Goal: Task Accomplishment & Management: Use online tool/utility

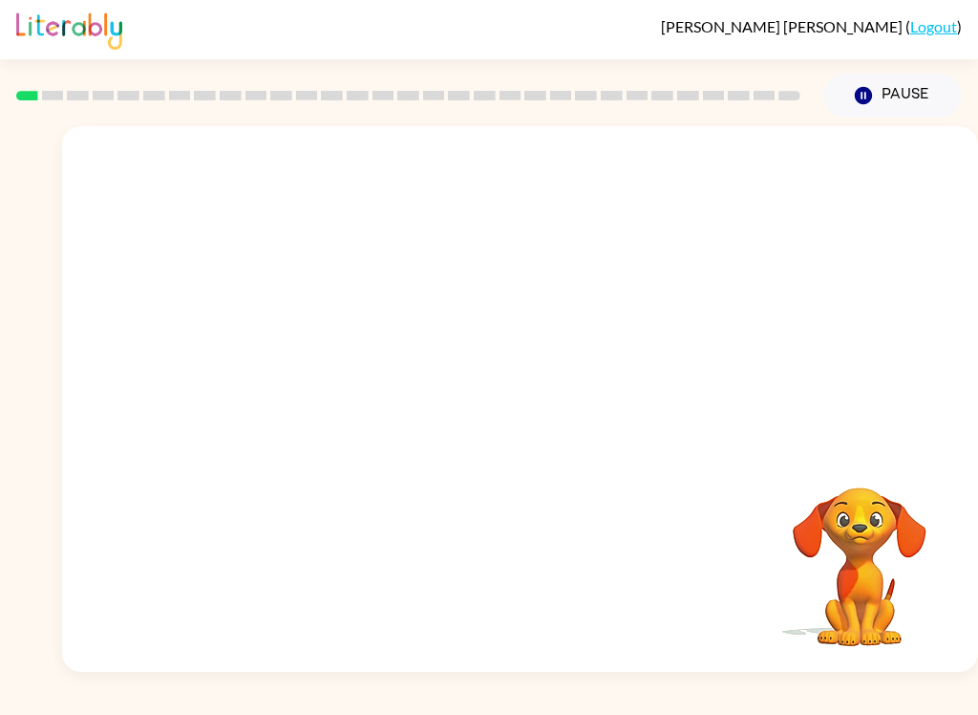
click at [860, 575] on video "Your browser must support playing .mp4 files to use Literably. Please try using…" at bounding box center [859, 553] width 191 height 191
click at [316, 356] on video "Your browser must support playing .mp4 files to use Literably. Please try using…" at bounding box center [520, 286] width 916 height 321
click at [282, 365] on video "Your browser must support playing .mp4 files to use Literably. Please try using…" at bounding box center [520, 286] width 916 height 321
click at [292, 365] on video "Your browser must support playing .mp4 files to use Literably. Please try using…" at bounding box center [520, 286] width 916 height 321
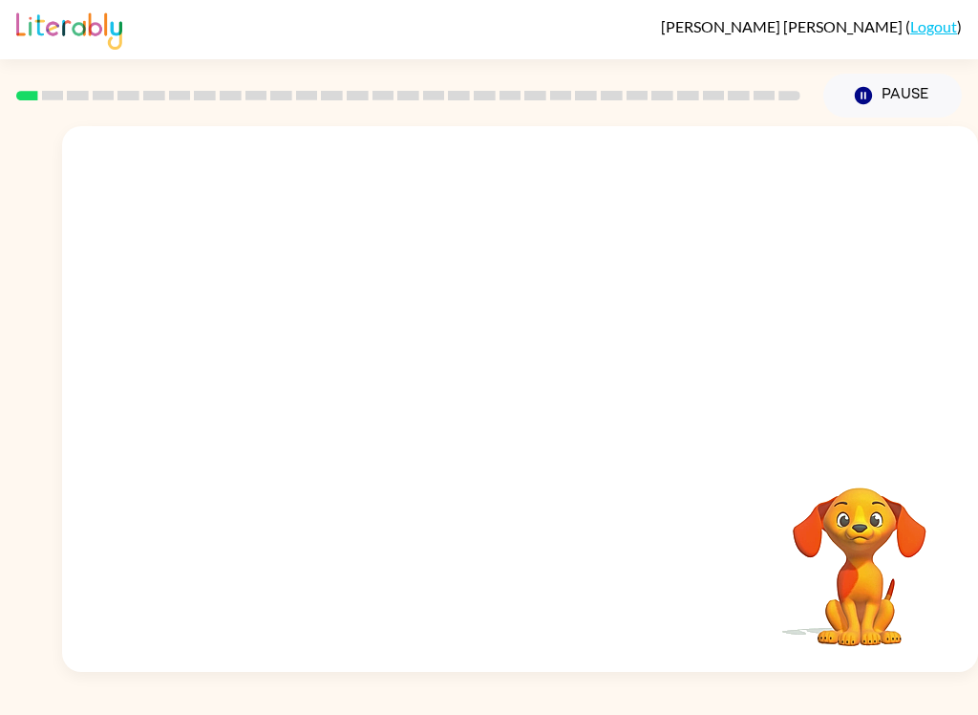
click at [289, 376] on video "Your browser must support playing .mp4 files to use Literably. Please try using…" at bounding box center [520, 286] width 916 height 321
click at [289, 364] on video "Your browser must support playing .mp4 files to use Literably. Please try using…" at bounding box center [520, 286] width 916 height 321
click at [293, 369] on video "Your browser must support playing .mp4 files to use Literably. Please try using…" at bounding box center [520, 286] width 916 height 321
click at [285, 348] on video "Your browser must support playing .mp4 files to use Literably. Please try using…" at bounding box center [520, 286] width 916 height 321
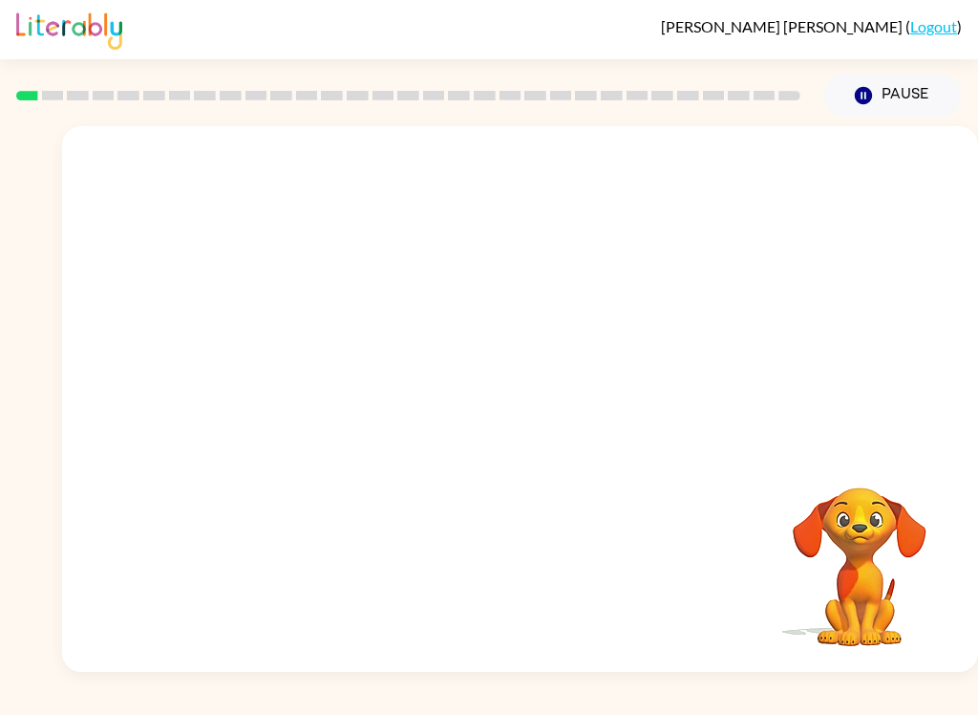
click at [298, 357] on video "Your browser must support playing .mp4 files to use Literably. Please try using…" at bounding box center [520, 286] width 916 height 321
click at [293, 374] on video "Your browser must support playing .mp4 files to use Literably. Please try using…" at bounding box center [520, 286] width 916 height 321
click at [296, 372] on video "Your browser must support playing .mp4 files to use Literably. Please try using…" at bounding box center [520, 286] width 916 height 321
click at [302, 384] on video "Your browser must support playing .mp4 files to use Literably. Please try using…" at bounding box center [520, 286] width 916 height 321
click at [309, 370] on video "Your browser must support playing .mp4 files to use Literably. Please try using…" at bounding box center [520, 286] width 916 height 321
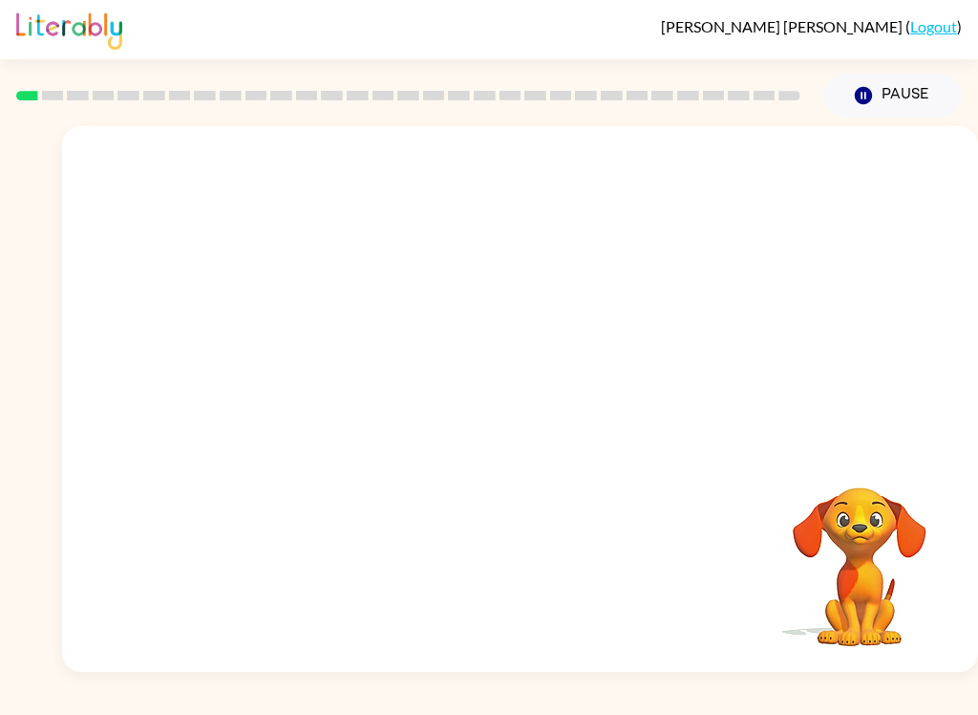
click at [293, 349] on video "Your browser must support playing .mp4 files to use Literably. Please try using…" at bounding box center [520, 286] width 916 height 321
click at [293, 348] on video "Your browser must support playing .mp4 files to use Literably. Please try using…" at bounding box center [520, 286] width 916 height 321
click at [289, 374] on video "Your browser must support playing .mp4 files to use Literably. Please try using…" at bounding box center [520, 286] width 916 height 321
click at [306, 362] on video "Your browser must support playing .mp4 files to use Literably. Please try using…" at bounding box center [520, 286] width 916 height 321
click at [306, 354] on video "Your browser must support playing .mp4 files to use Literably. Please try using…" at bounding box center [520, 286] width 916 height 321
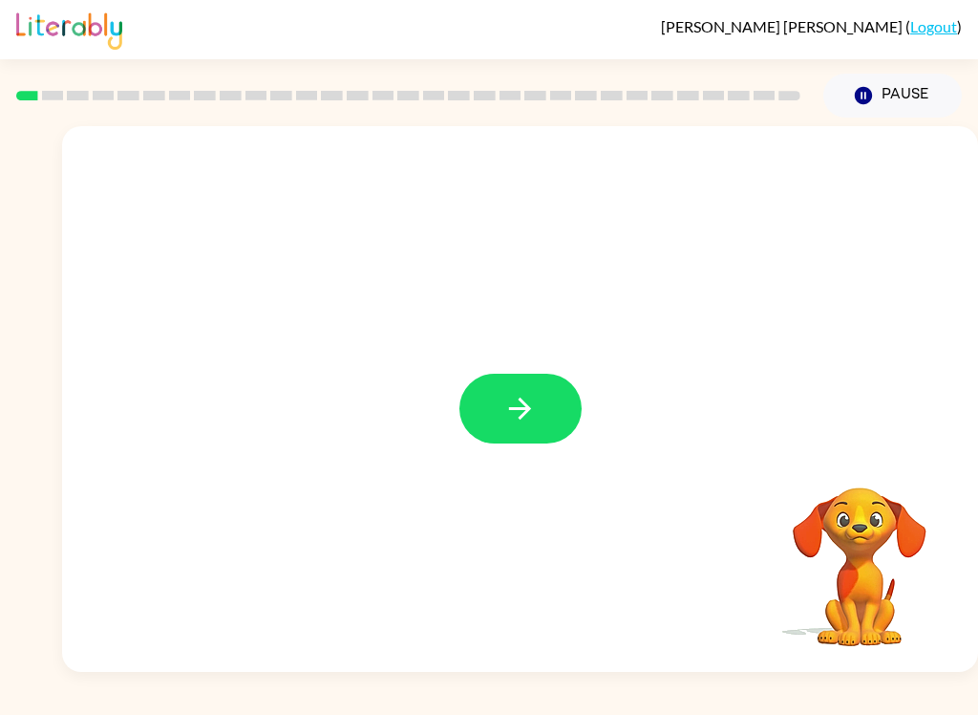
click at [489, 422] on button "button" at bounding box center [521, 409] width 122 height 70
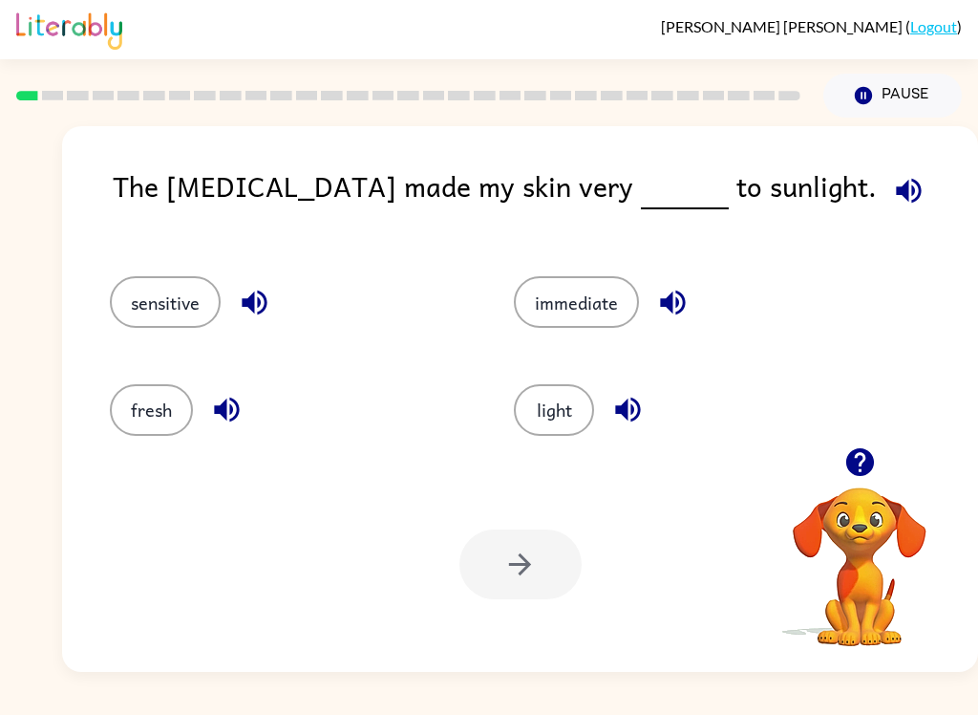
click at [545, 407] on button "light" at bounding box center [554, 410] width 80 height 52
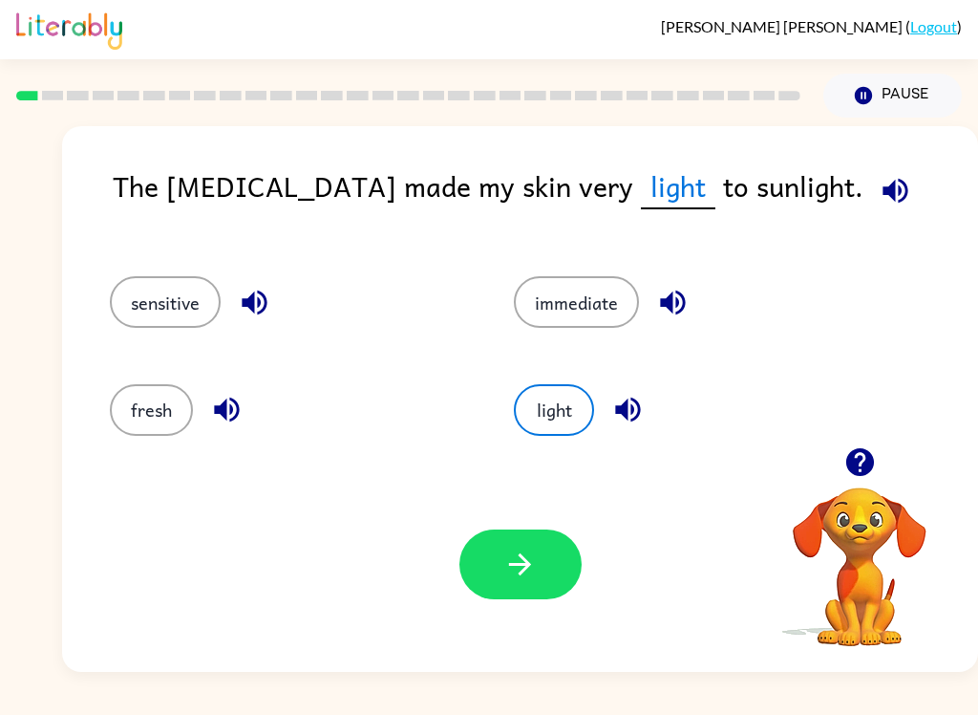
click at [528, 574] on icon "button" at bounding box center [519, 563] width 33 height 33
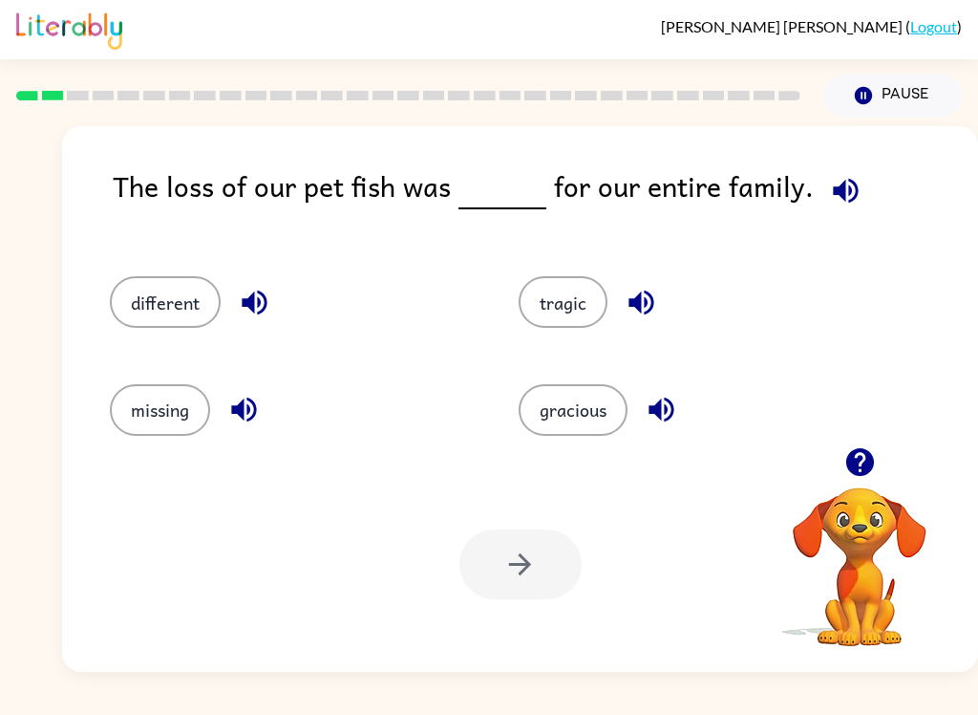
click at [160, 419] on button "missing" at bounding box center [160, 410] width 100 height 52
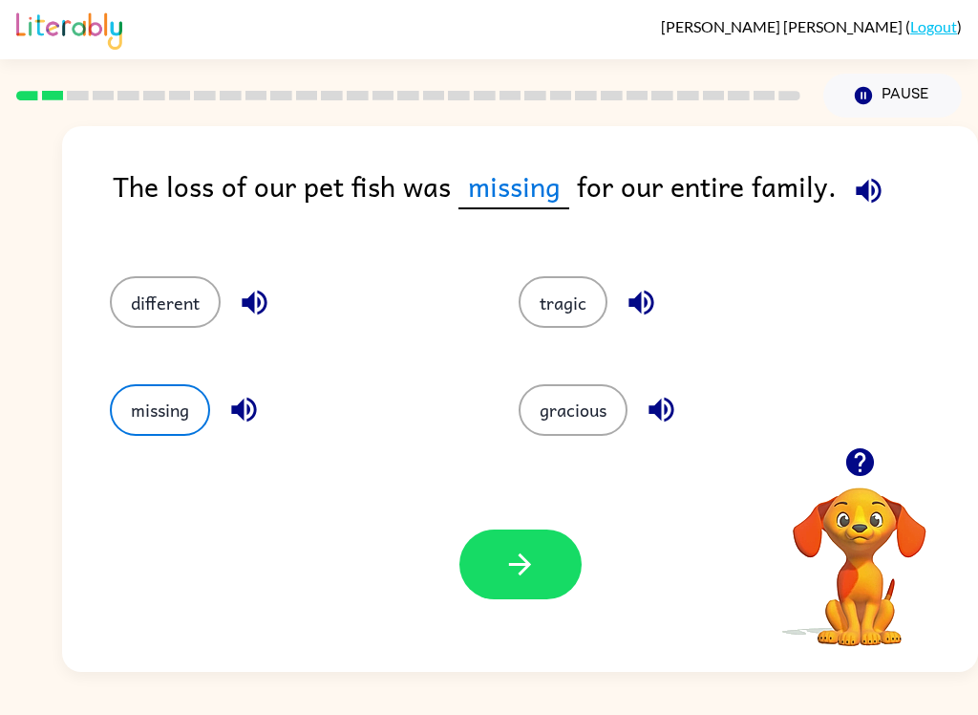
click at [534, 573] on icon "button" at bounding box center [519, 563] width 33 height 33
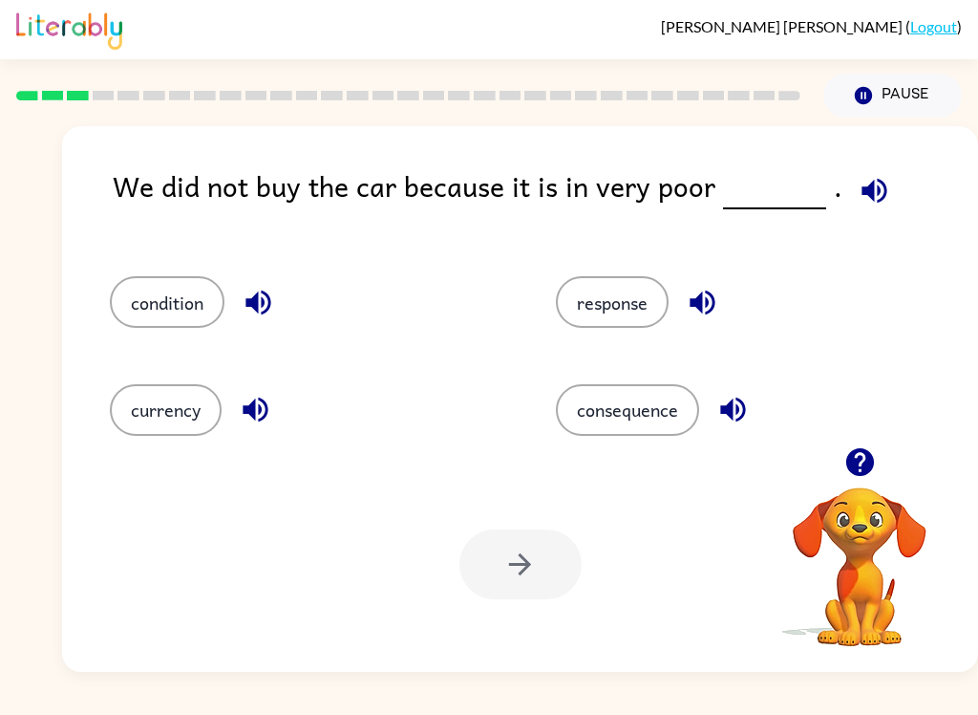
click at [129, 305] on button "condition" at bounding box center [167, 302] width 115 height 52
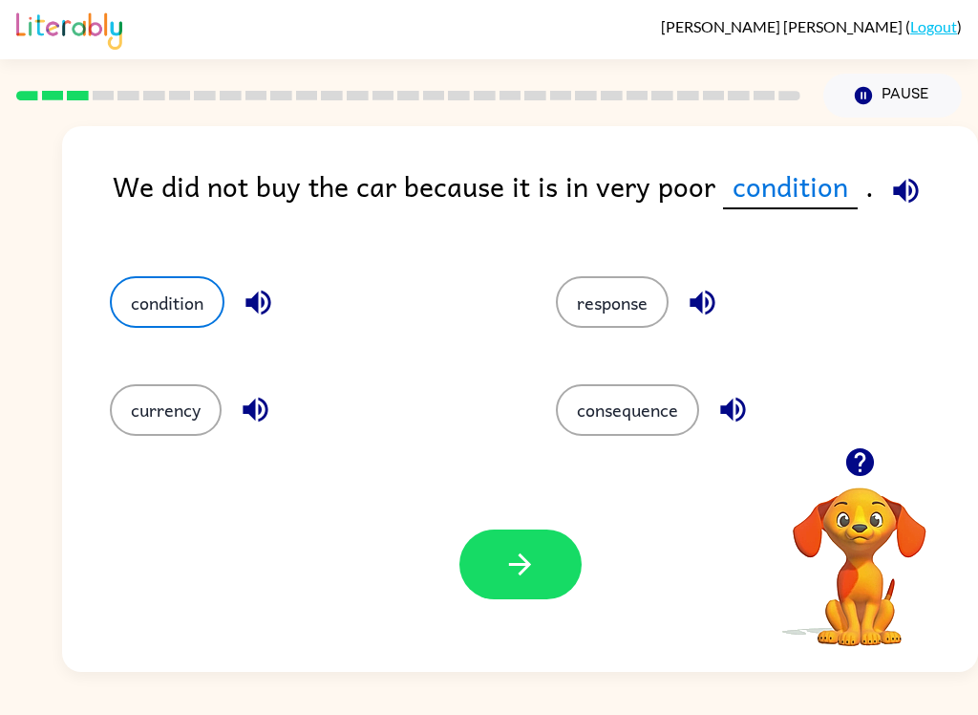
click at [536, 595] on button "button" at bounding box center [521, 564] width 122 height 70
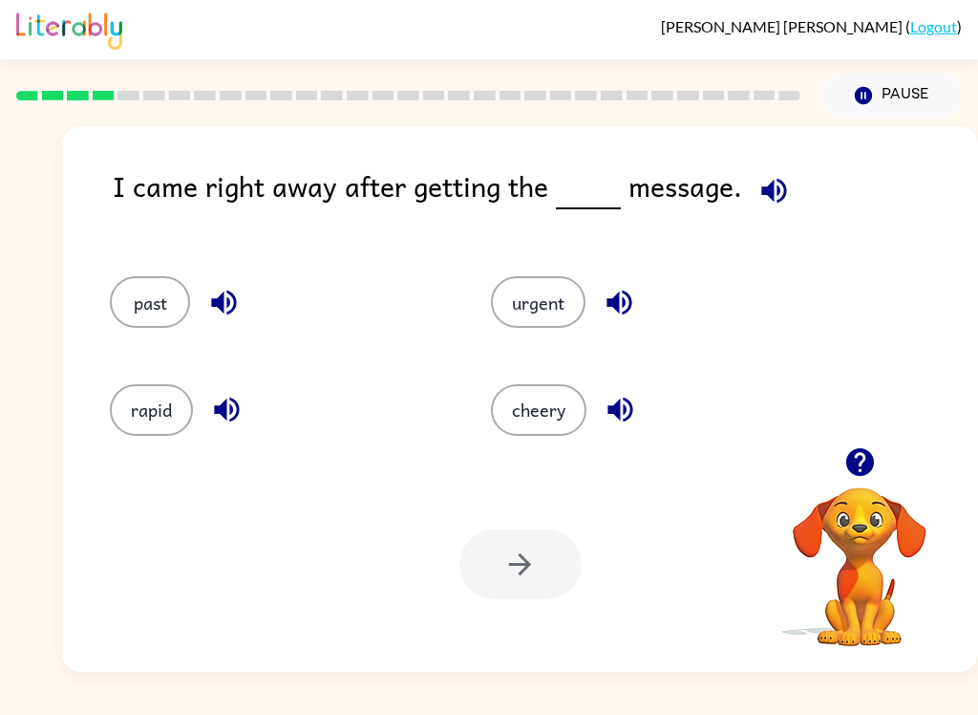
click at [540, 305] on button "urgent" at bounding box center [538, 302] width 95 height 52
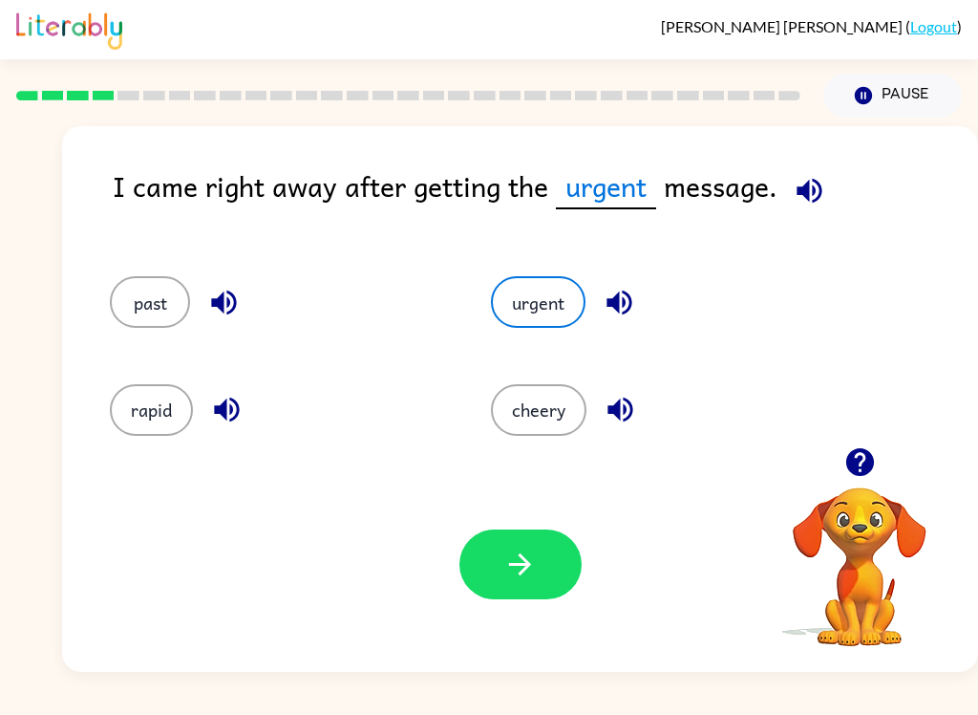
click at [537, 546] on button "button" at bounding box center [521, 564] width 122 height 70
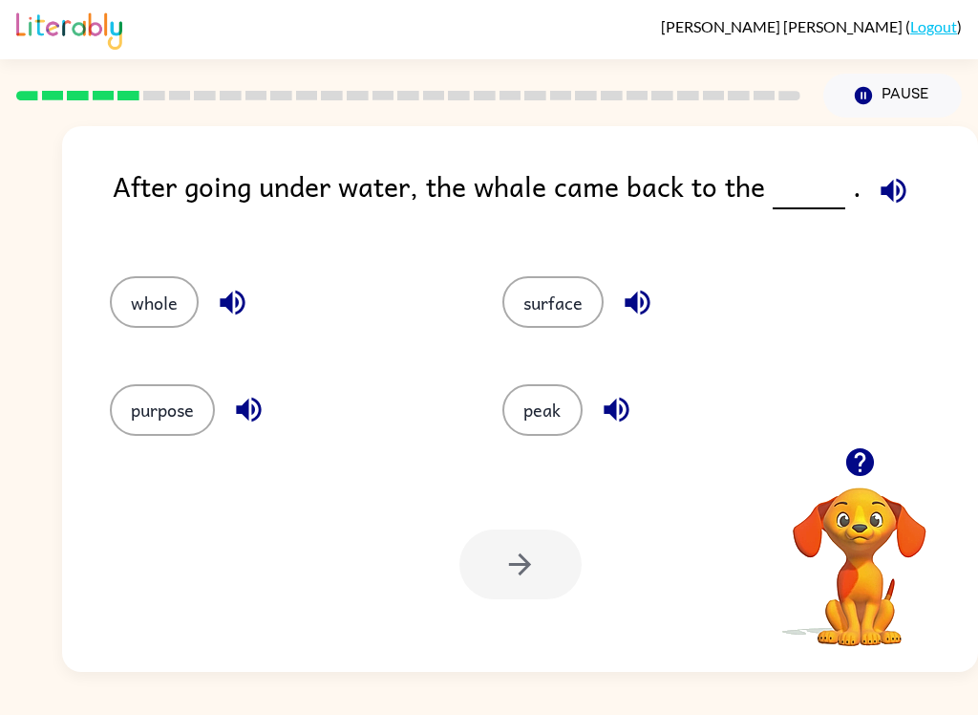
click at [527, 297] on button "surface" at bounding box center [553, 302] width 101 height 52
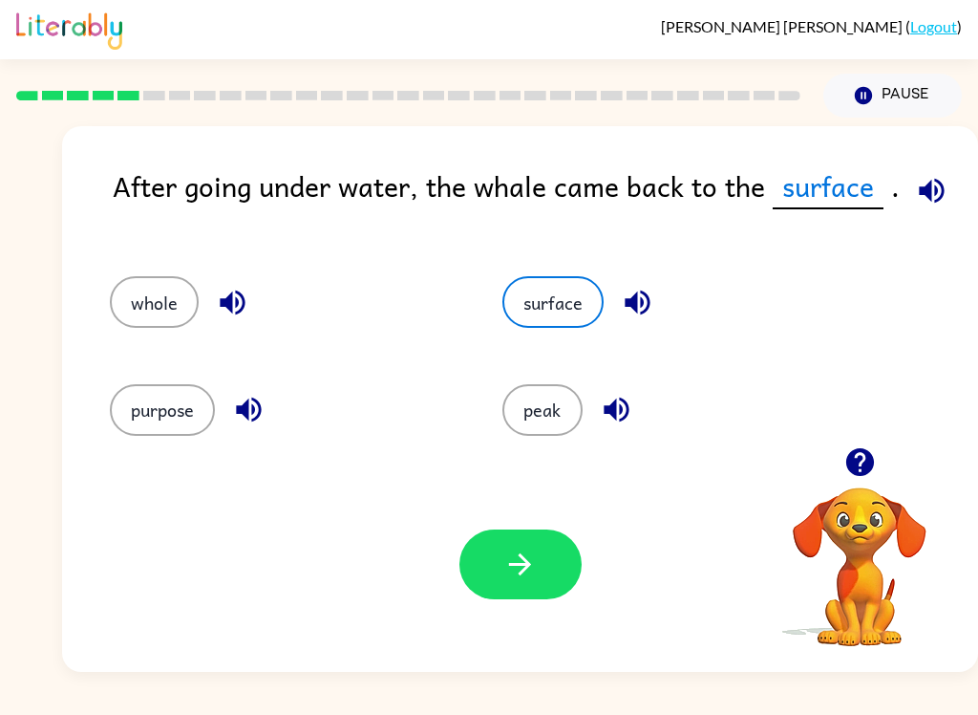
click at [524, 558] on icon "button" at bounding box center [520, 564] width 22 height 22
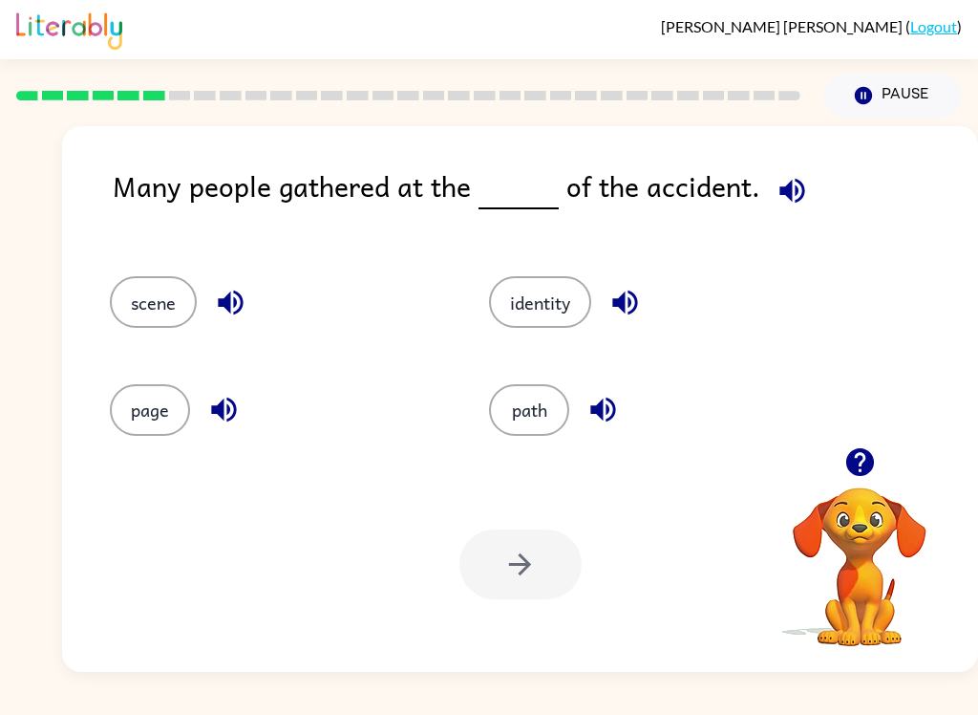
click at [157, 286] on button "scene" at bounding box center [153, 302] width 87 height 52
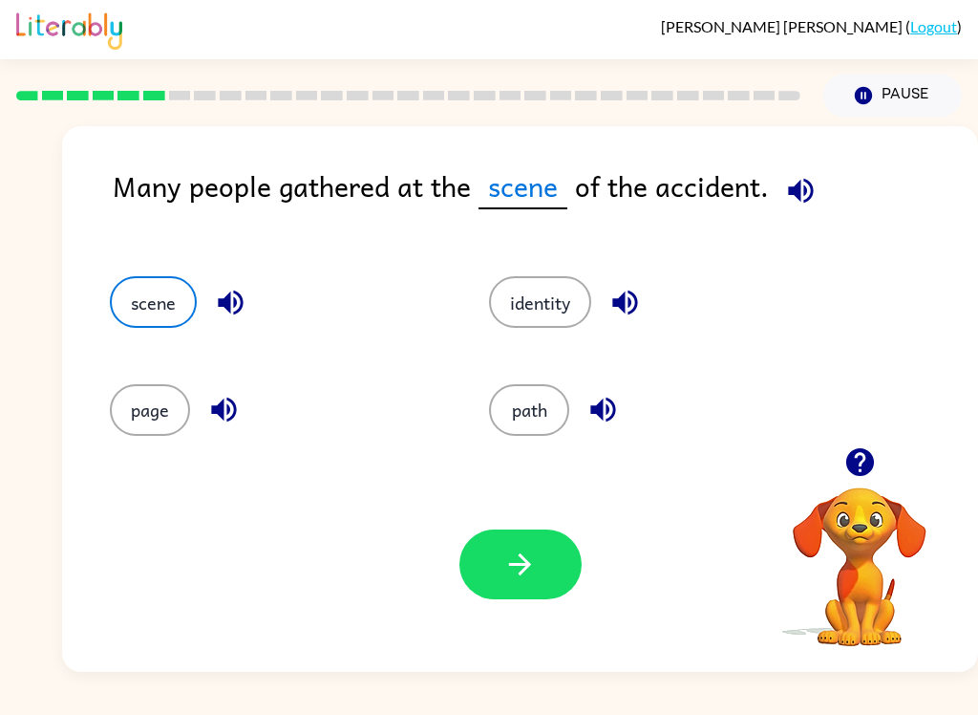
click at [533, 414] on button "path" at bounding box center [529, 410] width 80 height 52
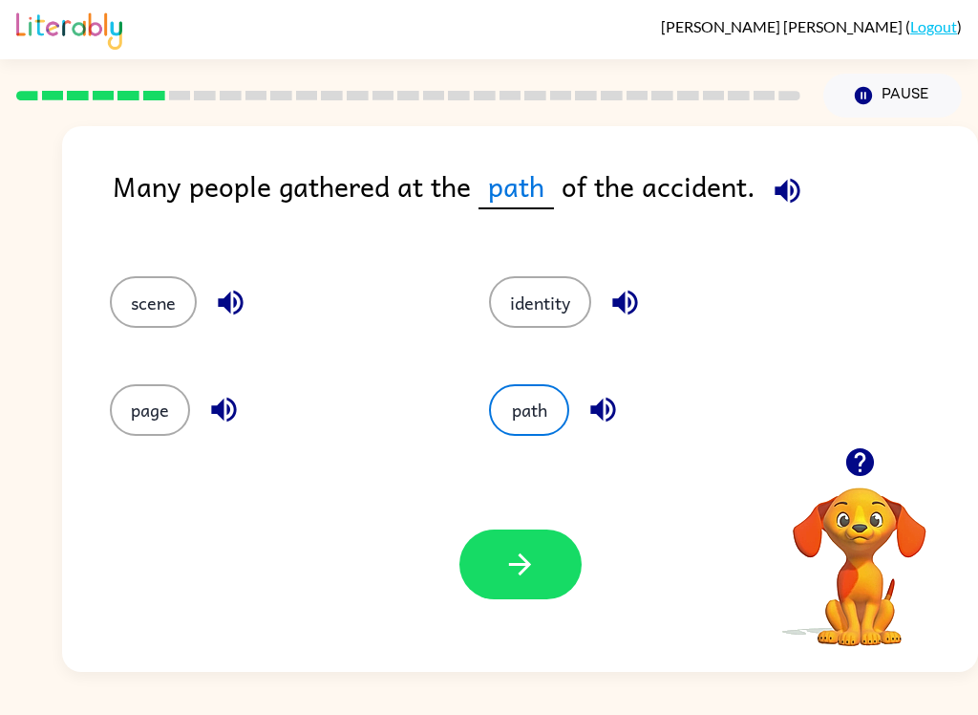
click at [516, 568] on icon "button" at bounding box center [519, 563] width 33 height 33
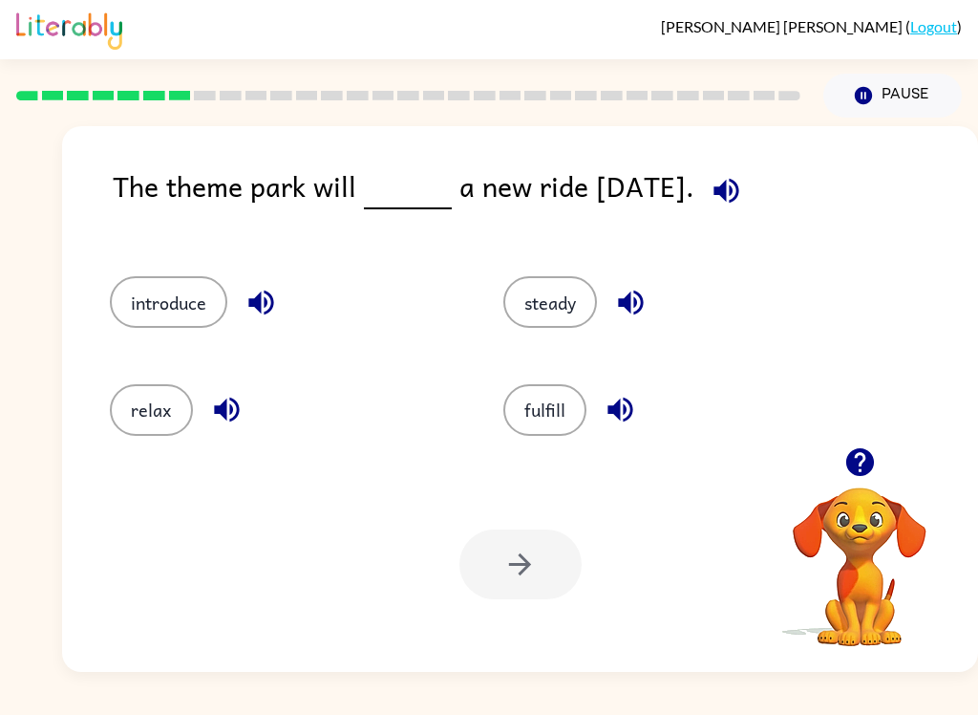
click at [151, 282] on button "introduce" at bounding box center [169, 302] width 118 height 52
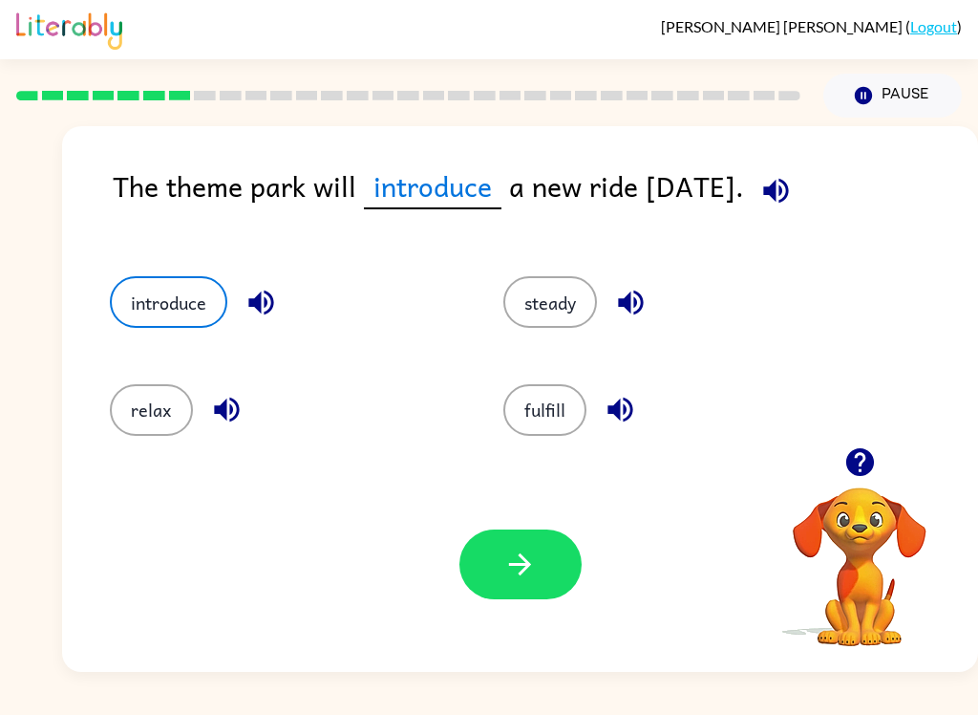
click at [533, 586] on button "button" at bounding box center [521, 564] width 122 height 70
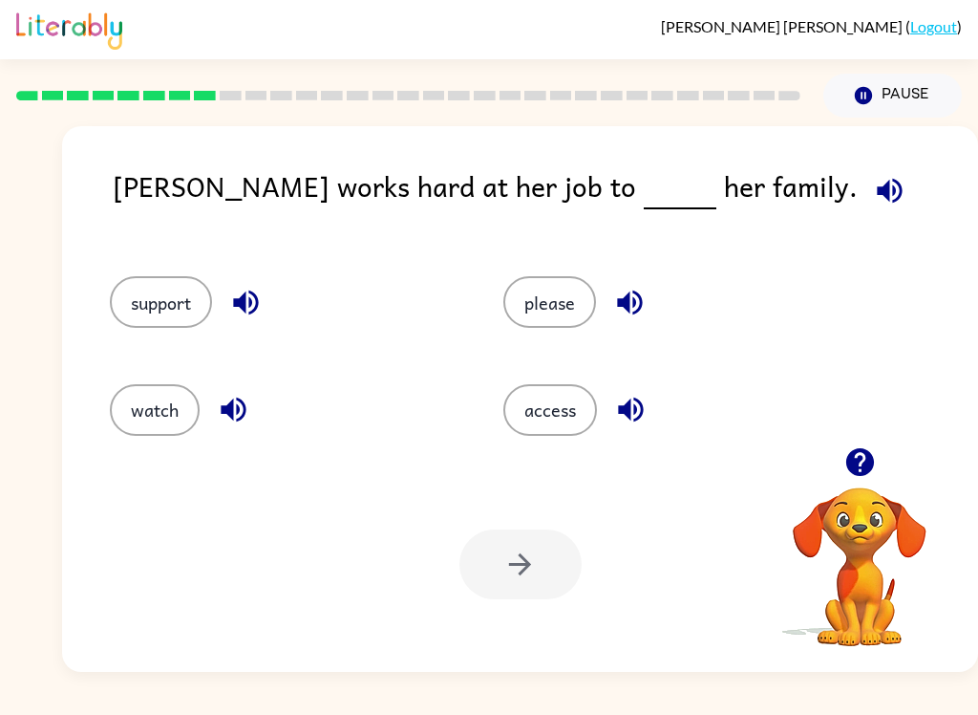
click at [149, 307] on button "support" at bounding box center [161, 302] width 102 height 52
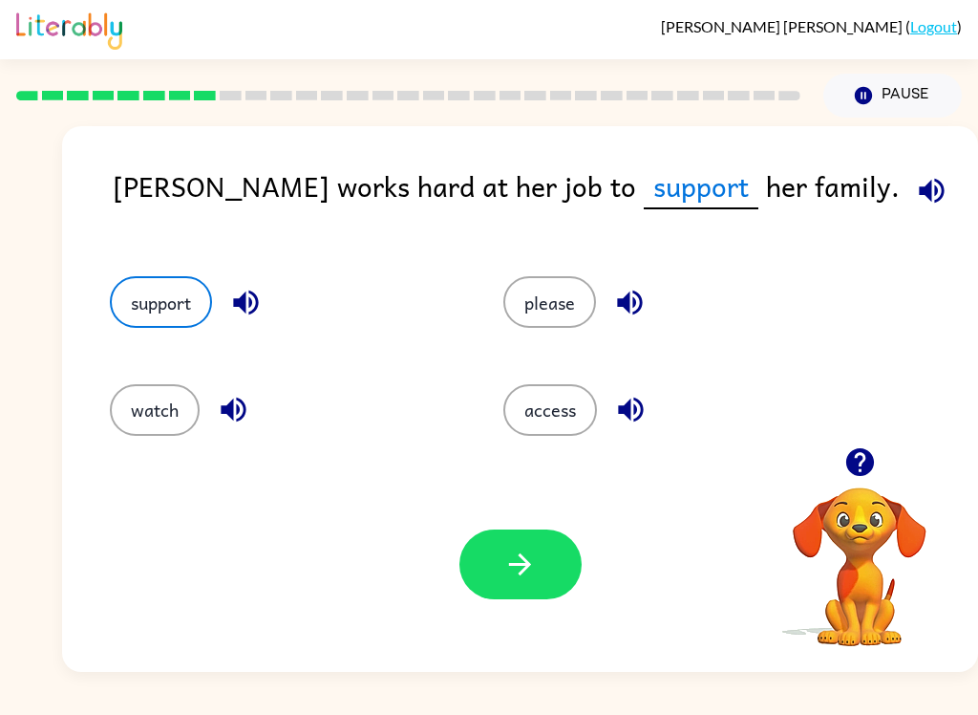
click at [553, 557] on button "button" at bounding box center [521, 564] width 122 height 70
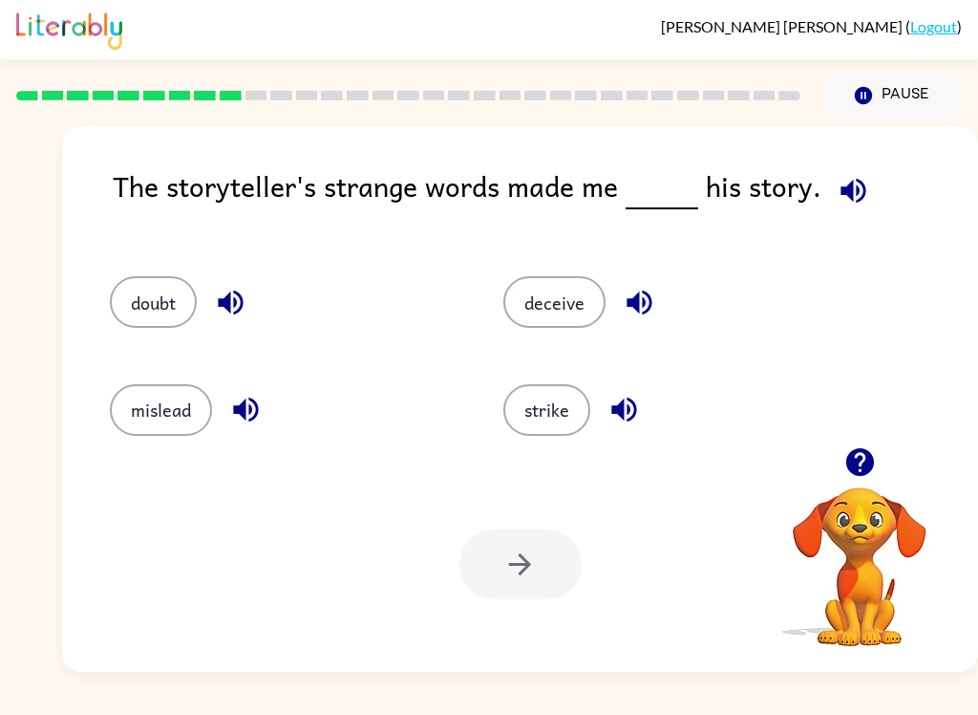
click at [569, 418] on button "strike" at bounding box center [546, 410] width 87 height 52
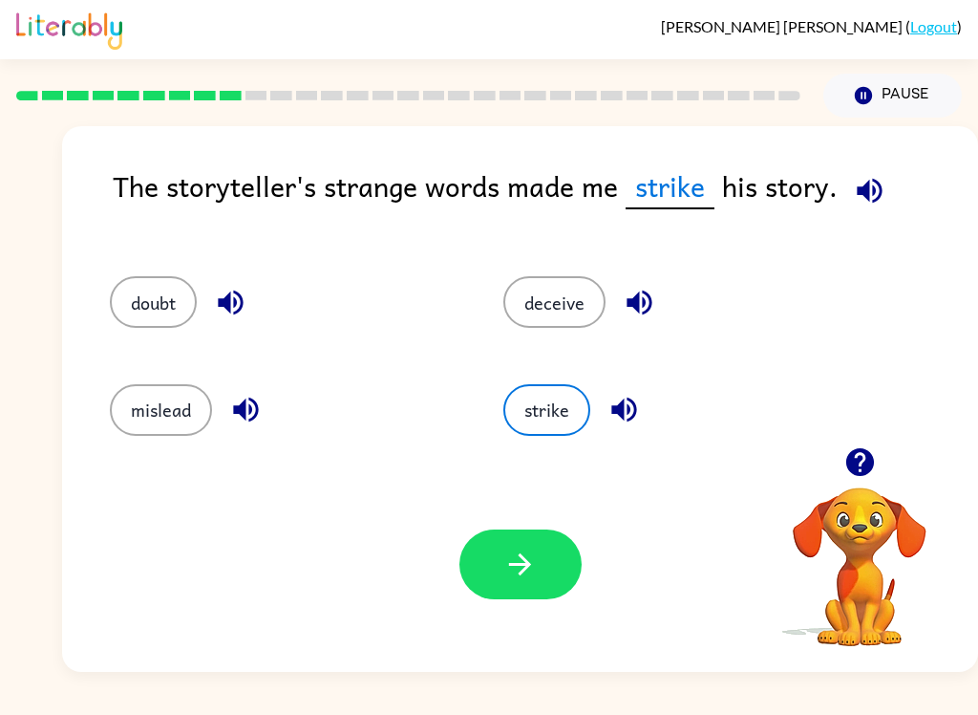
click at [543, 551] on button "button" at bounding box center [521, 564] width 122 height 70
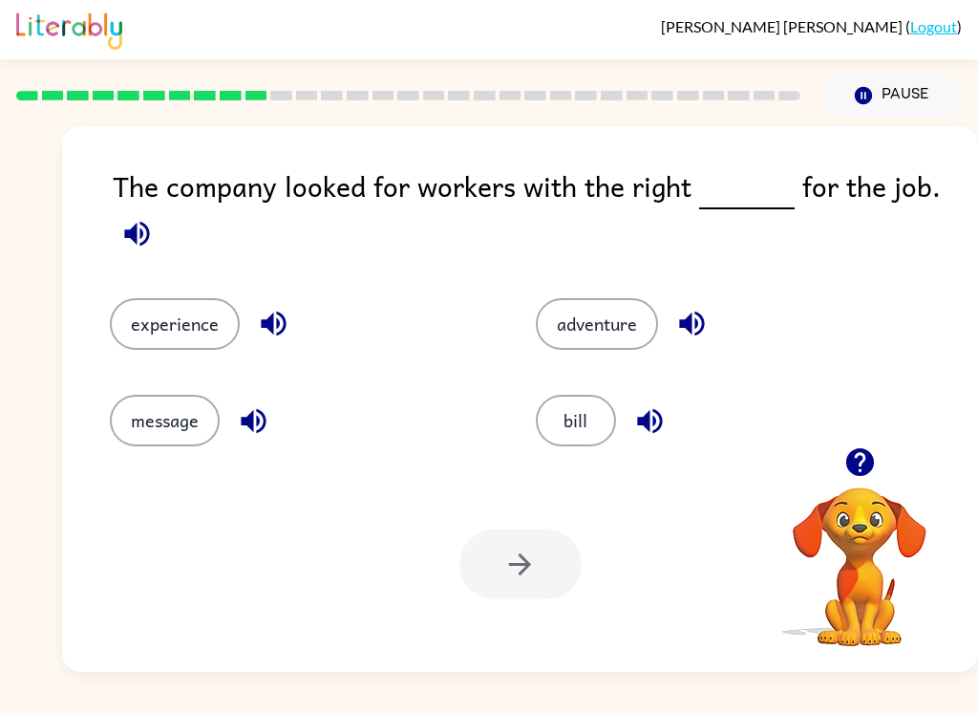
click at [578, 420] on button "bill" at bounding box center [576, 421] width 80 height 52
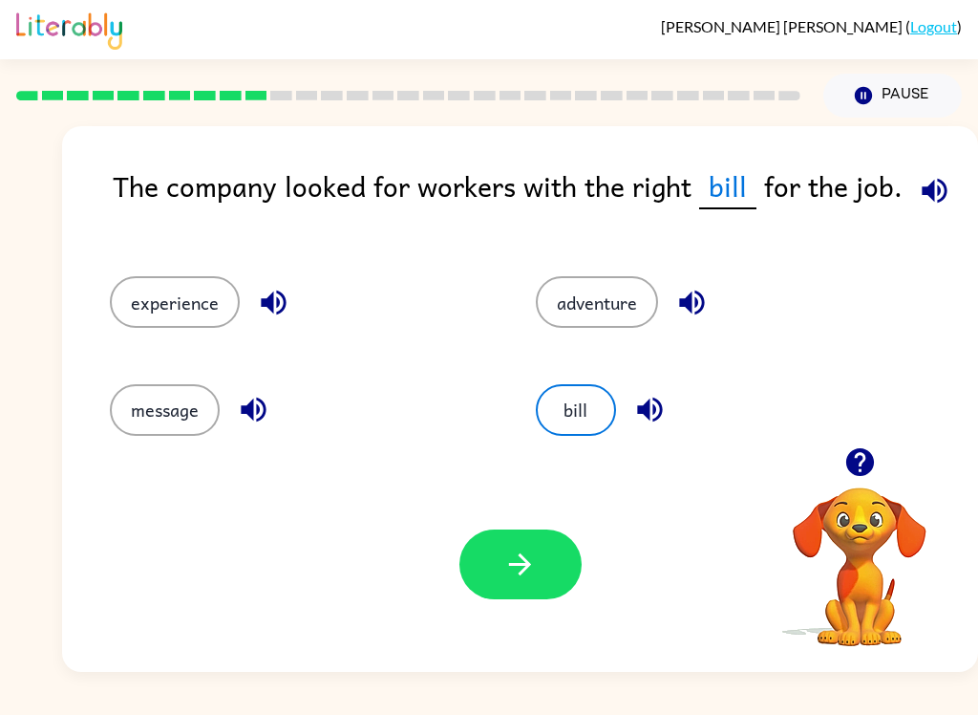
click at [548, 594] on button "button" at bounding box center [521, 564] width 122 height 70
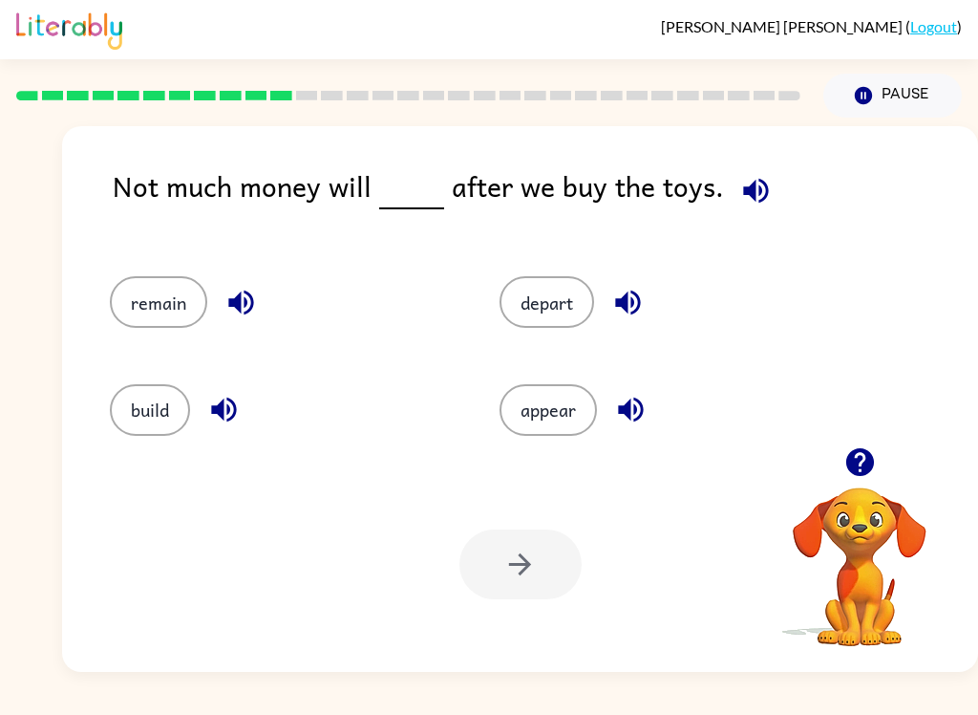
click at [581, 401] on button "appear" at bounding box center [548, 410] width 97 height 52
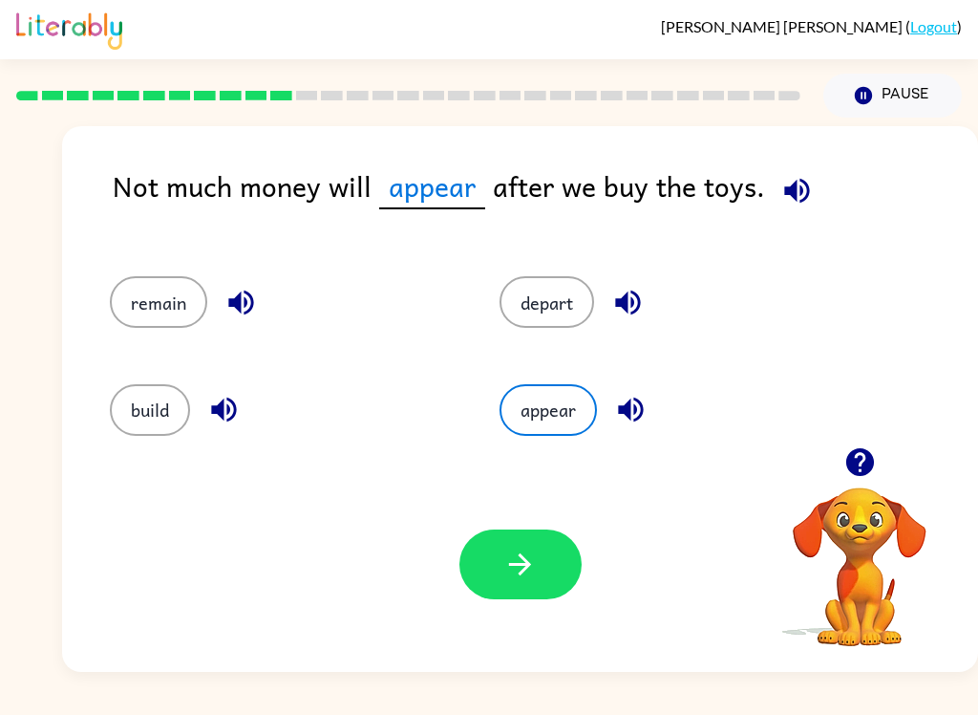
click at [540, 584] on button "button" at bounding box center [521, 564] width 122 height 70
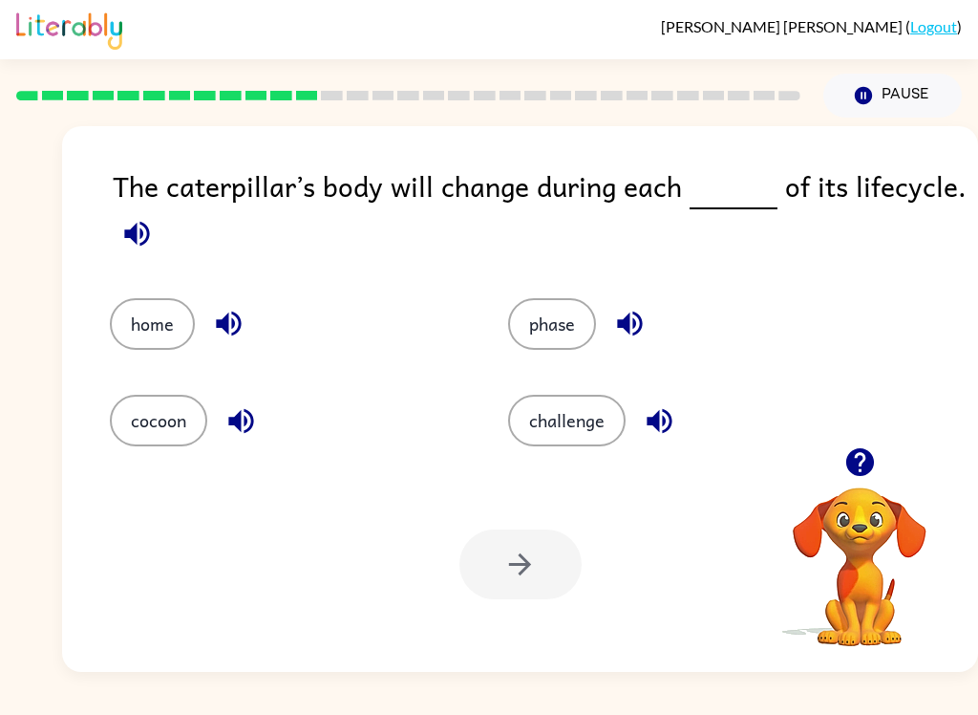
click at [139, 423] on button "cocoon" at bounding box center [158, 421] width 97 height 52
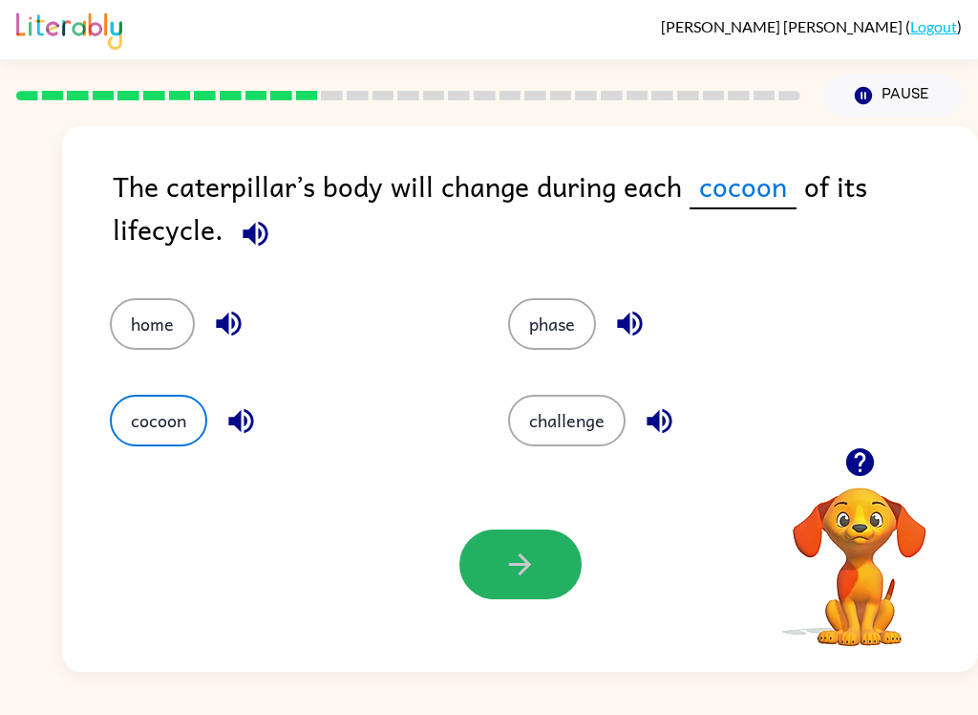
click at [499, 588] on button "button" at bounding box center [521, 564] width 122 height 70
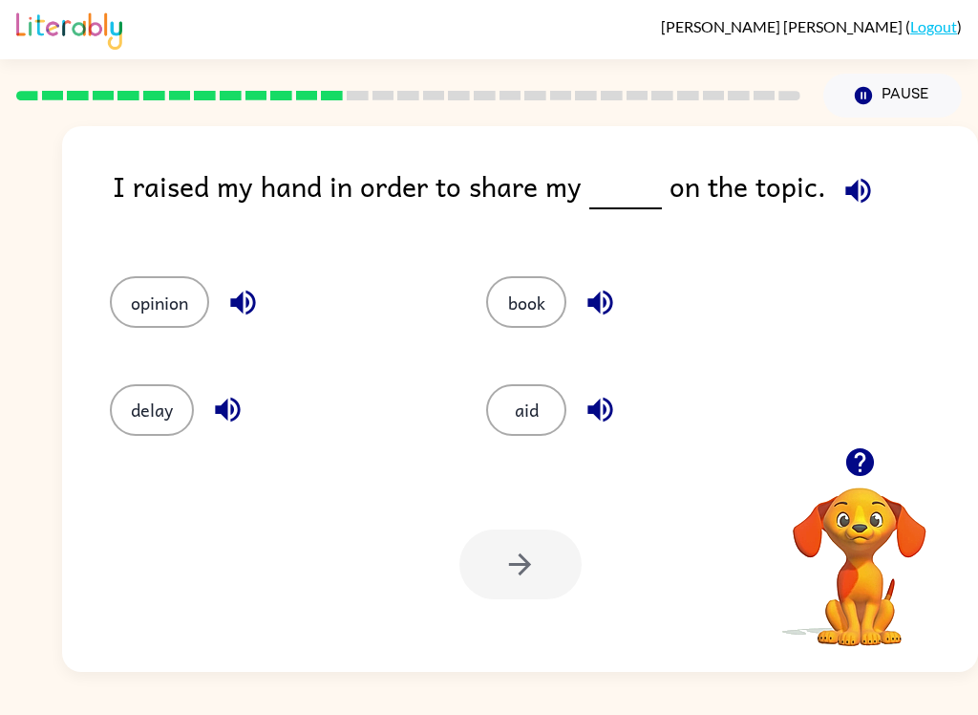
click at [129, 306] on button "opinion" at bounding box center [159, 302] width 99 height 52
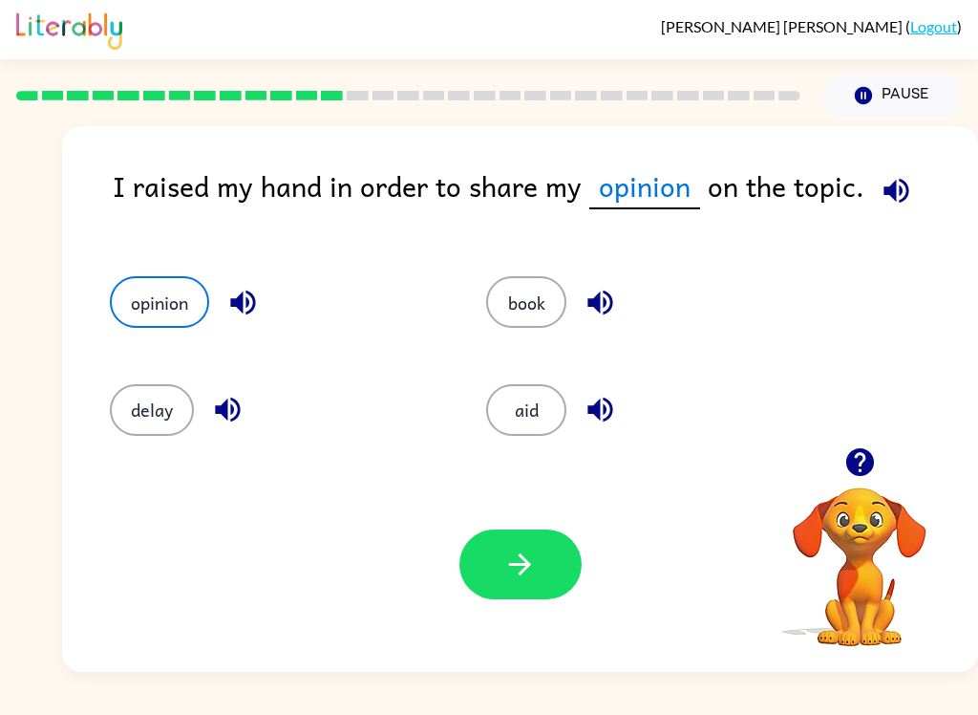
click at [500, 558] on button "button" at bounding box center [521, 564] width 122 height 70
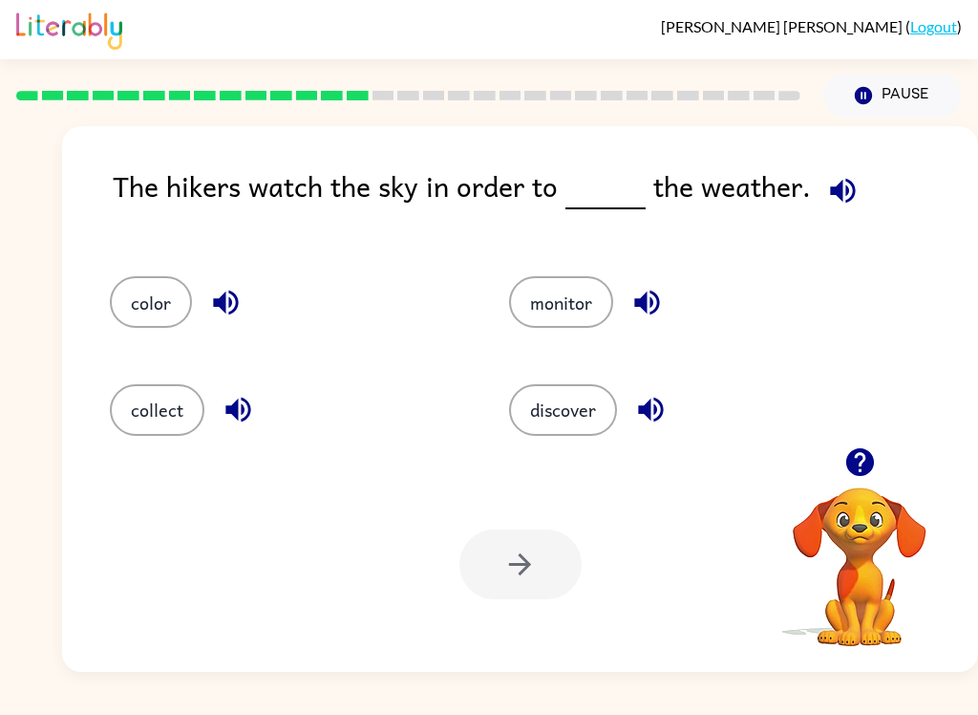
click at [562, 425] on button "discover" at bounding box center [563, 410] width 108 height 52
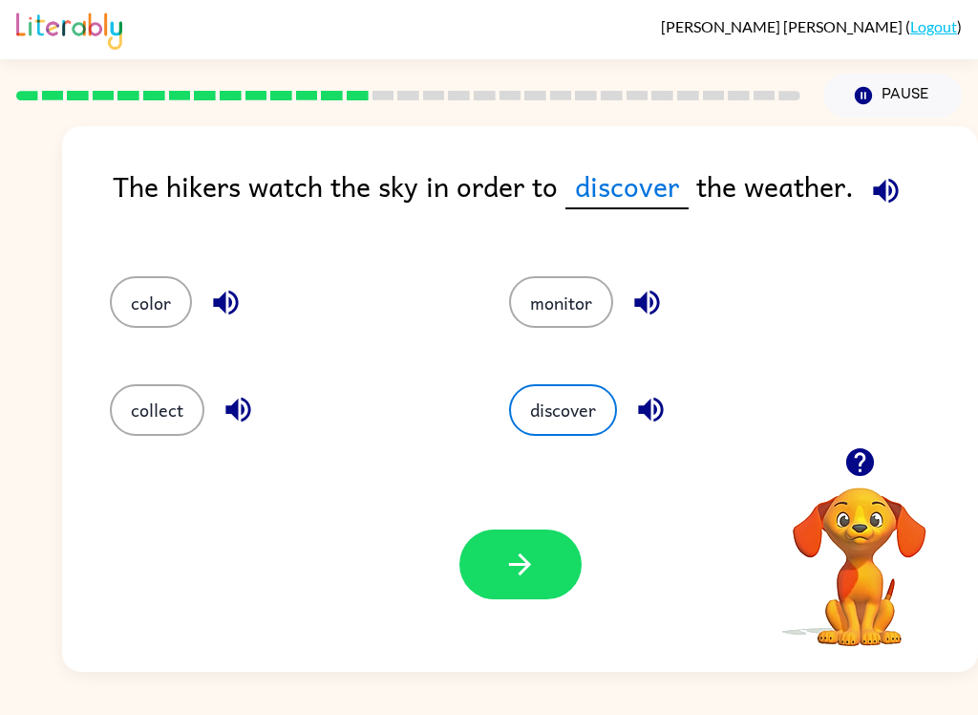
click at [534, 562] on icon "button" at bounding box center [519, 563] width 33 height 33
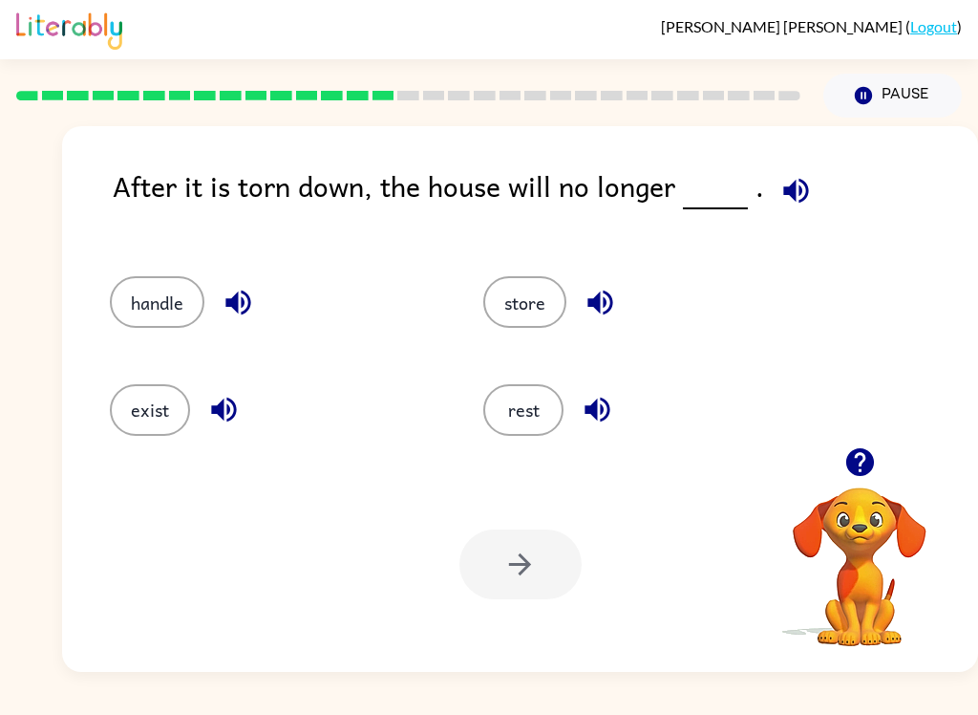
click at [169, 412] on button "exist" at bounding box center [150, 410] width 80 height 52
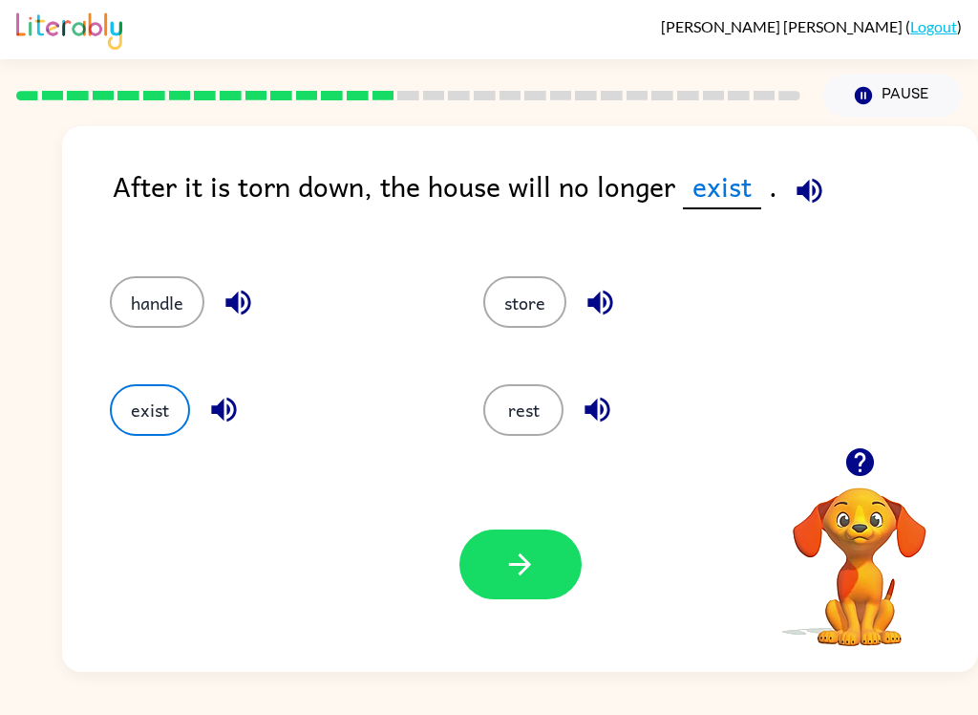
click at [540, 575] on button "button" at bounding box center [521, 564] width 122 height 70
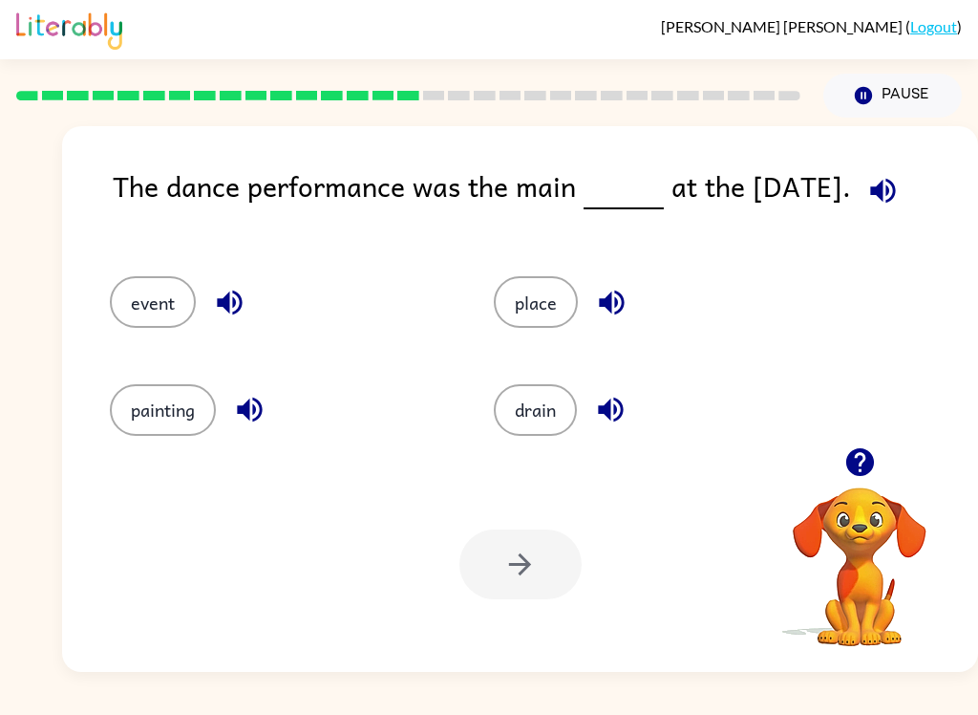
click at [570, 310] on button "place" at bounding box center [536, 302] width 84 height 52
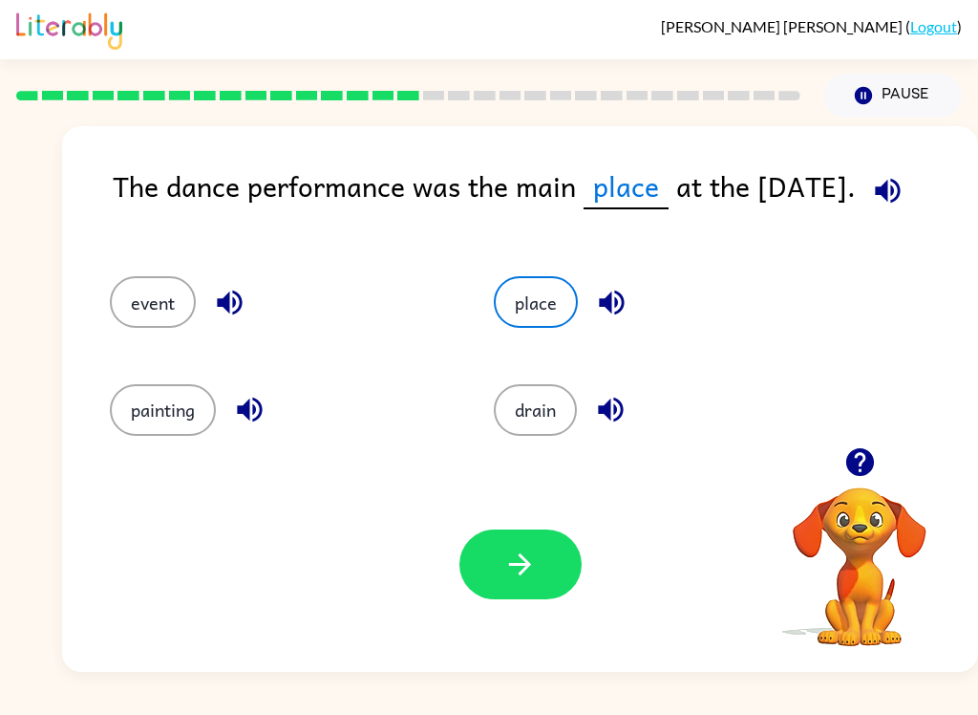
click at [519, 570] on icon "button" at bounding box center [519, 563] width 33 height 33
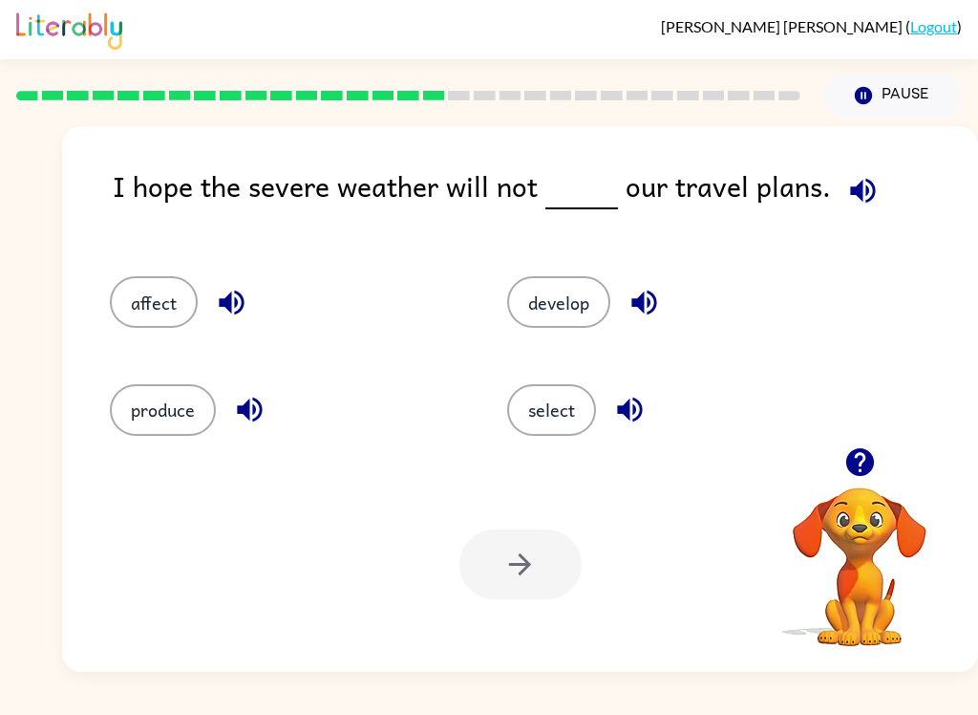
click at [171, 301] on button "affect" at bounding box center [154, 302] width 88 height 52
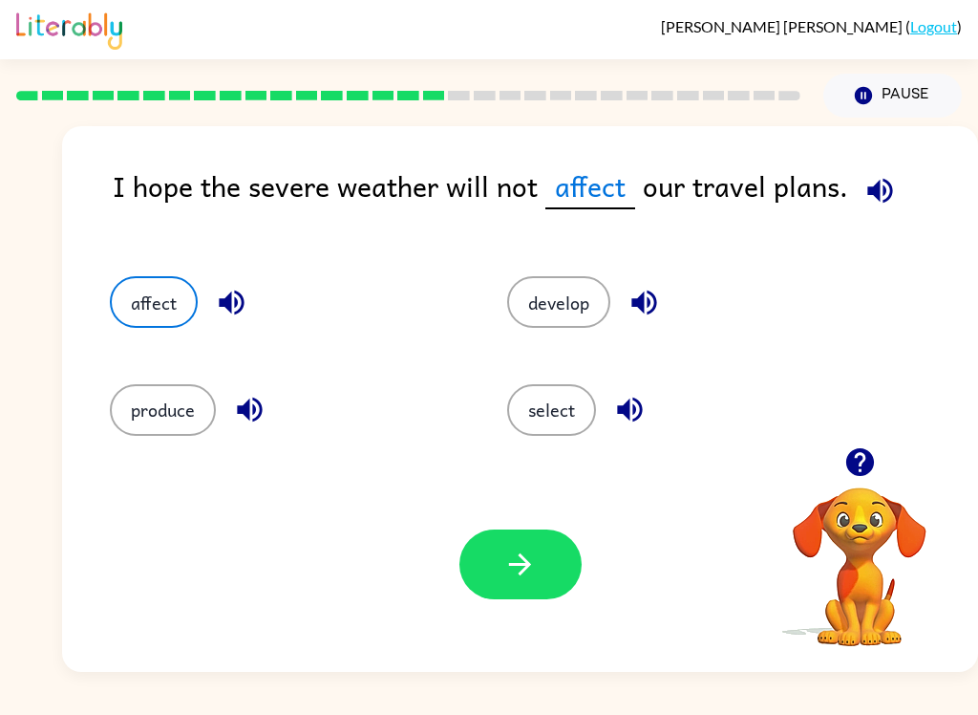
click at [531, 571] on icon "button" at bounding box center [519, 563] width 33 height 33
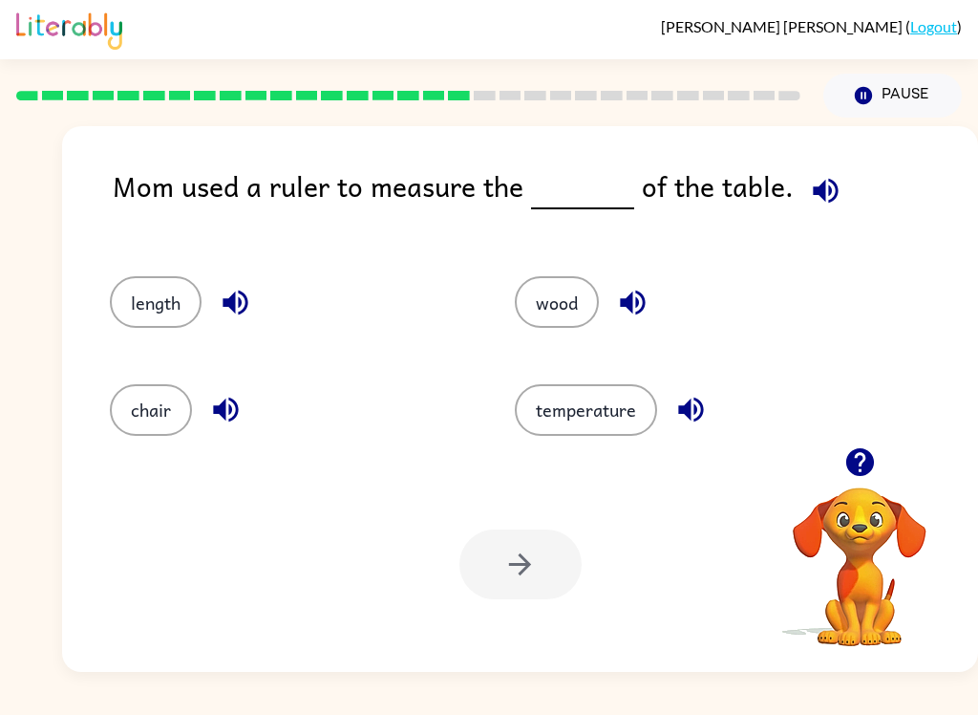
click at [566, 301] on button "wood" at bounding box center [557, 302] width 84 height 52
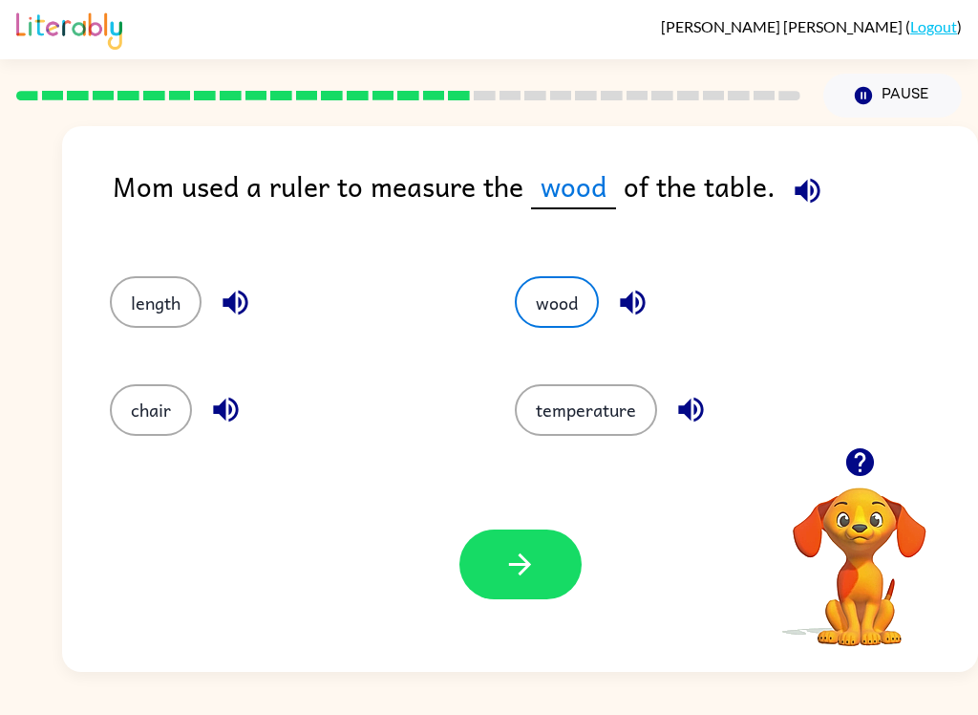
click at [540, 589] on button "button" at bounding box center [521, 564] width 122 height 70
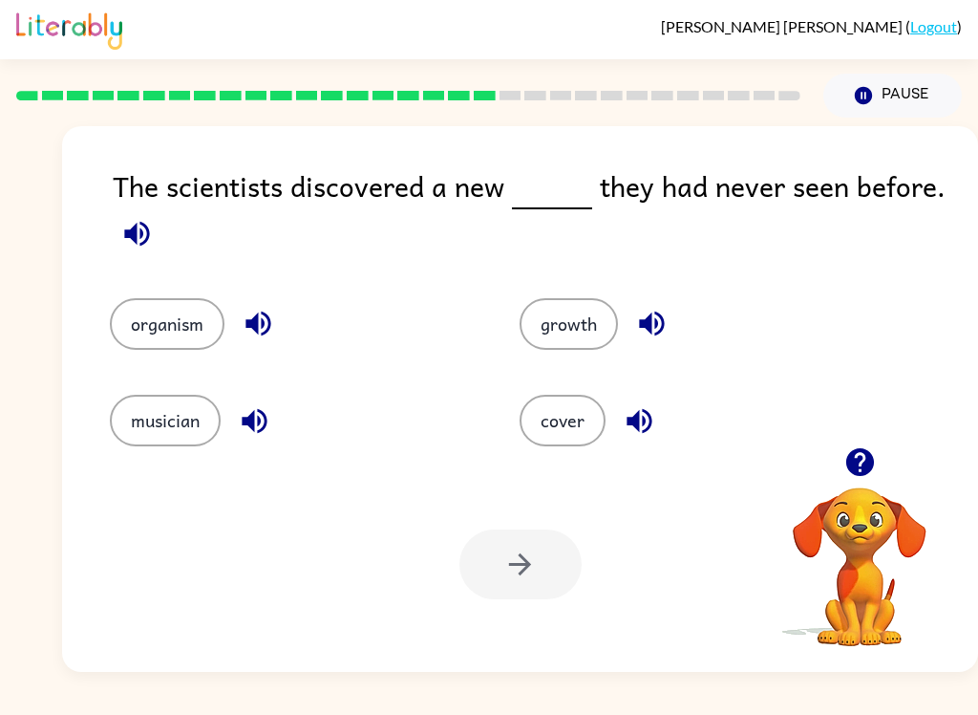
click at [543, 589] on div at bounding box center [521, 564] width 122 height 70
click at [147, 330] on button "organism" at bounding box center [167, 324] width 115 height 52
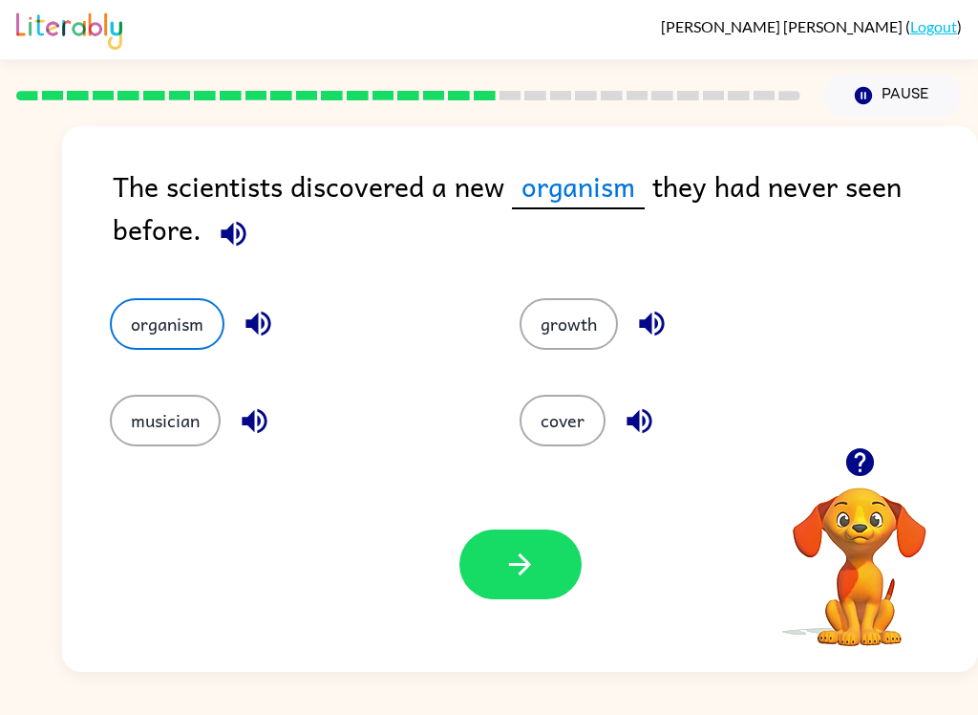
click at [533, 579] on icon "button" at bounding box center [519, 563] width 33 height 33
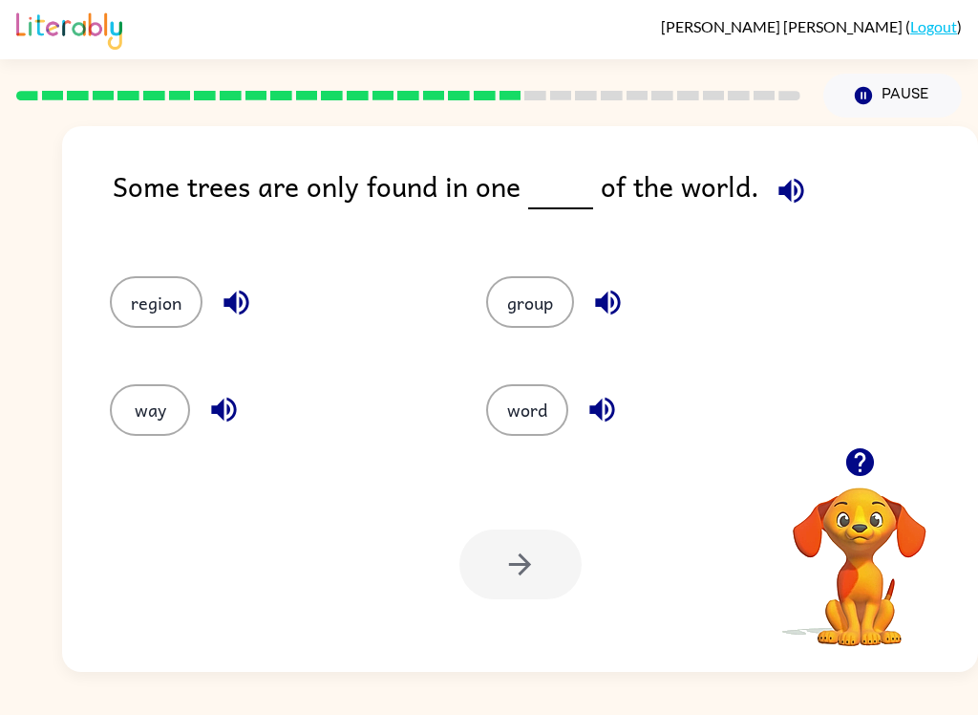
click at [872, 707] on div "Carlota Martinez-Brohez-Garcia ( Logout ) Pause Pause Some trees are only found…" at bounding box center [489, 357] width 978 height 715
click at [145, 293] on button "region" at bounding box center [156, 302] width 93 height 52
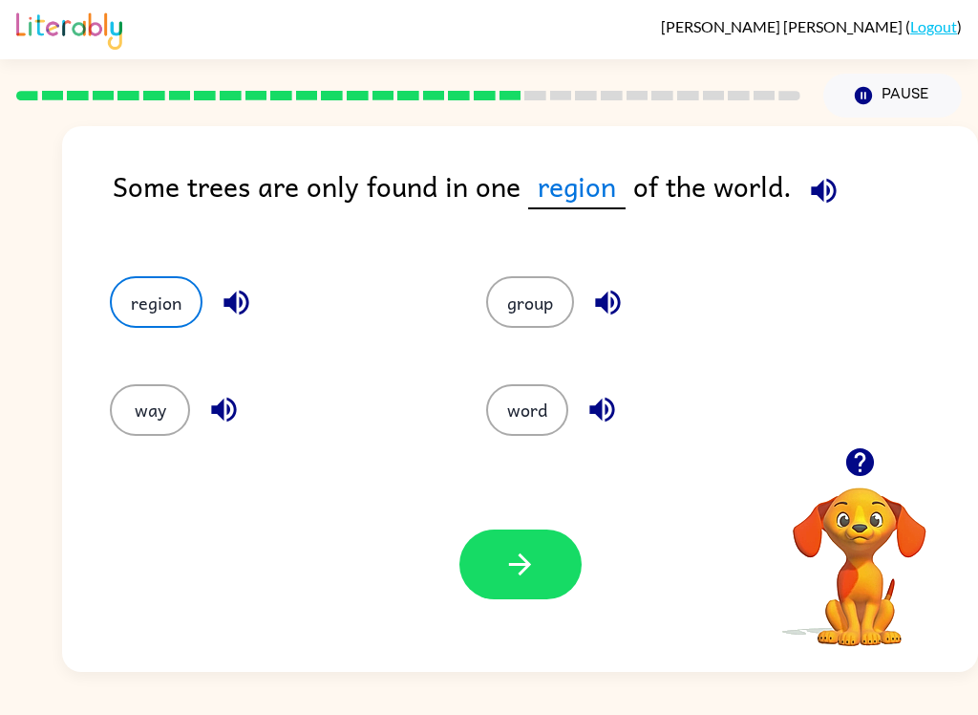
click at [524, 598] on button "button" at bounding box center [521, 564] width 122 height 70
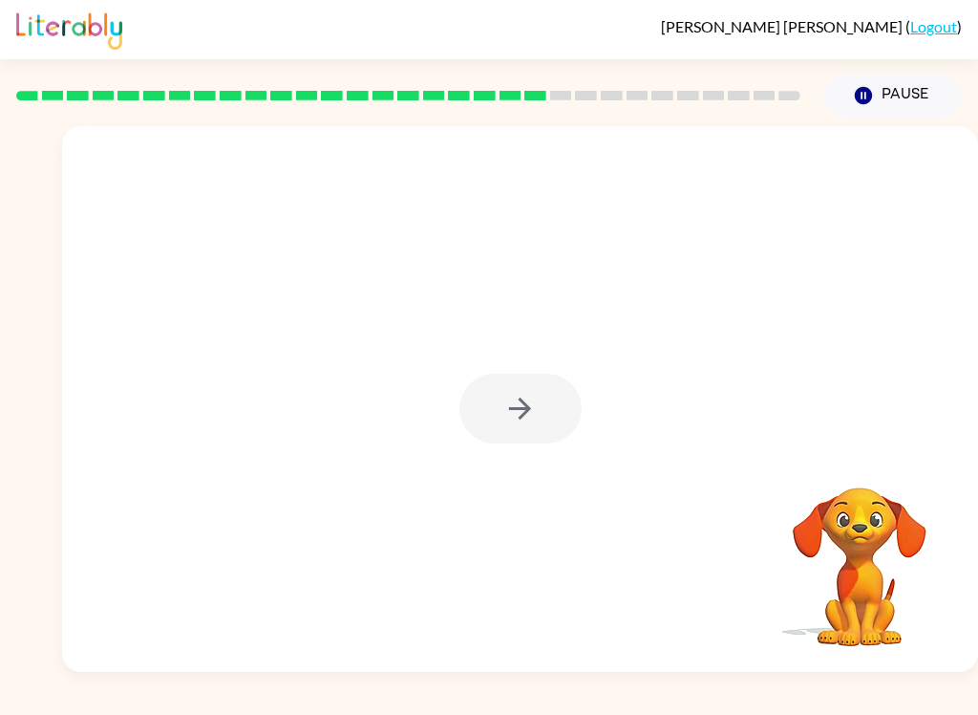
click at [333, 387] on div at bounding box center [520, 399] width 916 height 546
click at [515, 421] on div at bounding box center [521, 409] width 122 height 70
click at [515, 420] on div at bounding box center [521, 409] width 122 height 70
click at [525, 410] on div at bounding box center [521, 409] width 122 height 70
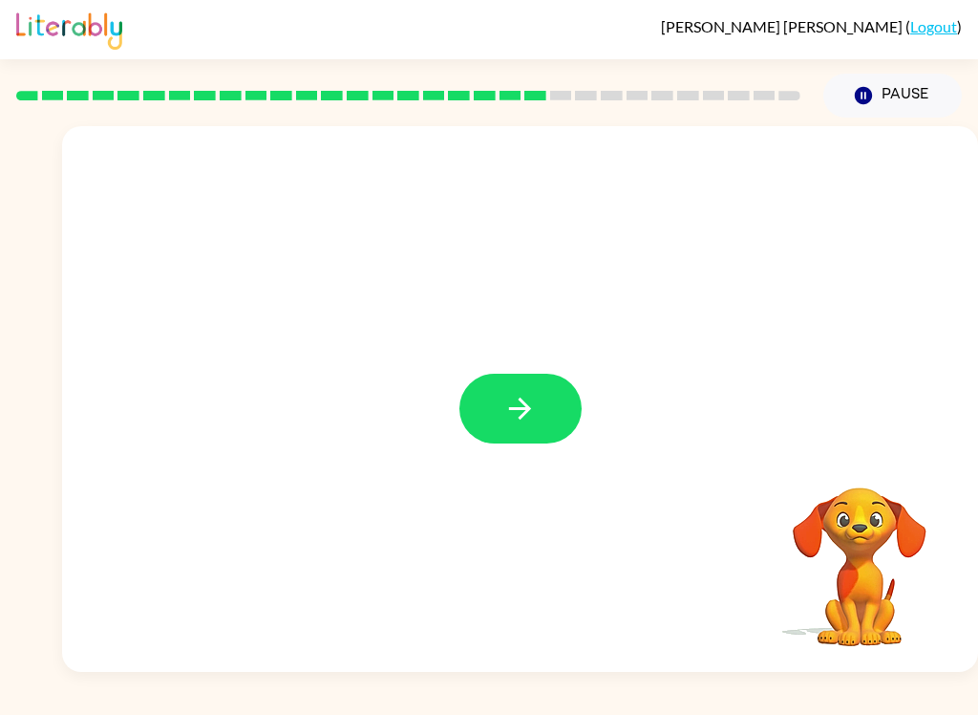
click at [509, 395] on icon "button" at bounding box center [519, 408] width 33 height 33
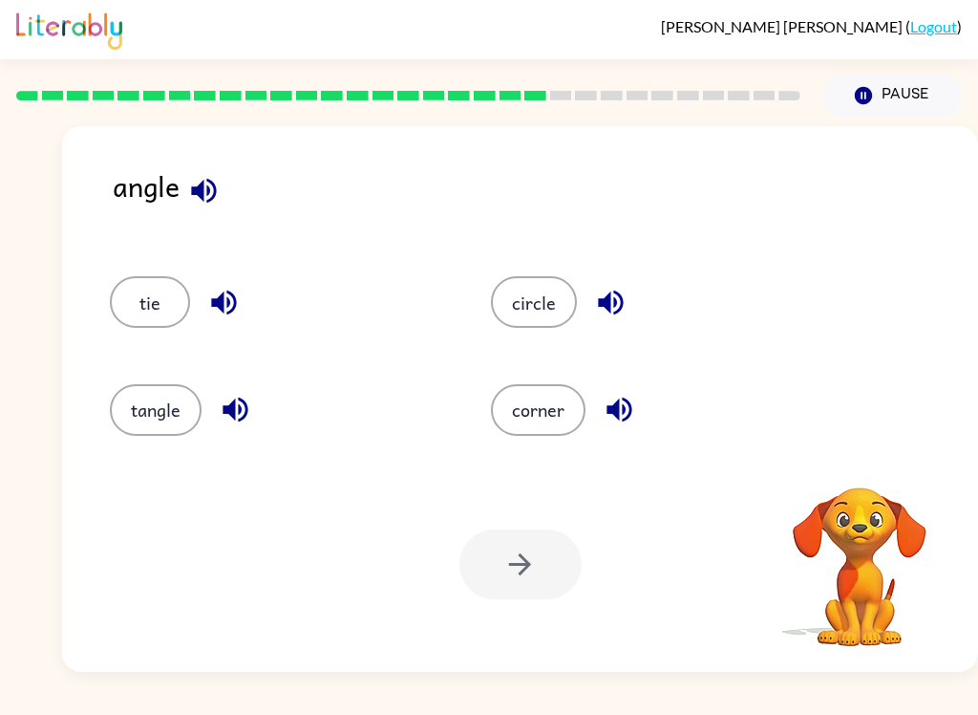
click at [140, 412] on button "tangle" at bounding box center [156, 410] width 92 height 52
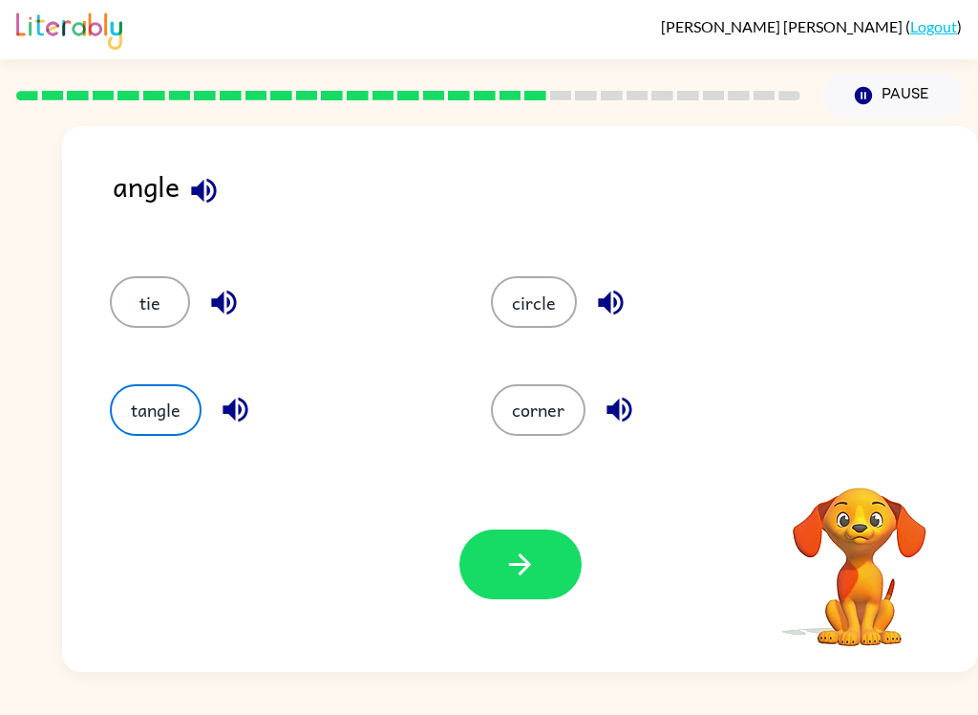
click at [535, 554] on icon "button" at bounding box center [519, 563] width 33 height 33
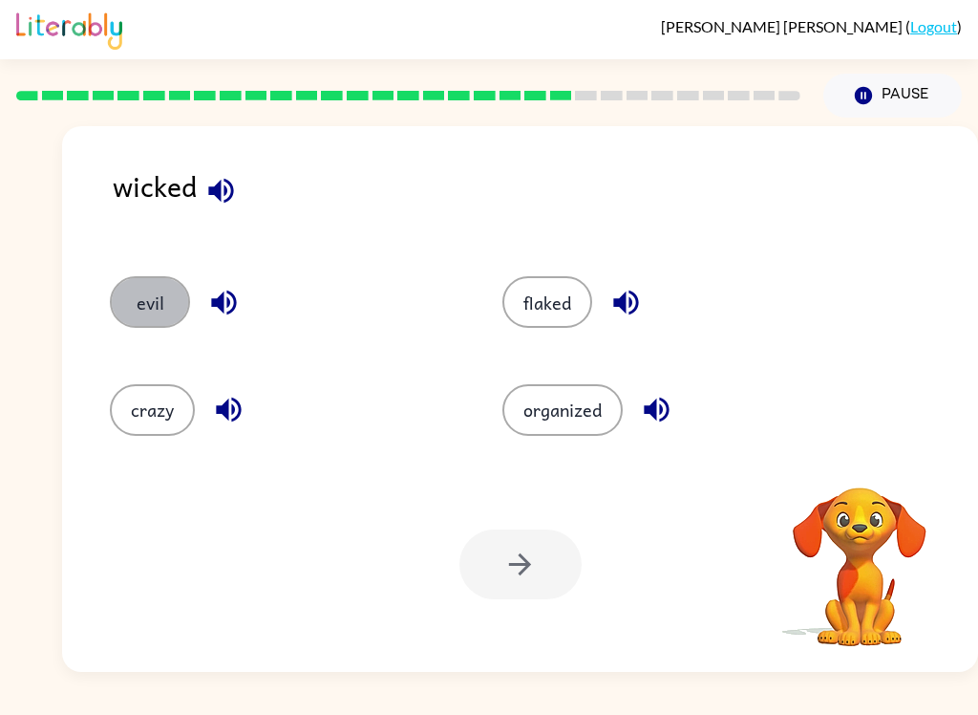
click at [134, 296] on button "evil" at bounding box center [150, 302] width 80 height 52
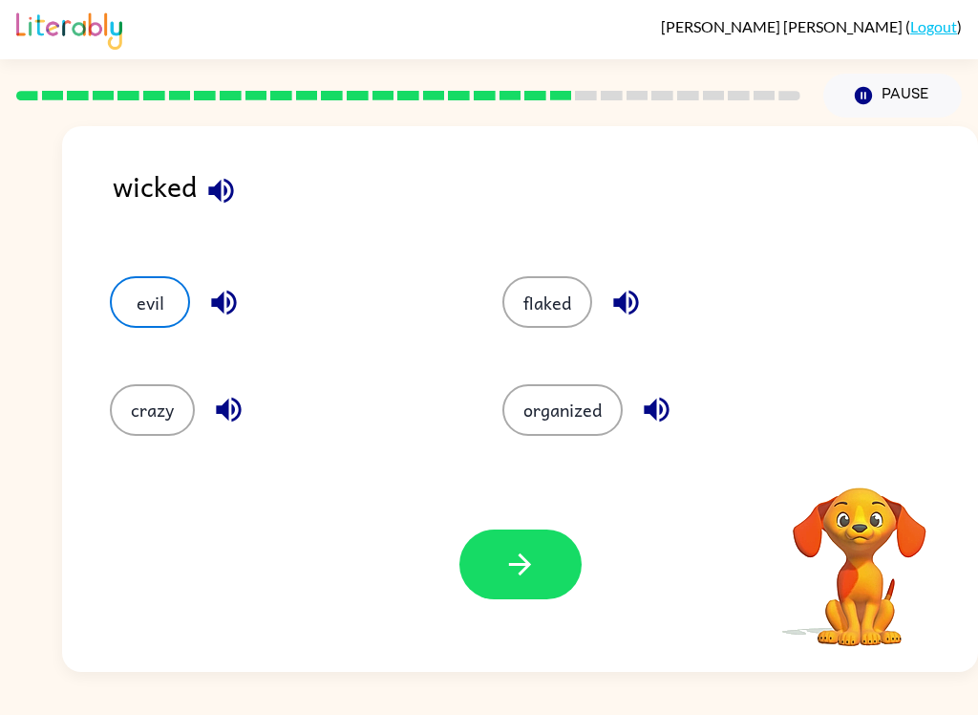
click at [501, 563] on button "button" at bounding box center [521, 564] width 122 height 70
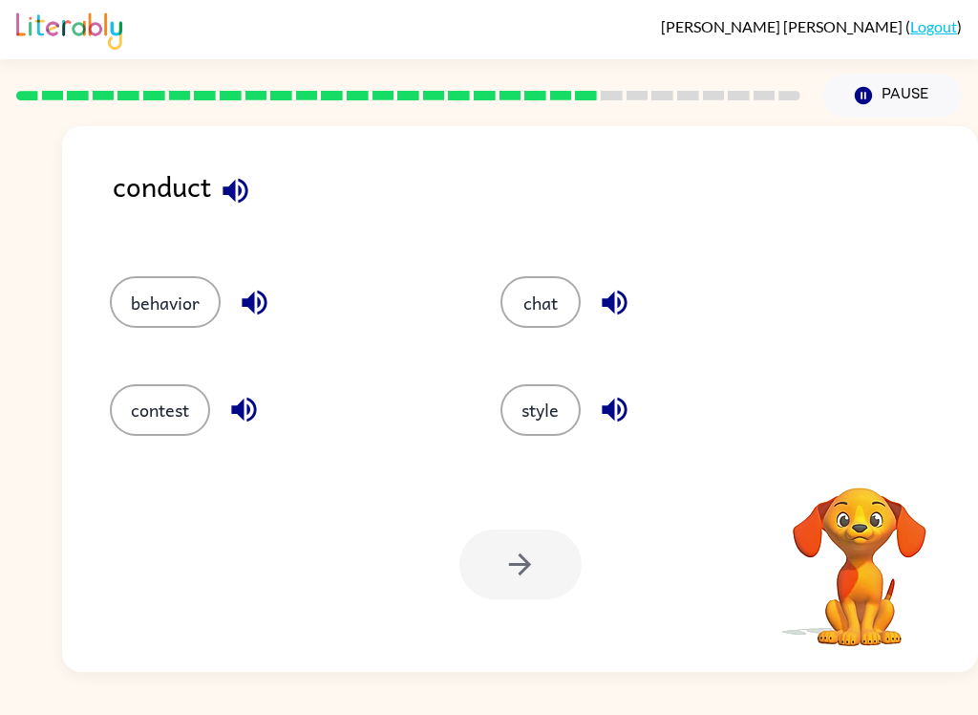
click at [138, 289] on button "behavior" at bounding box center [165, 302] width 111 height 52
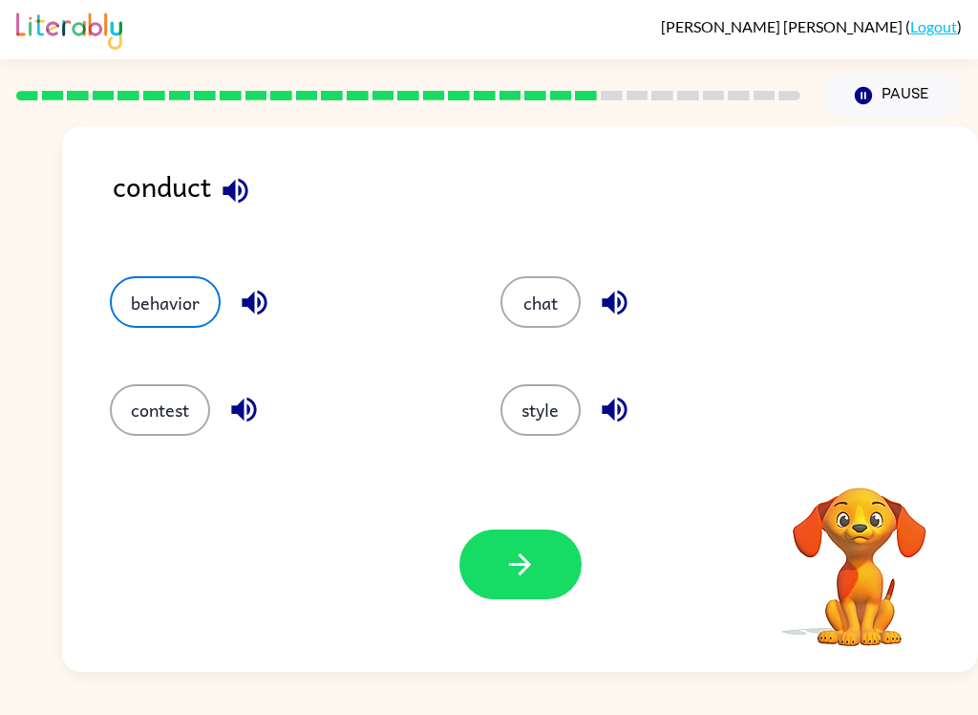
click at [524, 531] on button "button" at bounding box center [521, 564] width 122 height 70
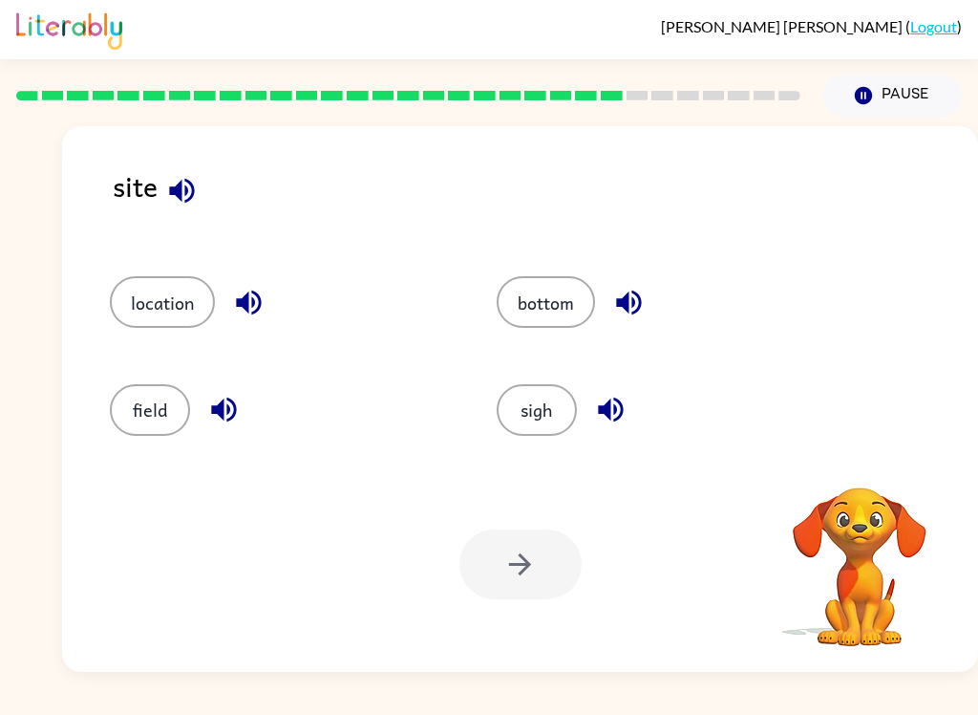
click at [543, 407] on button "sigh" at bounding box center [537, 410] width 80 height 52
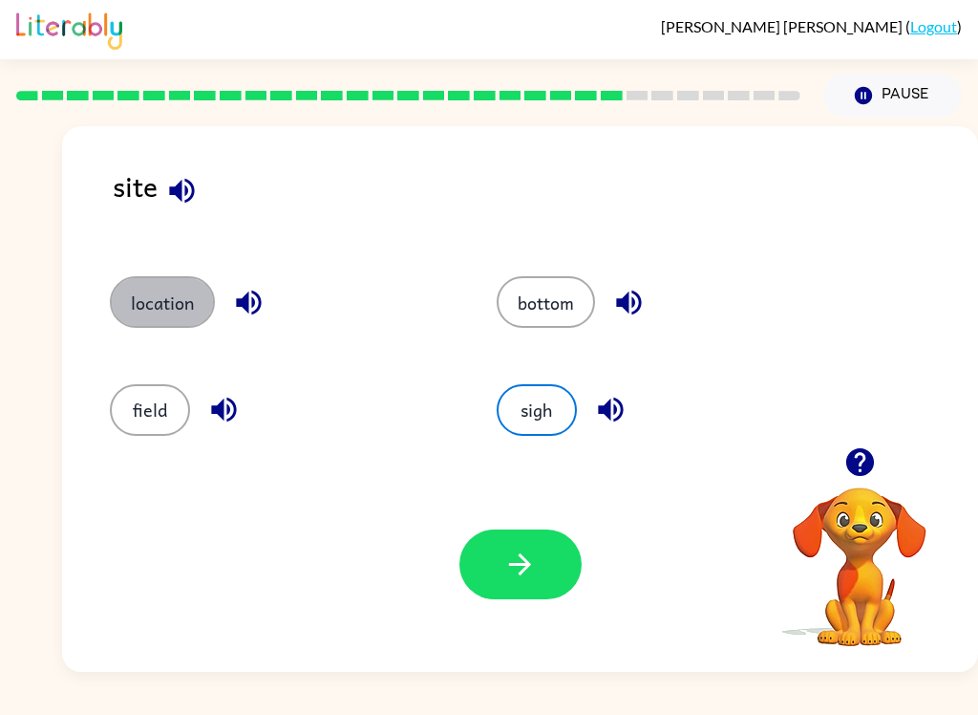
click at [181, 310] on button "location" at bounding box center [162, 302] width 105 height 52
click at [470, 575] on button "button" at bounding box center [521, 564] width 122 height 70
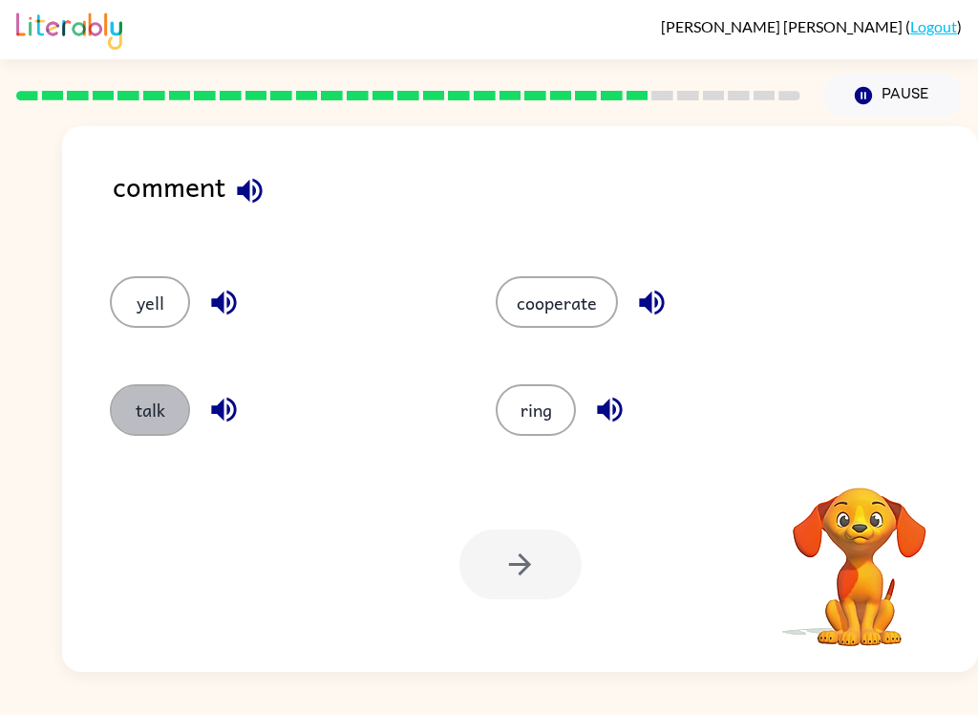
click at [132, 421] on button "talk" at bounding box center [150, 410] width 80 height 52
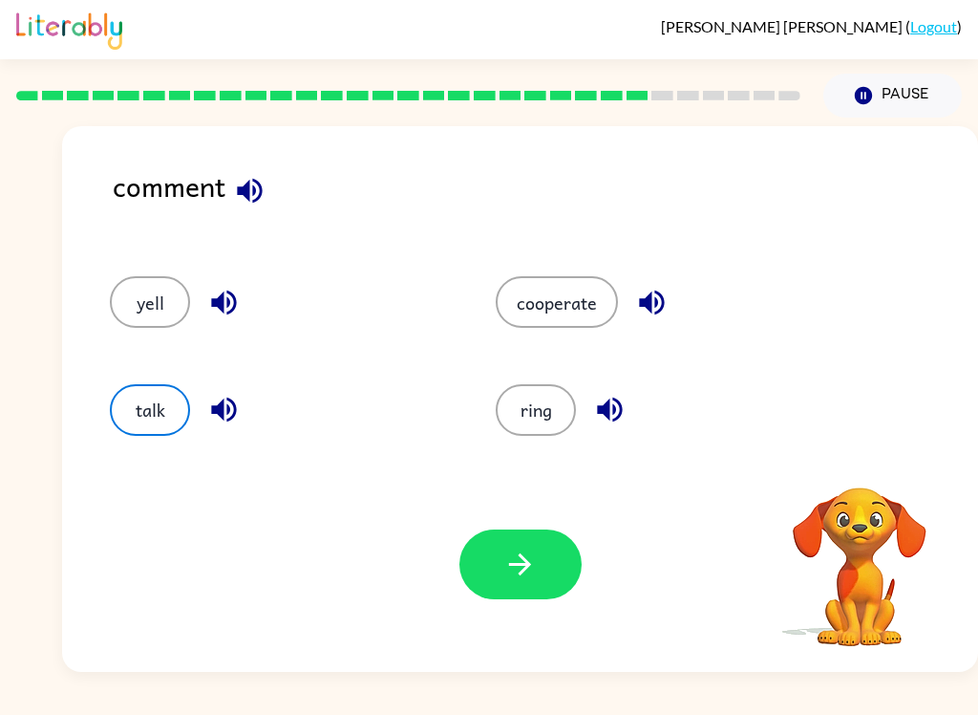
click at [486, 571] on button "button" at bounding box center [521, 564] width 122 height 70
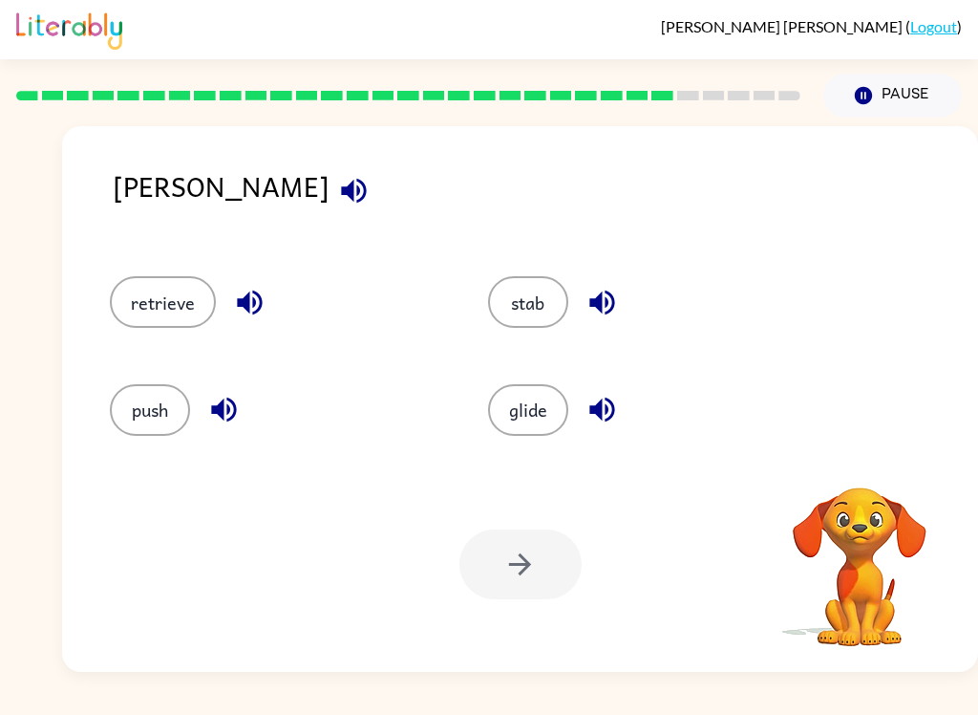
click at [128, 406] on button "push" at bounding box center [150, 410] width 80 height 52
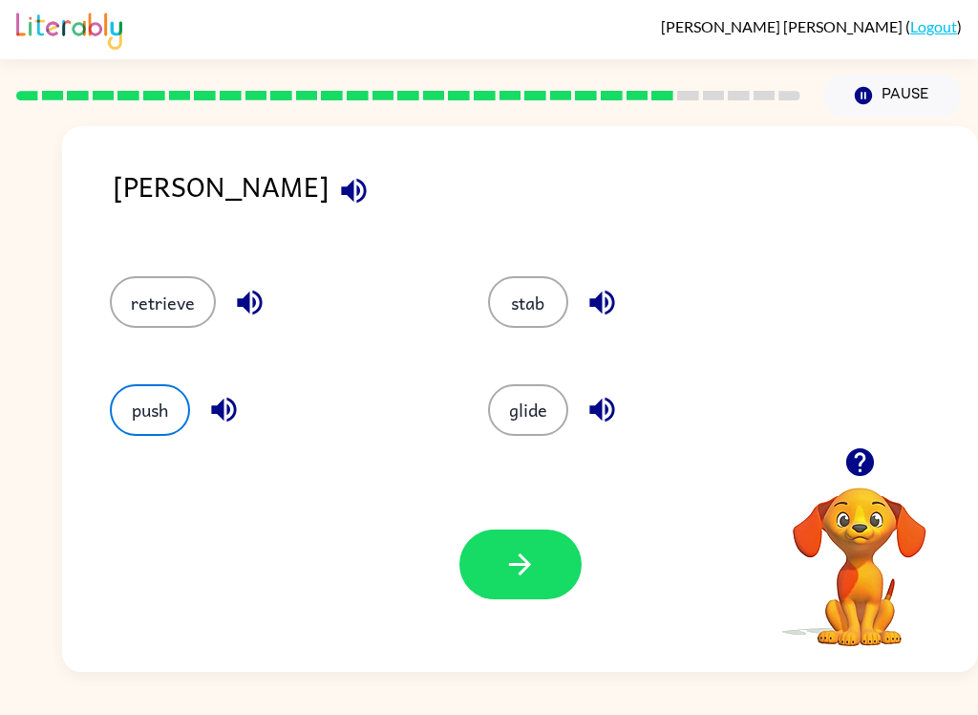
click at [144, 309] on button "retrieve" at bounding box center [163, 302] width 106 height 52
click at [546, 572] on button "button" at bounding box center [521, 564] width 122 height 70
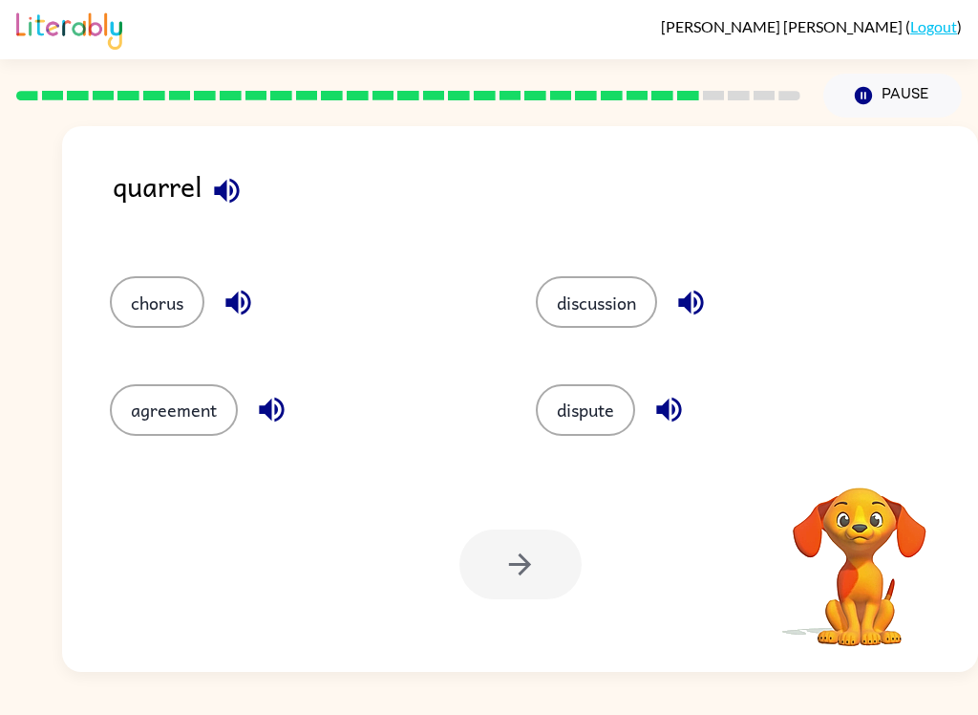
click at [606, 406] on button "dispute" at bounding box center [585, 410] width 99 height 52
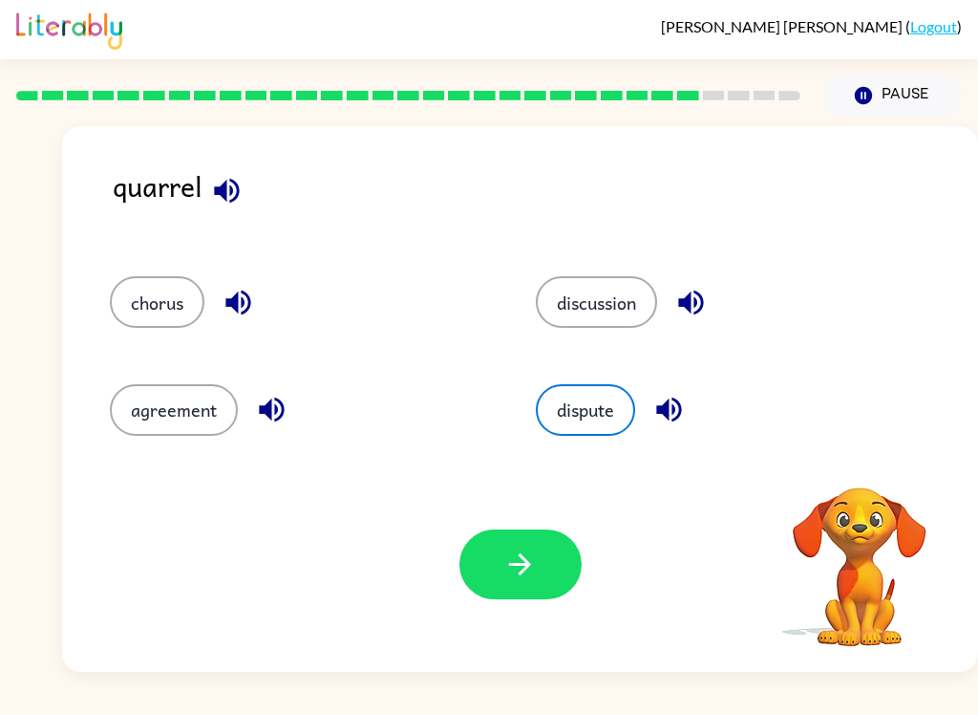
click at [546, 566] on button "button" at bounding box center [521, 564] width 122 height 70
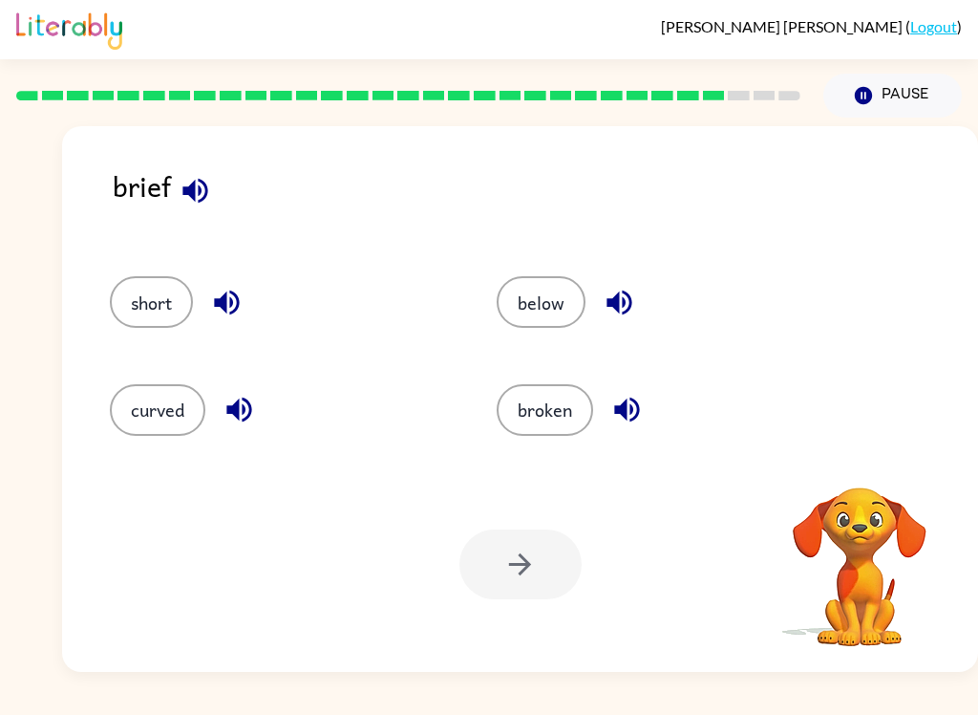
click at [148, 402] on button "curved" at bounding box center [158, 410] width 96 height 52
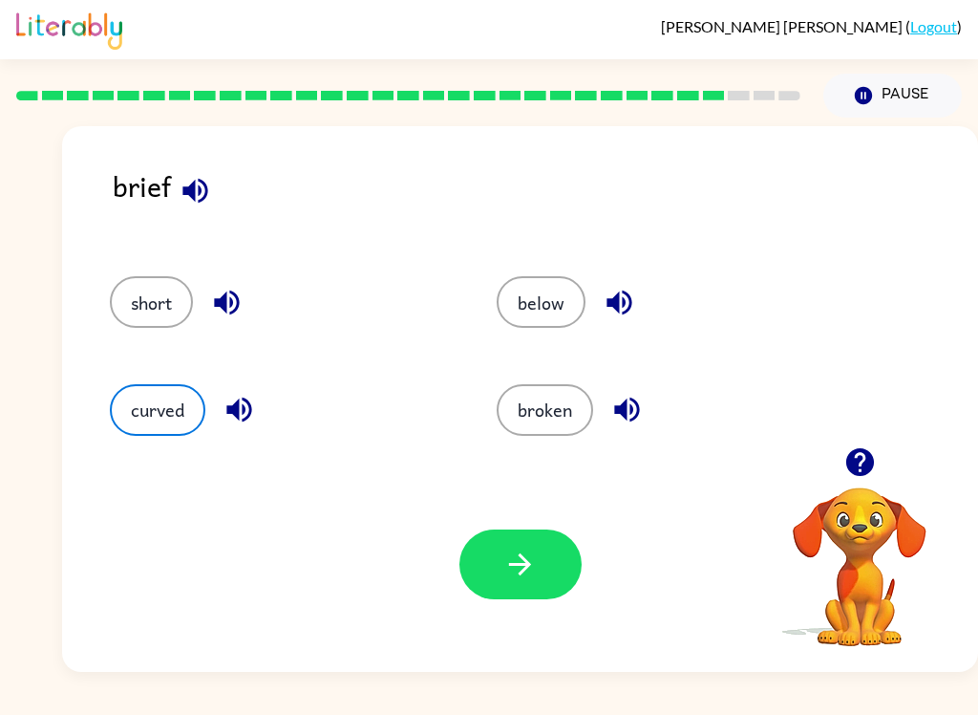
click at [531, 565] on icon "button" at bounding box center [520, 564] width 22 height 22
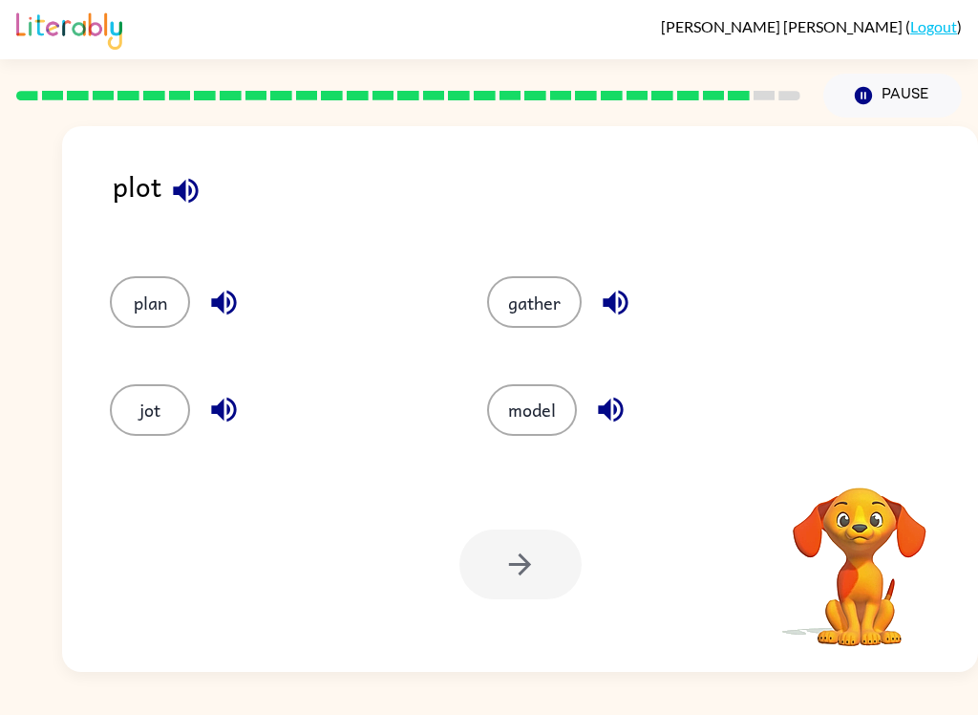
click at [527, 324] on button "gather" at bounding box center [534, 302] width 95 height 52
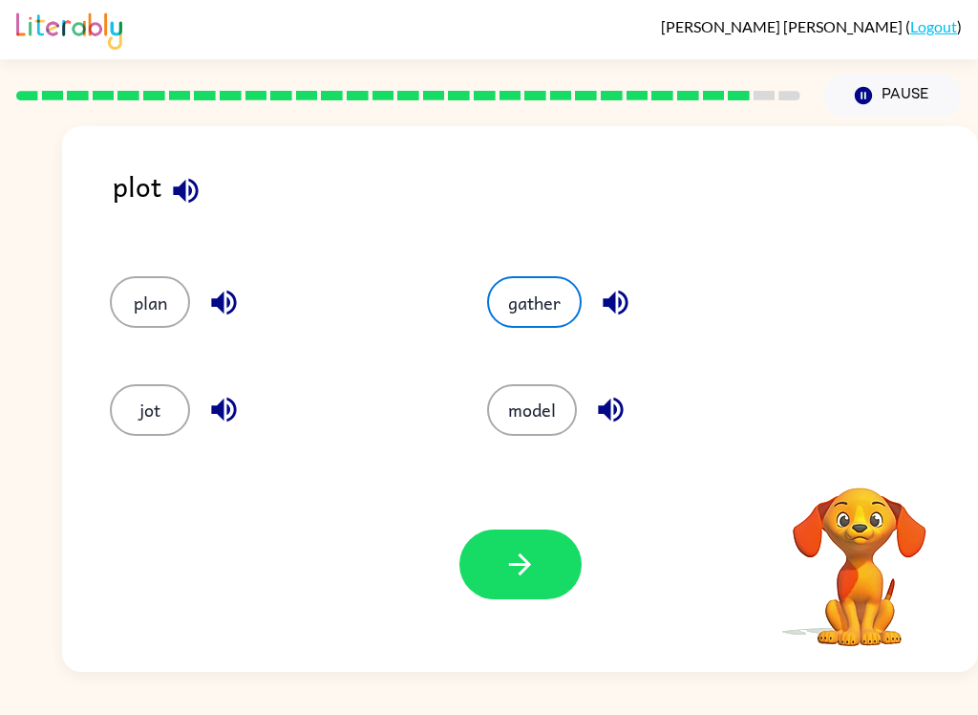
click at [542, 292] on button "gather" at bounding box center [534, 302] width 95 height 52
click at [536, 303] on button "gather" at bounding box center [534, 302] width 95 height 52
click at [519, 573] on icon "button" at bounding box center [519, 563] width 33 height 33
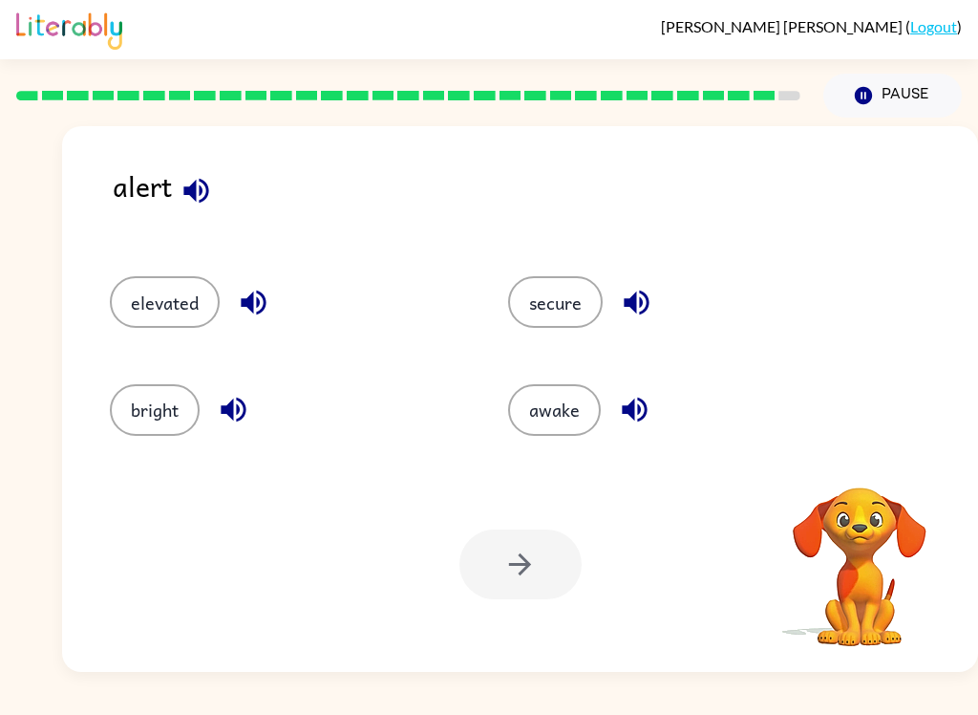
click at [577, 310] on button "secure" at bounding box center [555, 302] width 95 height 52
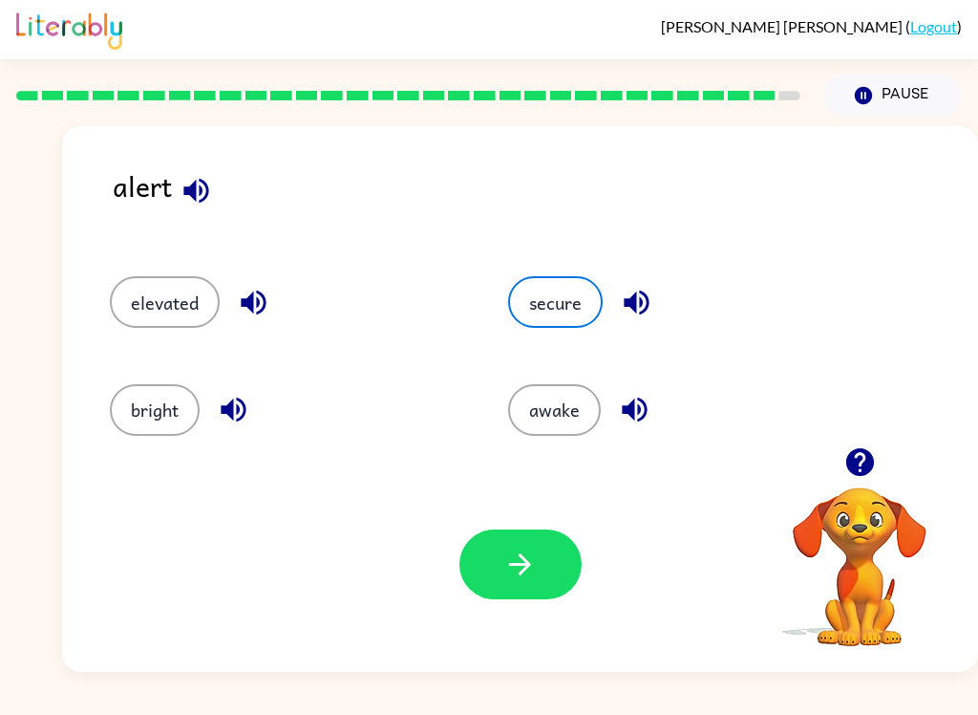
click at [531, 568] on icon "button" at bounding box center [519, 563] width 33 height 33
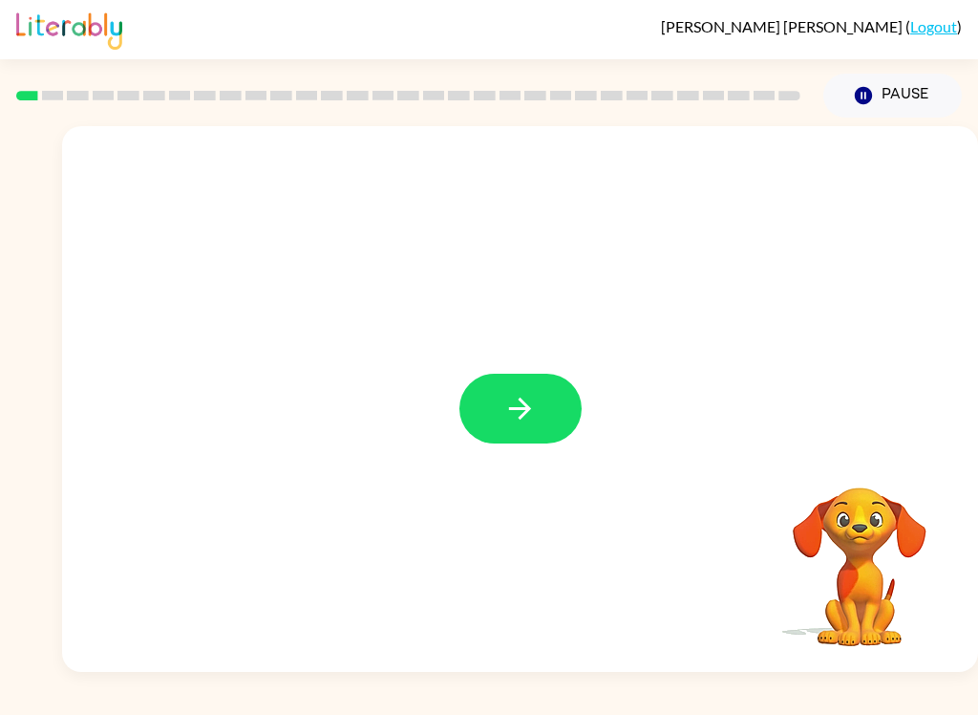
click at [515, 391] on button "button" at bounding box center [521, 409] width 122 height 70
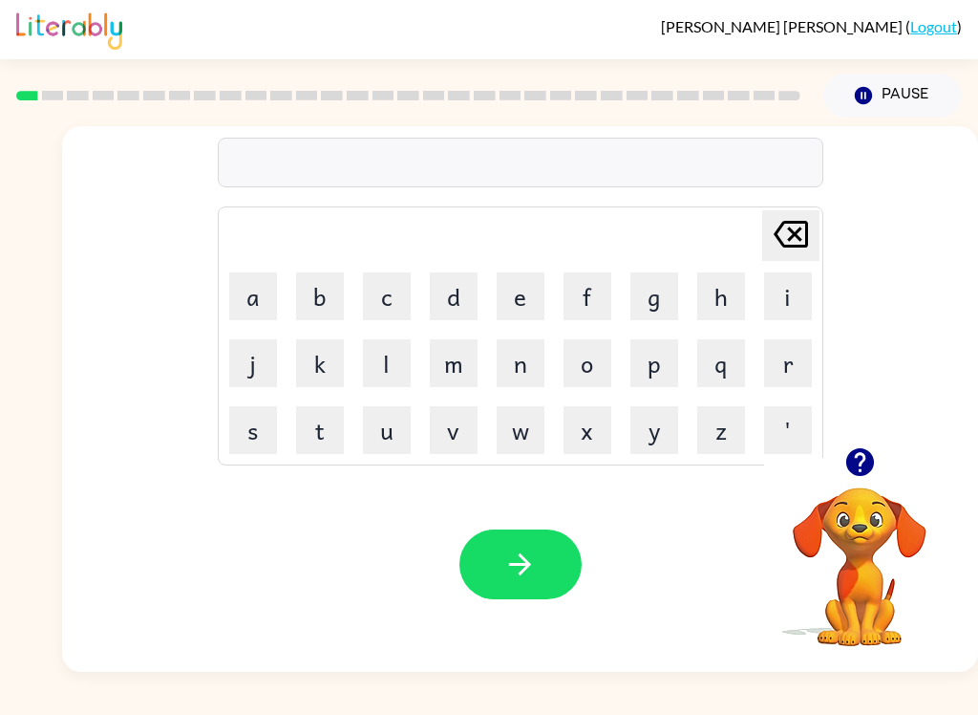
click at [310, 288] on button "b" at bounding box center [320, 296] width 48 height 48
click at [590, 363] on button "o" at bounding box center [588, 363] width 48 height 48
click at [788, 361] on button "r" at bounding box center [788, 363] width 48 height 48
click at [468, 291] on button "d" at bounding box center [454, 296] width 48 height 48
click at [531, 295] on button "e" at bounding box center [521, 296] width 48 height 48
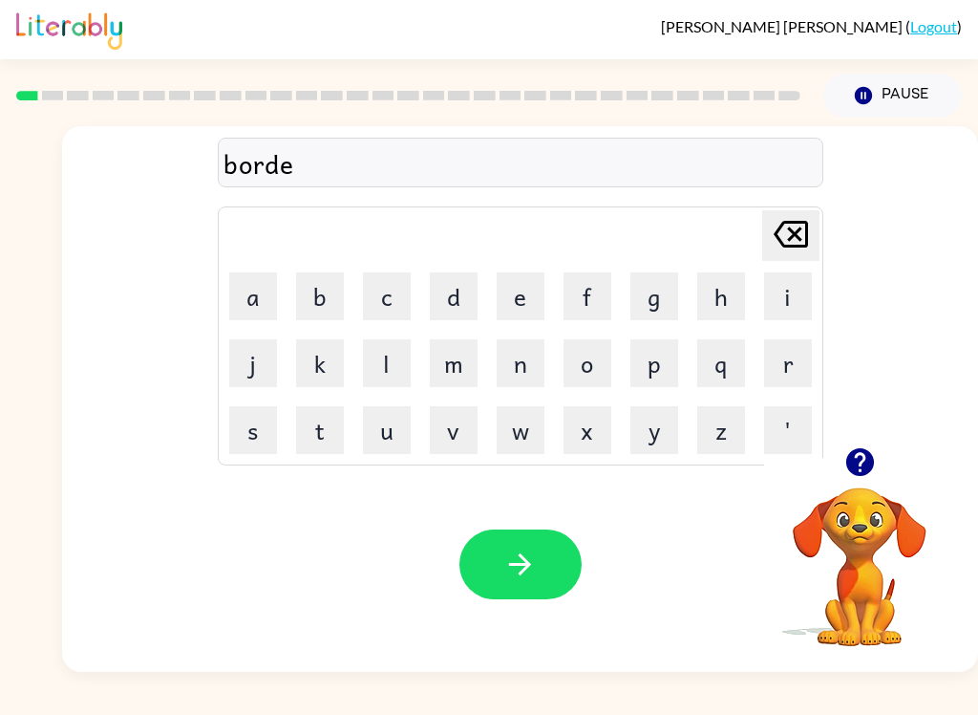
click at [781, 355] on button "r" at bounding box center [788, 363] width 48 height 48
click at [534, 589] on button "button" at bounding box center [521, 564] width 122 height 70
click at [852, 477] on icon "button" at bounding box center [860, 461] width 33 height 33
click at [860, 546] on video "Your browser must support playing .mp4 files to use Literably. Please try using…" at bounding box center [859, 553] width 191 height 191
click at [374, 313] on button "c" at bounding box center [387, 296] width 48 height 48
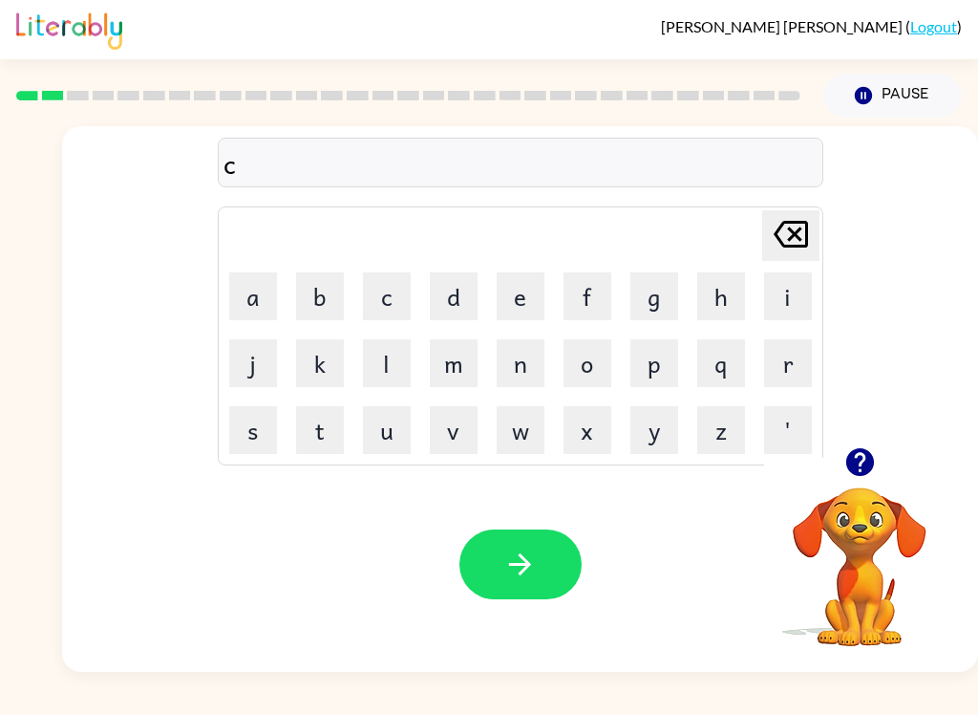
click at [596, 366] on button "o" at bounding box center [588, 363] width 48 height 48
click at [775, 238] on icon "[PERSON_NAME] last character input" at bounding box center [791, 234] width 46 height 46
click at [250, 301] on button "a" at bounding box center [253, 296] width 48 height 48
click at [380, 424] on button "u" at bounding box center [387, 430] width 48 height 48
click at [308, 417] on button "t" at bounding box center [320, 430] width 48 height 48
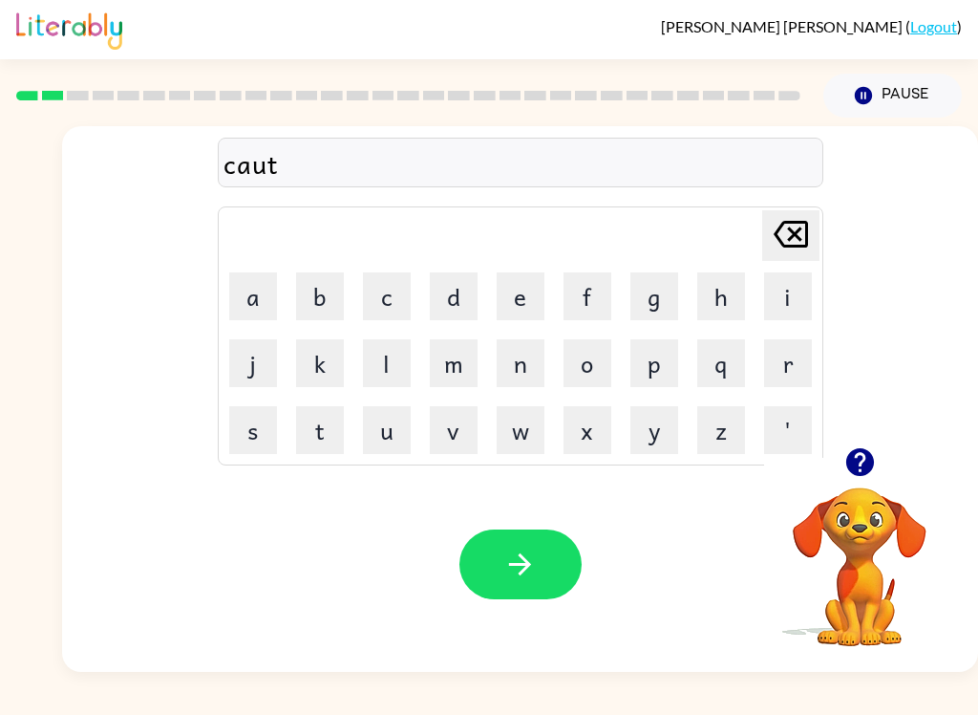
click at [530, 575] on icon "button" at bounding box center [519, 563] width 33 height 33
click at [832, 556] on video "Your browser must support playing .mp4 files to use Literably. Please try using…" at bounding box center [859, 553] width 191 height 191
click at [852, 460] on icon "button" at bounding box center [859, 462] width 28 height 28
click at [399, 353] on button "l" at bounding box center [387, 363] width 48 height 48
click at [592, 370] on button "o" at bounding box center [588, 363] width 48 height 48
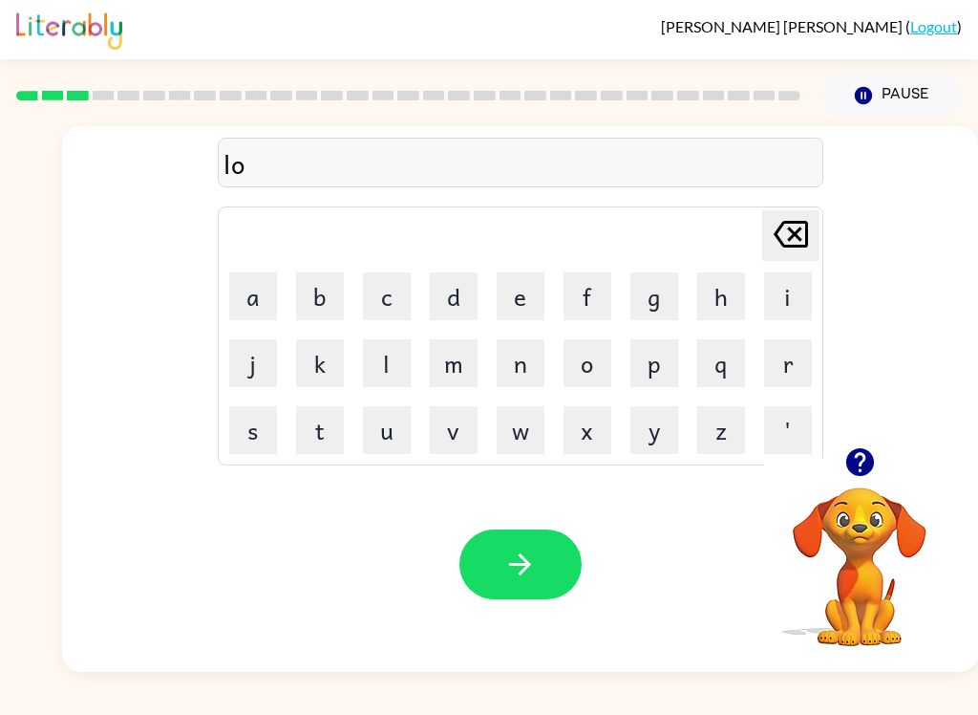
click at [393, 291] on button "c" at bounding box center [387, 296] width 48 height 48
click at [251, 297] on button "a" at bounding box center [253, 296] width 48 height 48
click at [318, 429] on button "t" at bounding box center [320, 430] width 48 height 48
click at [526, 551] on icon "button" at bounding box center [519, 563] width 33 height 33
click at [319, 422] on button "t" at bounding box center [320, 430] width 48 height 48
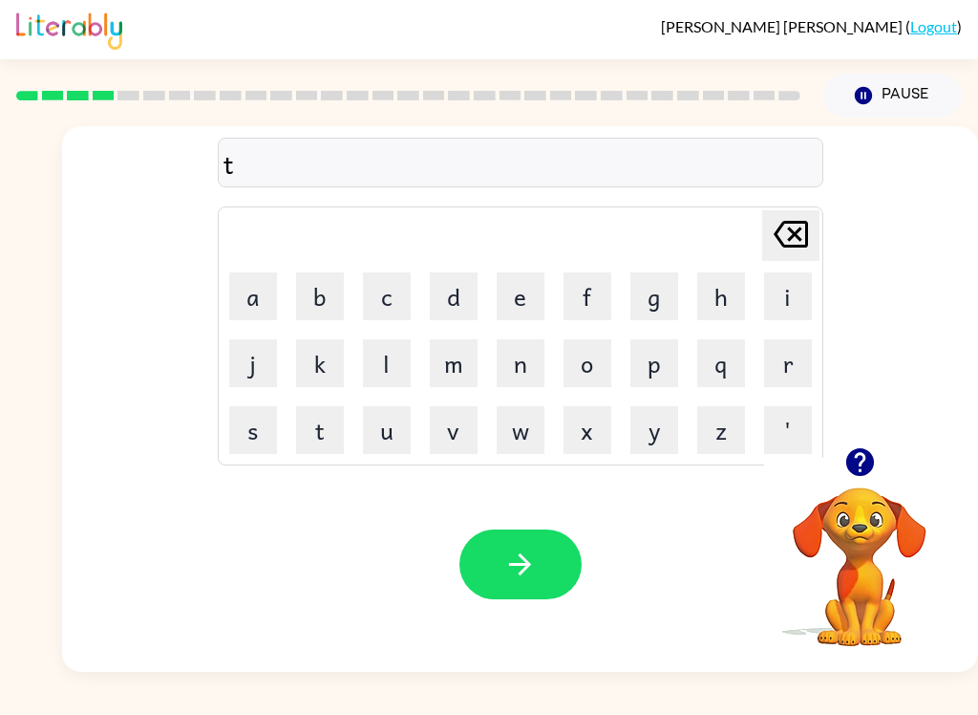
click at [789, 298] on button "i" at bounding box center [788, 296] width 48 height 48
click at [786, 226] on icon "[PERSON_NAME] last character input" at bounding box center [791, 234] width 46 height 46
click at [394, 432] on button "u" at bounding box center [387, 430] width 48 height 48
click at [789, 288] on button "i" at bounding box center [788, 296] width 48 height 48
click at [517, 373] on button "n" at bounding box center [521, 363] width 48 height 48
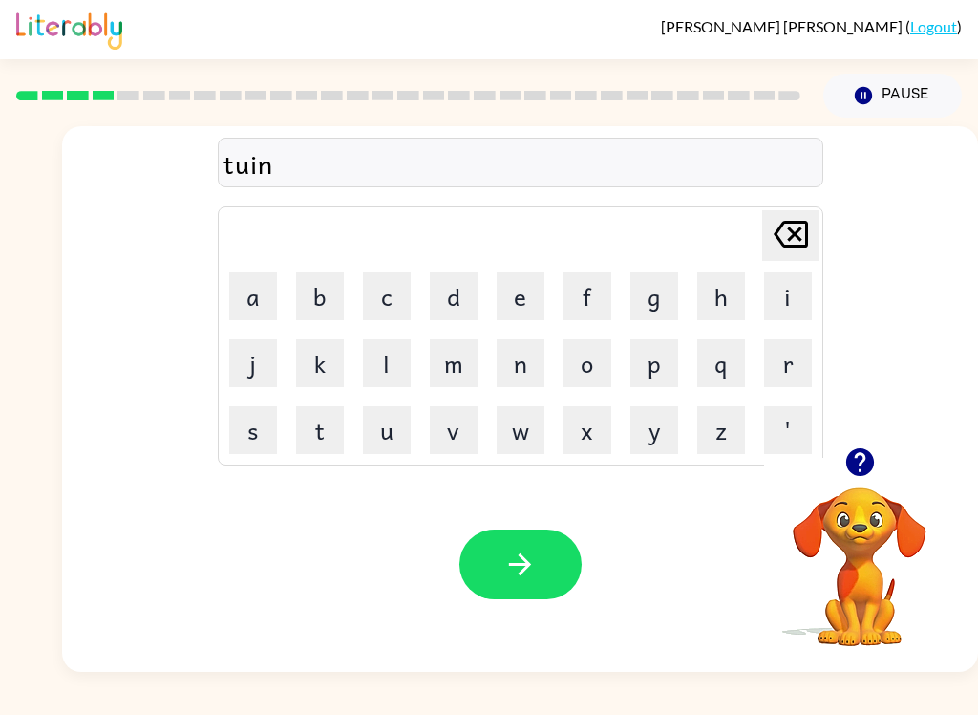
click at [780, 238] on icon "[PERSON_NAME] last character input" at bounding box center [791, 234] width 46 height 46
click at [524, 439] on button "w" at bounding box center [521, 430] width 48 height 48
click at [775, 233] on icon "[PERSON_NAME] last character input" at bounding box center [791, 234] width 46 height 46
click at [774, 233] on icon "[PERSON_NAME] last character input" at bounding box center [791, 234] width 46 height 46
click at [776, 238] on icon "[PERSON_NAME] last character input" at bounding box center [791, 234] width 46 height 46
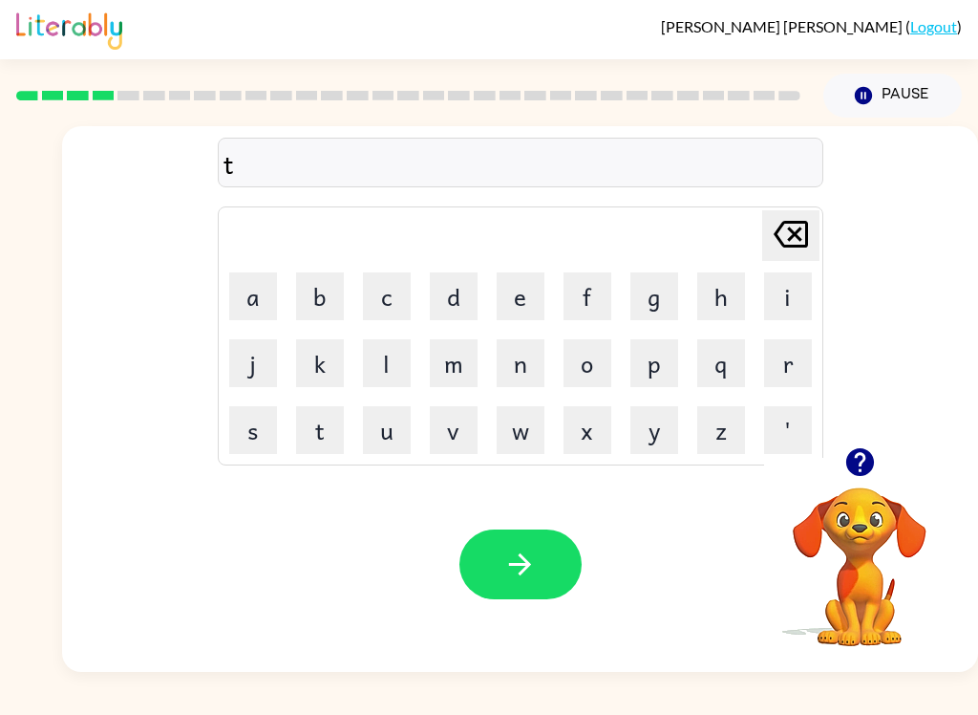
click at [534, 411] on button "w" at bounding box center [521, 430] width 48 height 48
click at [767, 291] on button "i" at bounding box center [788, 296] width 48 height 48
click at [523, 373] on button "n" at bounding box center [521, 363] width 48 height 48
click at [543, 558] on button "button" at bounding box center [521, 564] width 122 height 70
click at [520, 364] on button "n" at bounding box center [521, 363] width 48 height 48
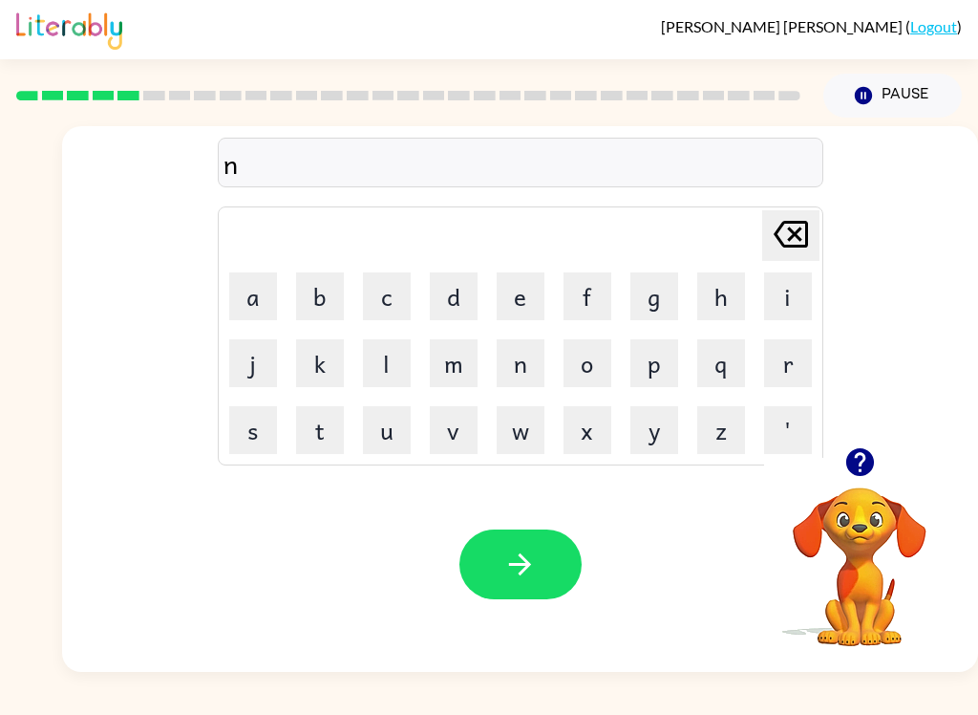
click at [529, 294] on button "e" at bounding box center [521, 296] width 48 height 48
click at [252, 371] on button "j" at bounding box center [253, 363] width 48 height 48
click at [779, 225] on icon at bounding box center [791, 234] width 34 height 27
click at [257, 289] on button "a" at bounding box center [253, 296] width 48 height 48
click at [786, 371] on button "r" at bounding box center [788, 363] width 48 height 48
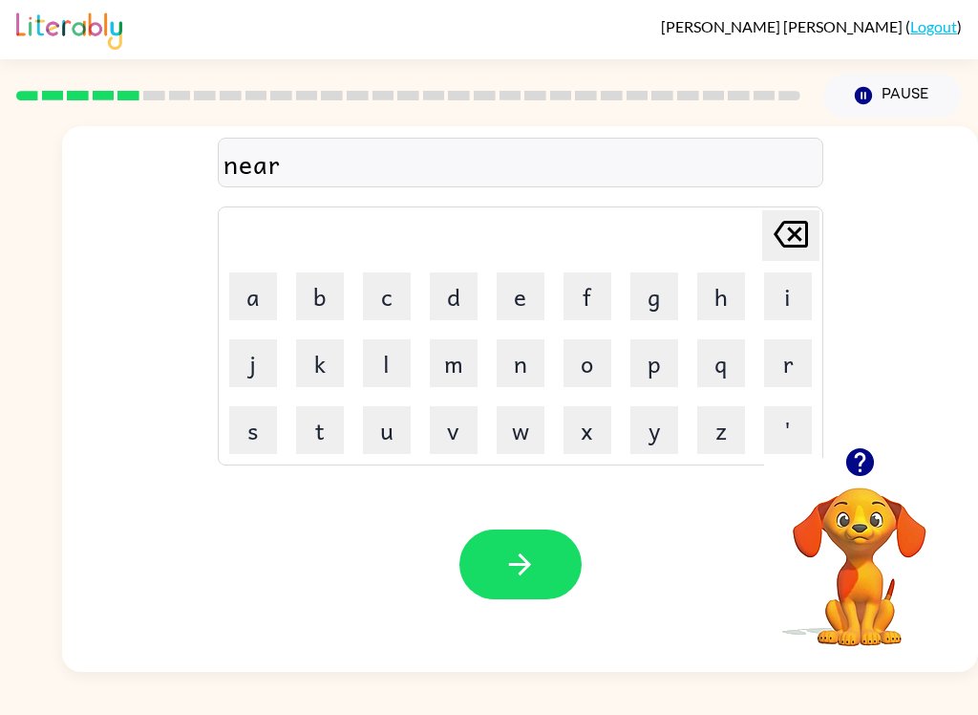
click at [389, 366] on button "l" at bounding box center [387, 363] width 48 height 48
click at [662, 433] on button "y" at bounding box center [655, 430] width 48 height 48
click at [539, 571] on button "button" at bounding box center [521, 564] width 122 height 70
click at [916, 468] on div at bounding box center [859, 462] width 191 height 49
click at [868, 460] on icon "button" at bounding box center [859, 462] width 28 height 28
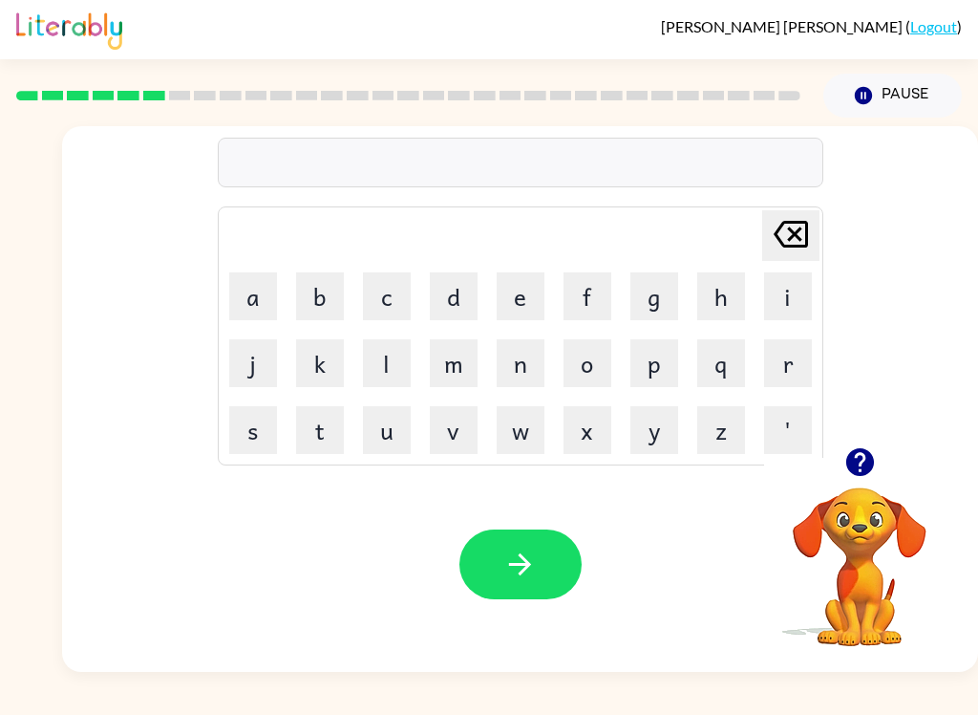
click at [849, 502] on video "Your browser must support playing .mp4 files to use Literably. Please try using…" at bounding box center [859, 553] width 191 height 191
click at [869, 460] on icon "button" at bounding box center [859, 462] width 28 height 28
click at [315, 292] on button "b" at bounding box center [320, 296] width 48 height 48
click at [524, 282] on button "e" at bounding box center [521, 296] width 48 height 48
click at [707, 289] on button "h" at bounding box center [721, 296] width 48 height 48
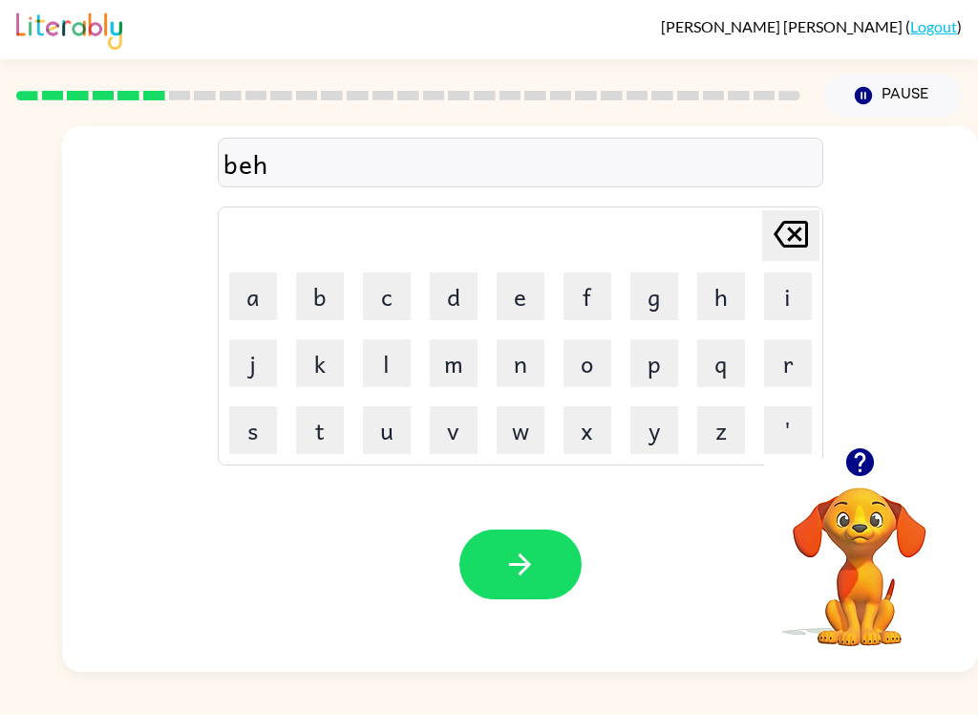
click at [782, 295] on button "i" at bounding box center [788, 296] width 48 height 48
click at [519, 361] on button "n" at bounding box center [521, 363] width 48 height 48
click at [452, 298] on button "d" at bounding box center [454, 296] width 48 height 48
click at [521, 552] on icon "button" at bounding box center [519, 563] width 33 height 33
click at [857, 463] on icon "button" at bounding box center [859, 462] width 28 height 28
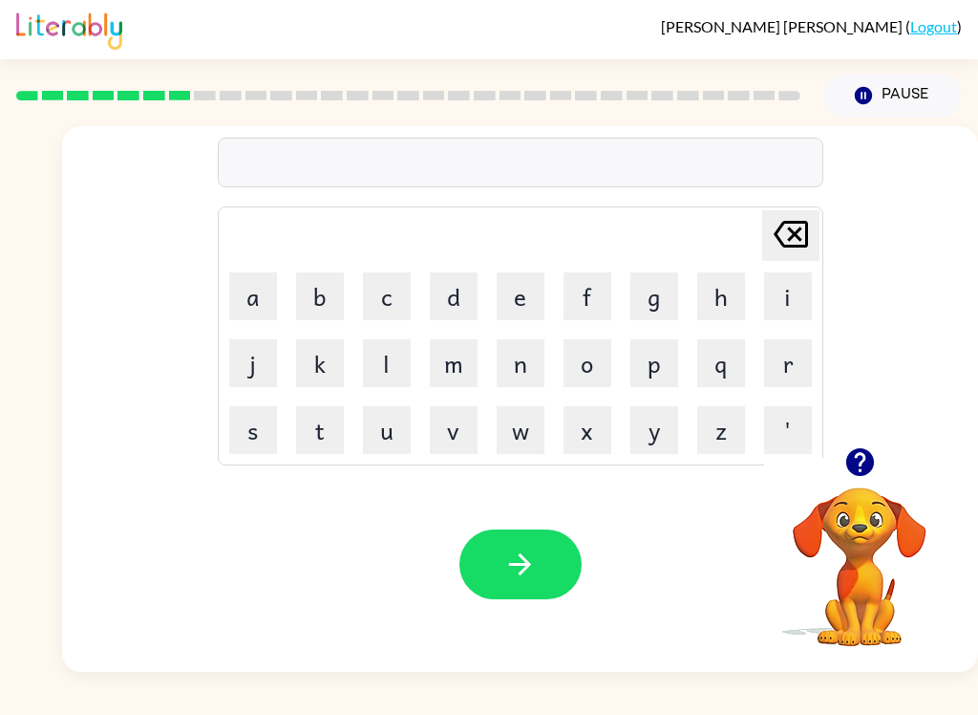
click at [310, 435] on button "t" at bounding box center [320, 430] width 48 height 48
click at [785, 357] on button "r" at bounding box center [788, 363] width 48 height 48
click at [780, 291] on button "i" at bounding box center [788, 296] width 48 height 48
click at [398, 294] on button "c" at bounding box center [387, 296] width 48 height 48
click at [316, 349] on button "k" at bounding box center [320, 363] width 48 height 48
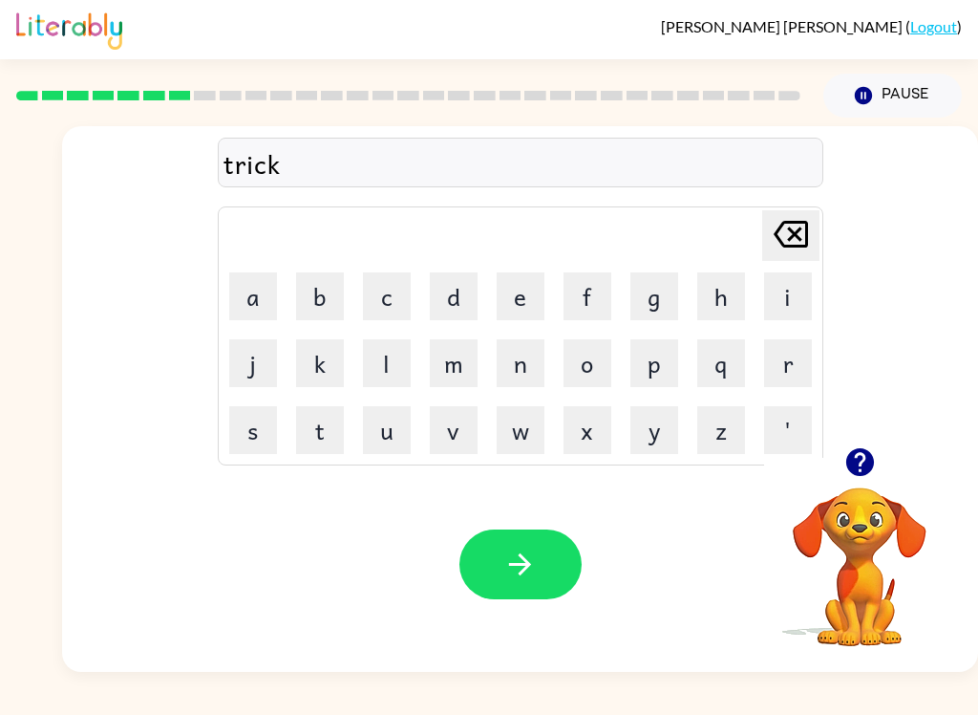
click at [384, 375] on button "l" at bounding box center [387, 363] width 48 height 48
click at [521, 295] on button "e" at bounding box center [521, 296] width 48 height 48
click at [526, 569] on icon "button" at bounding box center [520, 564] width 22 height 22
click at [863, 476] on icon "button" at bounding box center [859, 462] width 28 height 28
click at [458, 355] on button "m" at bounding box center [454, 363] width 48 height 48
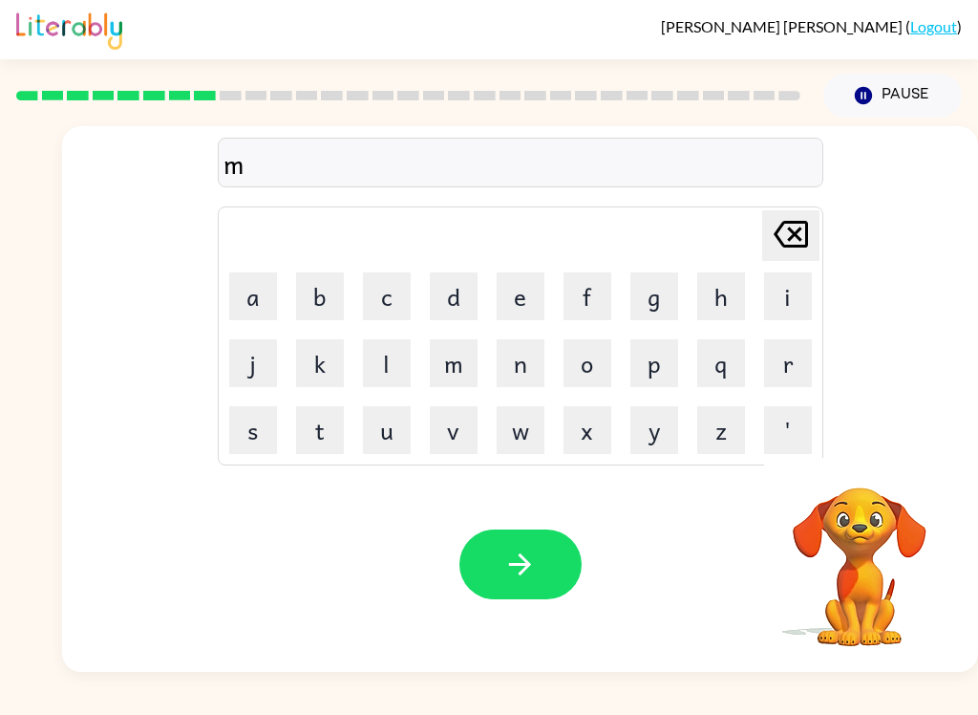
click at [787, 283] on button "i" at bounding box center [788, 296] width 48 height 48
click at [783, 354] on button "r" at bounding box center [788, 363] width 48 height 48
click at [787, 290] on button "i" at bounding box center [788, 296] width 48 height 48
click at [384, 299] on button "c" at bounding box center [387, 296] width 48 height 48
click at [391, 373] on button "l" at bounding box center [387, 363] width 48 height 48
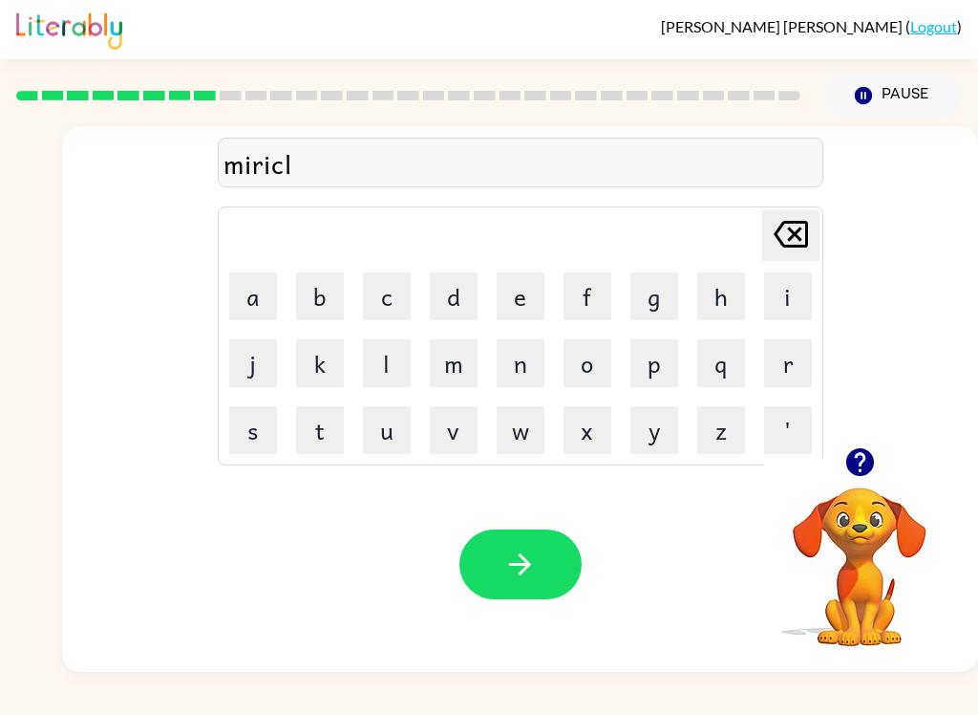
click at [532, 298] on button "e" at bounding box center [521, 296] width 48 height 48
click at [508, 586] on button "button" at bounding box center [521, 564] width 122 height 70
click at [867, 473] on icon "button" at bounding box center [859, 462] width 28 height 28
click at [881, 459] on button "button" at bounding box center [860, 462] width 49 height 49
click at [507, 370] on button "n" at bounding box center [521, 363] width 48 height 48
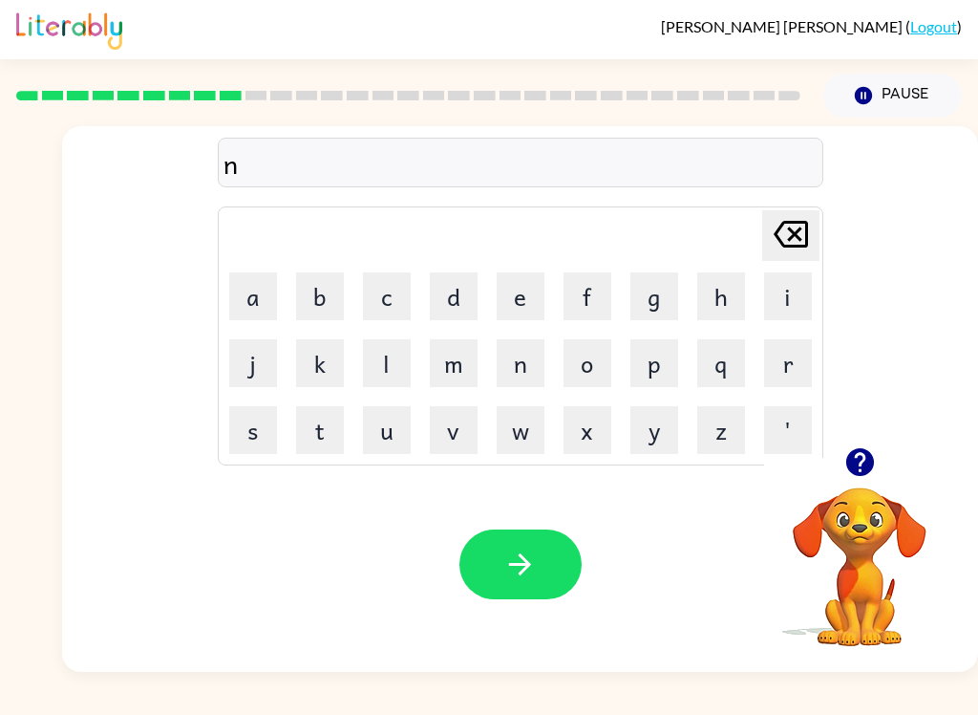
click at [784, 288] on button "i" at bounding box center [788, 296] width 48 height 48
click at [440, 351] on button "m" at bounding box center [454, 363] width 48 height 48
click at [312, 294] on button "b" at bounding box center [320, 296] width 48 height 48
click at [379, 353] on button "l" at bounding box center [387, 363] width 48 height 48
click at [534, 300] on button "e" at bounding box center [521, 296] width 48 height 48
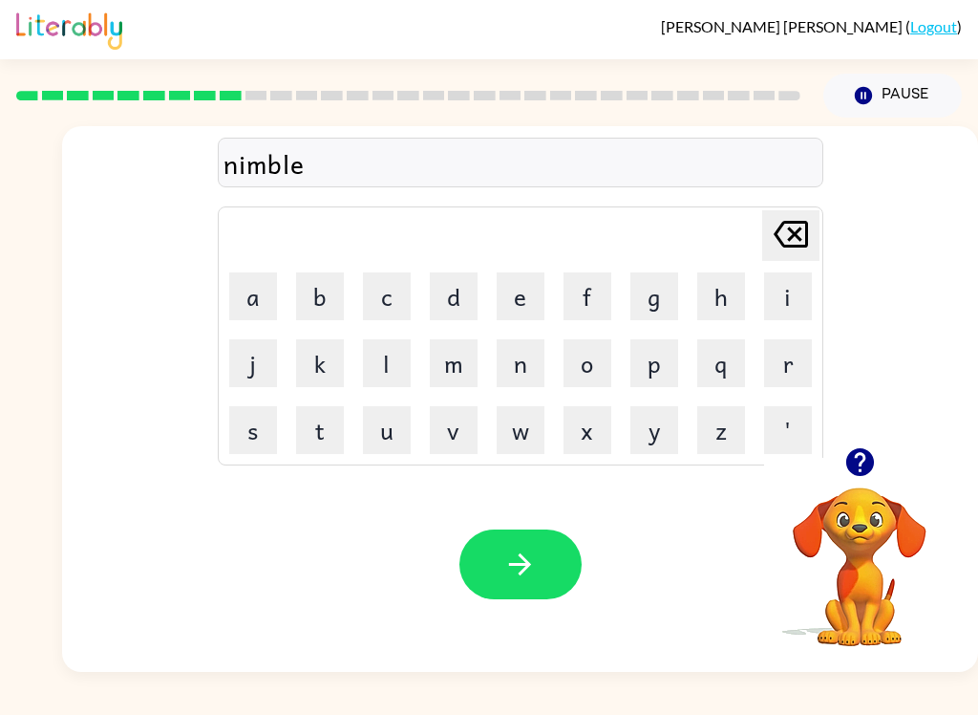
click at [473, 562] on button "button" at bounding box center [521, 564] width 122 height 70
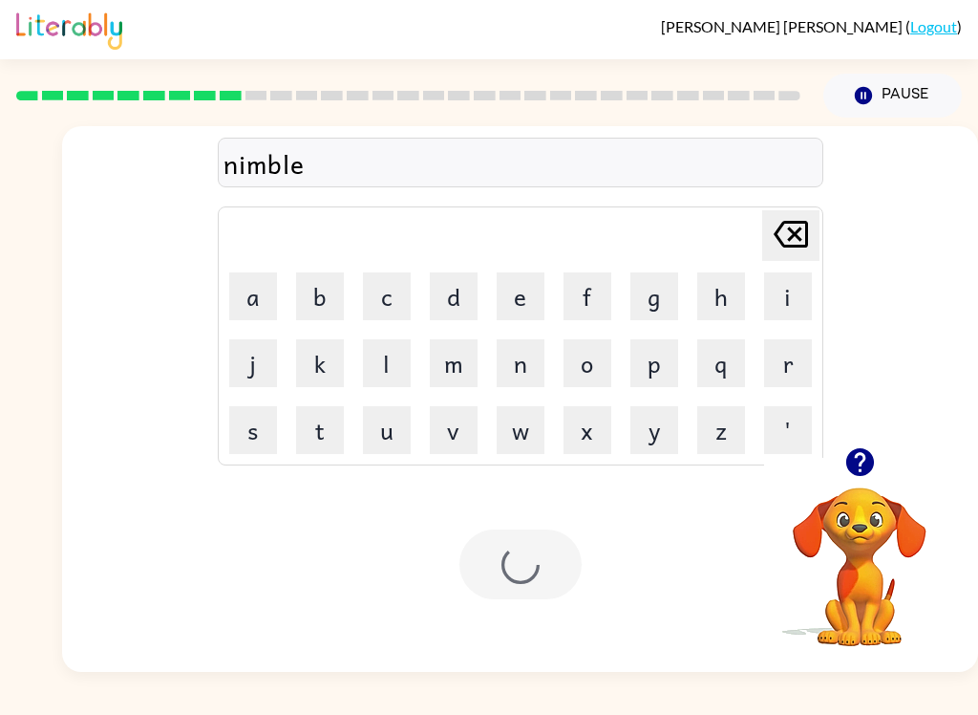
click at [492, 561] on div at bounding box center [521, 564] width 122 height 70
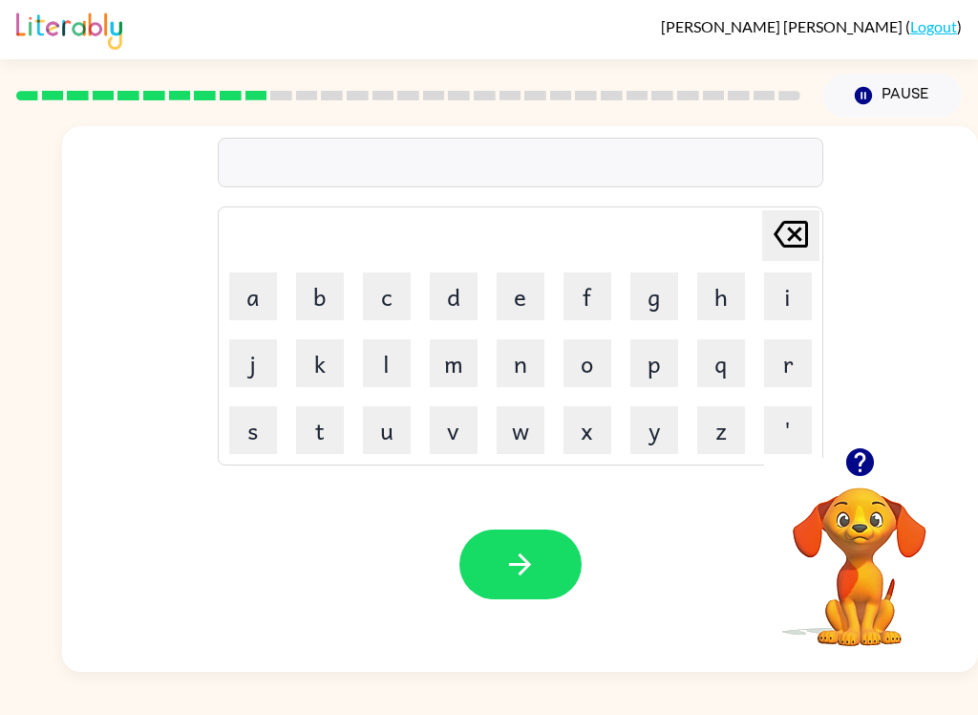
click at [380, 431] on button "u" at bounding box center [387, 430] width 48 height 48
click at [524, 374] on button "n" at bounding box center [521, 363] width 48 height 48
click at [603, 293] on button "f" at bounding box center [588, 296] width 48 height 48
click at [596, 366] on button "o" at bounding box center [588, 363] width 48 height 48
click at [393, 361] on button "l" at bounding box center [387, 363] width 48 height 48
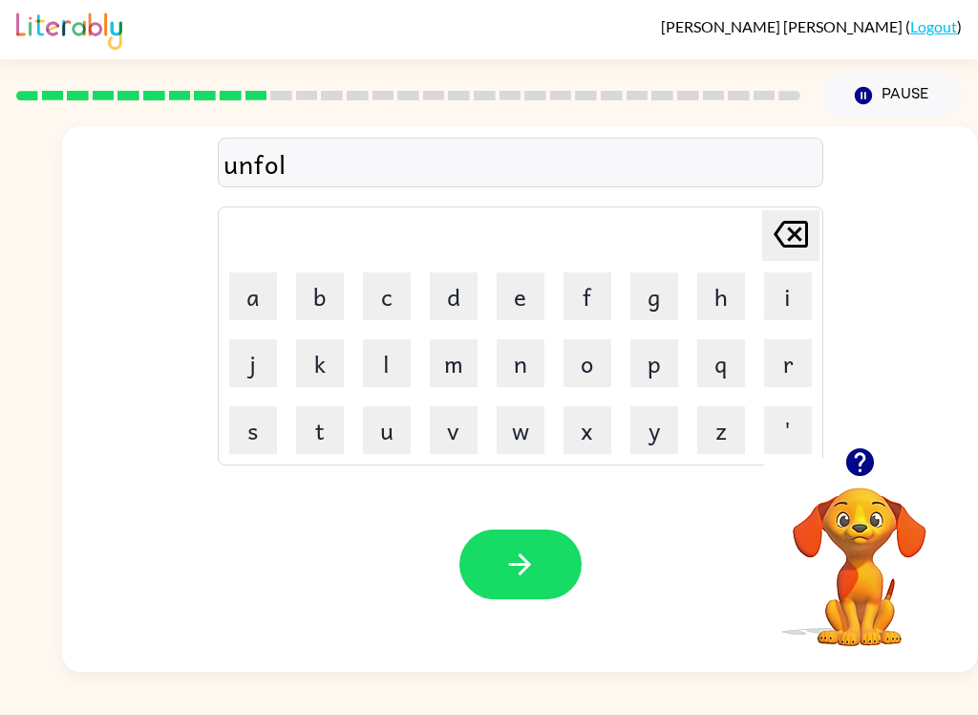
click at [517, 292] on button "e" at bounding box center [521, 296] width 48 height 48
click at [460, 296] on button "d" at bounding box center [454, 296] width 48 height 48
click at [493, 570] on button "button" at bounding box center [521, 564] width 122 height 70
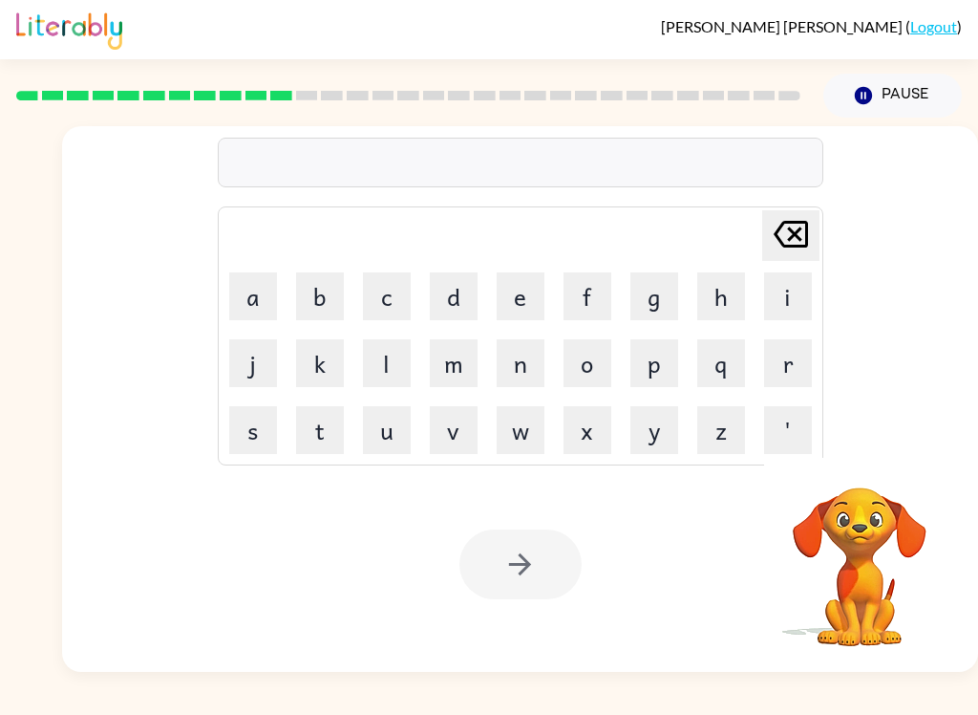
click at [339, 399] on td "t" at bounding box center [320, 429] width 65 height 65
click at [354, 368] on td "l" at bounding box center [386, 363] width 65 height 65
click at [375, 377] on button "l" at bounding box center [387, 363] width 48 height 48
click at [786, 236] on icon at bounding box center [791, 234] width 34 height 27
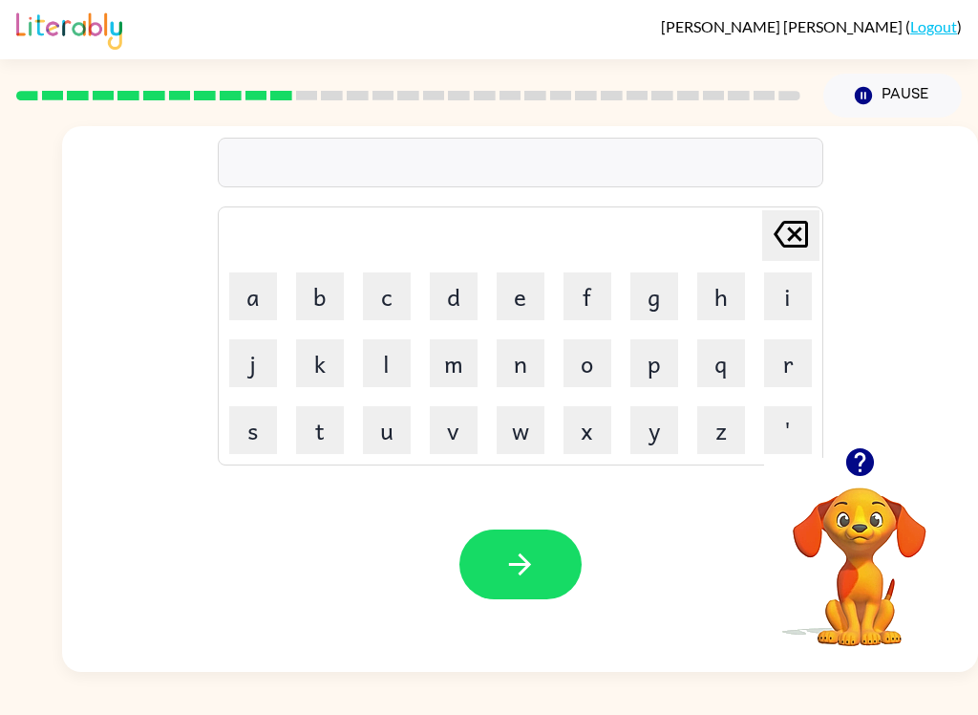
click at [528, 561] on icon "button" at bounding box center [519, 563] width 33 height 33
click at [332, 290] on button "b" at bounding box center [320, 296] width 48 height 48
click at [596, 369] on button "o" at bounding box center [588, 363] width 48 height 48
click at [392, 447] on button "u" at bounding box center [387, 430] width 48 height 48
click at [662, 307] on button "g" at bounding box center [655, 296] width 48 height 48
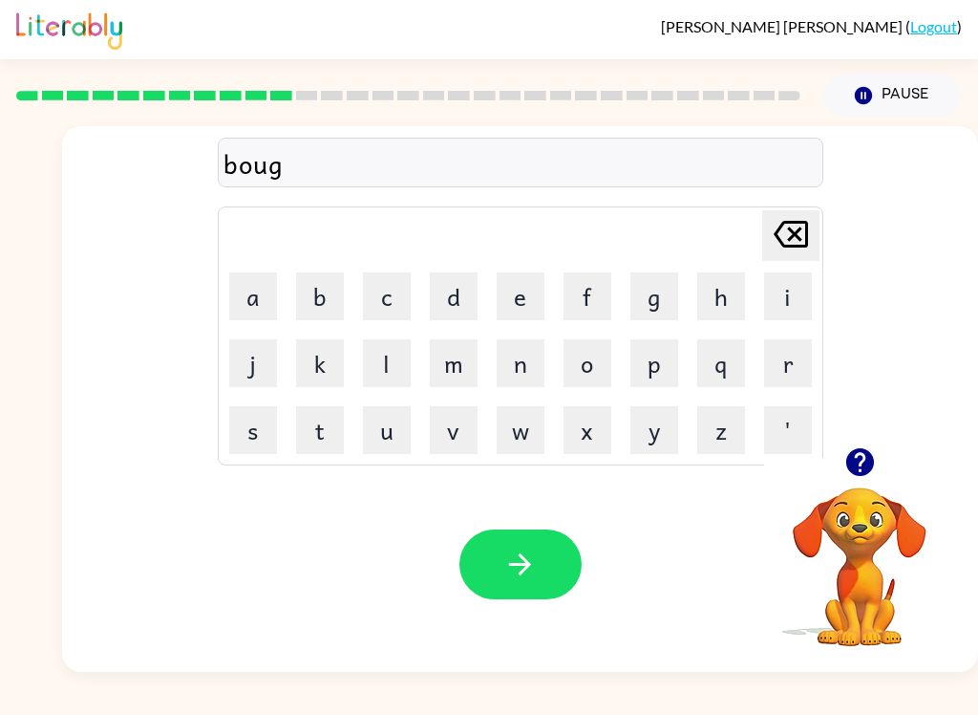
click at [718, 292] on button "h" at bounding box center [721, 296] width 48 height 48
click at [310, 419] on button "t" at bounding box center [320, 430] width 48 height 48
click at [526, 547] on button "button" at bounding box center [521, 564] width 122 height 70
click at [315, 290] on button "b" at bounding box center [320, 296] width 48 height 48
click at [540, 290] on button "e" at bounding box center [521, 296] width 48 height 48
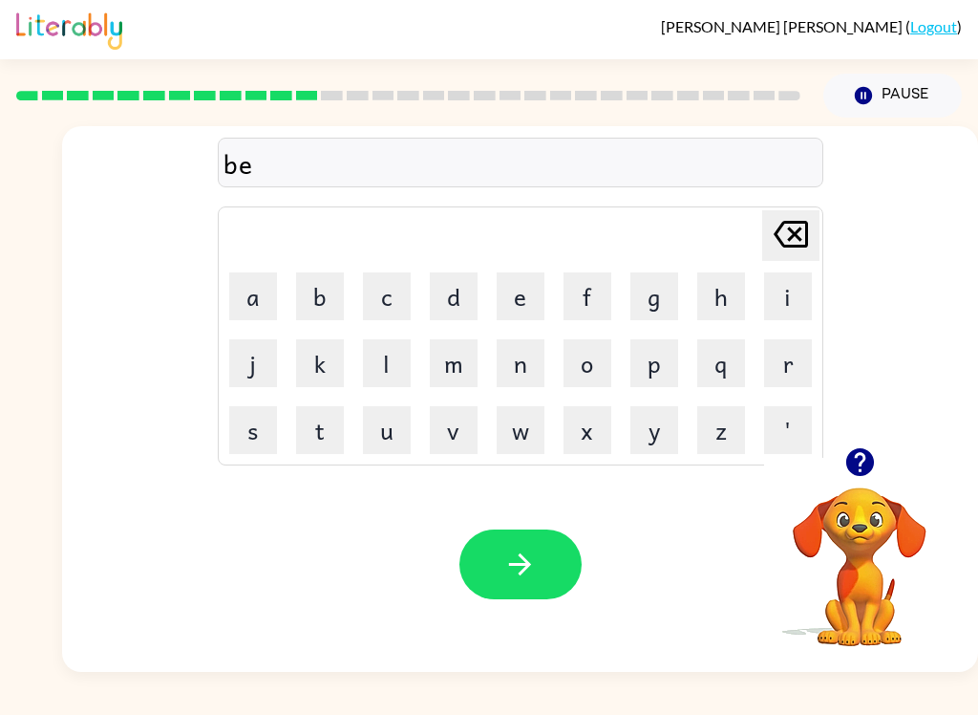
click at [450, 291] on button "d" at bounding box center [454, 296] width 48 height 48
click at [321, 429] on button "t" at bounding box center [320, 430] width 48 height 48
click at [789, 294] on button "i" at bounding box center [788, 296] width 48 height 48
click at [512, 442] on button "w" at bounding box center [521, 430] width 48 height 48
click at [782, 232] on icon "[PERSON_NAME] last character input" at bounding box center [791, 234] width 46 height 46
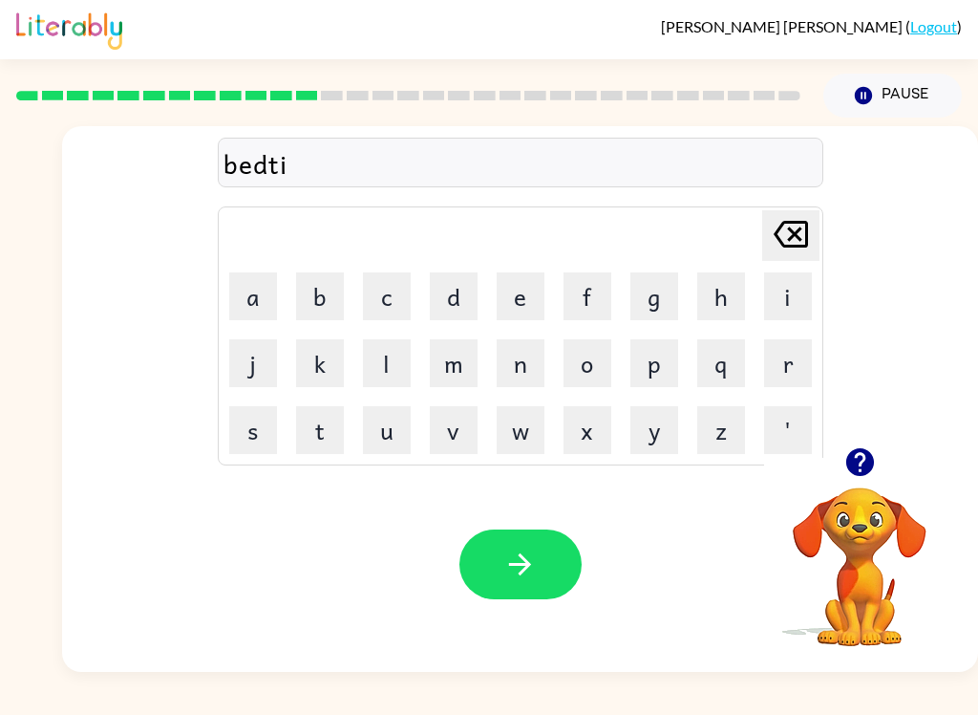
click at [470, 368] on button "m" at bounding box center [454, 363] width 48 height 48
click at [530, 294] on button "e" at bounding box center [521, 296] width 48 height 48
click at [499, 546] on button "button" at bounding box center [521, 564] width 122 height 70
click at [866, 453] on icon "button" at bounding box center [859, 462] width 28 height 28
click at [578, 311] on button "f" at bounding box center [588, 296] width 48 height 48
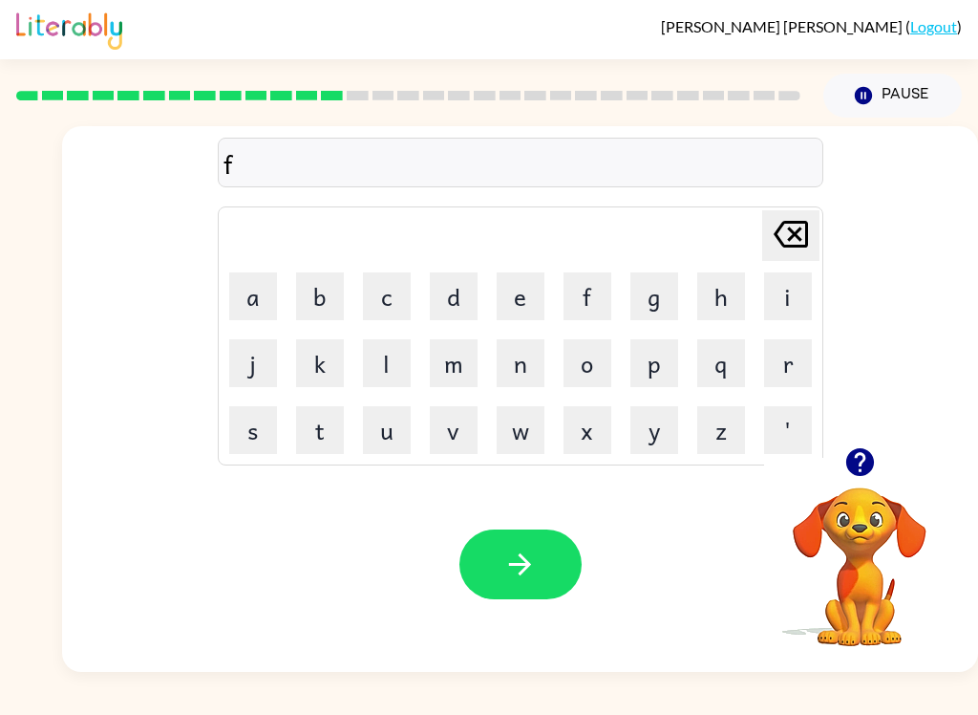
click at [776, 285] on button "i" at bounding box center [788, 296] width 48 height 48
click at [312, 428] on button "t" at bounding box center [320, 430] width 48 height 48
click at [528, 371] on button "n" at bounding box center [521, 363] width 48 height 48
click at [539, 289] on button "e" at bounding box center [521, 296] width 48 height 48
click at [236, 439] on button "s" at bounding box center [253, 430] width 48 height 48
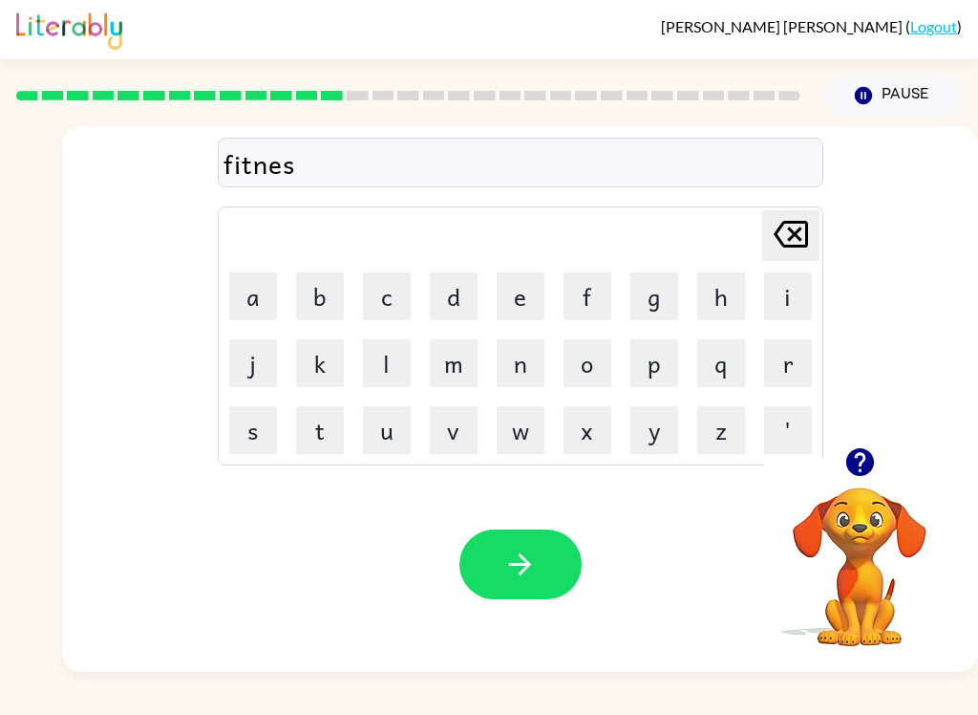
click at [236, 438] on button "s" at bounding box center [253, 430] width 48 height 48
click at [774, 220] on icon "[PERSON_NAME] last character input" at bounding box center [791, 234] width 46 height 46
click at [537, 566] on button "button" at bounding box center [521, 564] width 122 height 70
click at [846, 468] on icon "button" at bounding box center [860, 461] width 33 height 33
click at [442, 294] on button "d" at bounding box center [454, 296] width 48 height 48
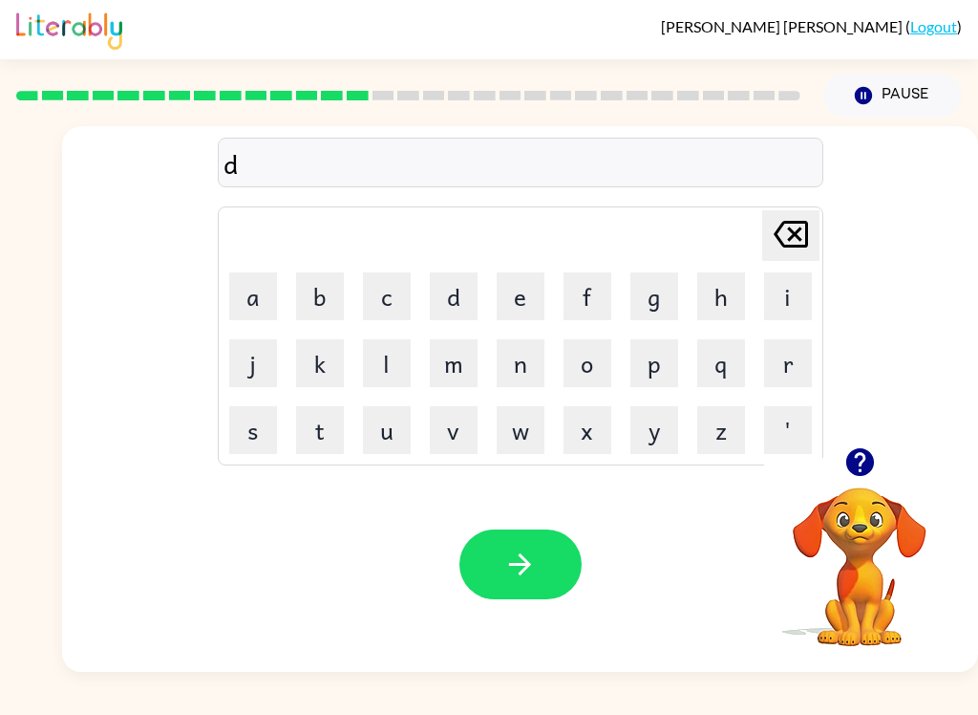
click at [543, 289] on button "e" at bounding box center [521, 296] width 48 height 48
click at [782, 372] on button "r" at bounding box center [788, 363] width 48 height 48
click at [793, 239] on icon at bounding box center [791, 234] width 34 height 27
click at [387, 351] on button "l" at bounding box center [387, 363] width 48 height 48
click at [258, 311] on button "a" at bounding box center [253, 296] width 48 height 48
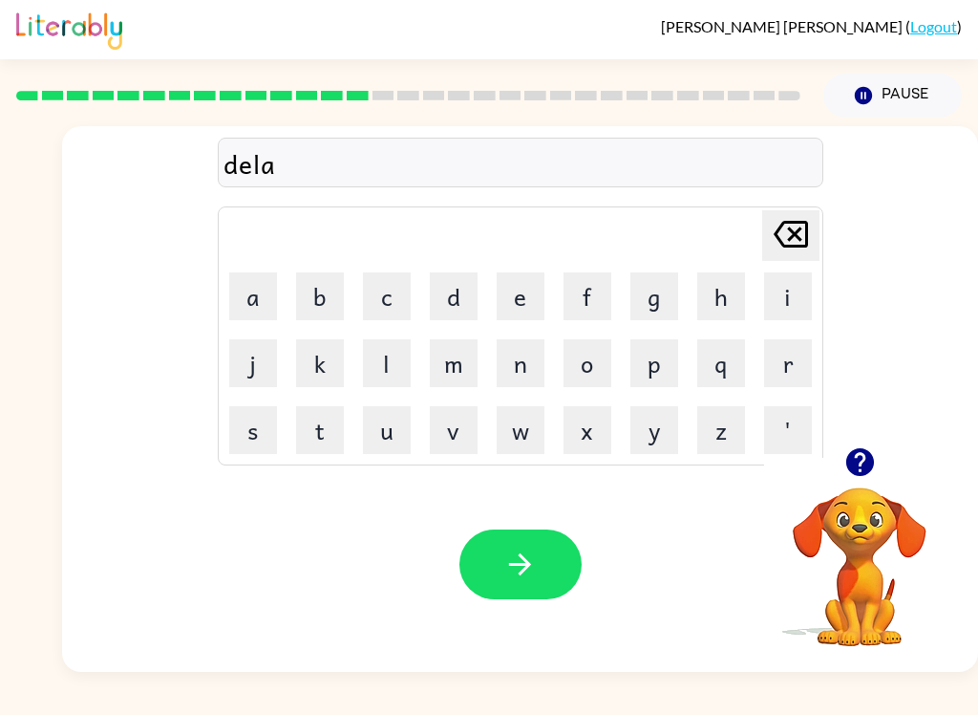
click at [781, 301] on button "i" at bounding box center [788, 296] width 48 height 48
click at [521, 535] on button "button" at bounding box center [521, 564] width 122 height 70
click at [854, 475] on icon "button" at bounding box center [859, 462] width 28 height 28
click at [317, 427] on button "t" at bounding box center [320, 430] width 48 height 48
click at [392, 429] on button "u" at bounding box center [387, 430] width 48 height 48
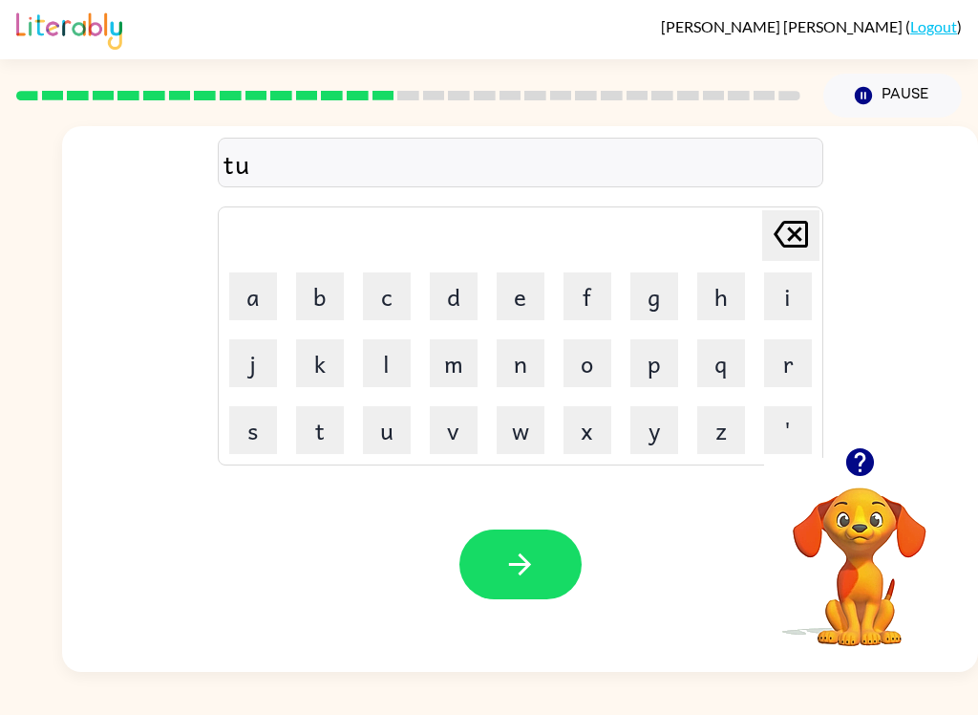
click at [774, 357] on button "r" at bounding box center [788, 363] width 48 height 48
click at [516, 358] on button "n" at bounding box center [521, 363] width 48 height 48
click at [523, 553] on icon "button" at bounding box center [519, 563] width 33 height 33
click at [858, 485] on button "button" at bounding box center [860, 462] width 49 height 49
click at [250, 425] on button "s" at bounding box center [253, 430] width 48 height 48
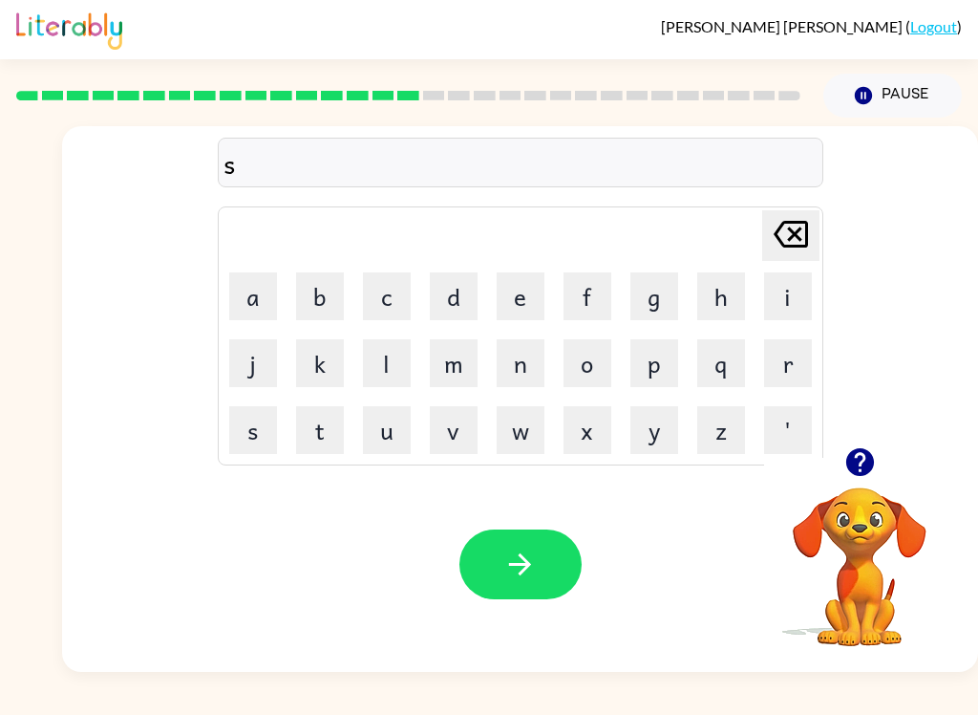
click at [541, 303] on button "e" at bounding box center [521, 296] width 48 height 48
click at [320, 429] on button "t" at bounding box center [320, 430] width 48 height 48
click at [523, 567] on icon "button" at bounding box center [519, 563] width 33 height 33
click at [869, 515] on video "Your browser must support playing .mp4 files to use Literably. Please try using…" at bounding box center [859, 553] width 191 height 191
click at [883, 463] on button "button" at bounding box center [860, 462] width 49 height 49
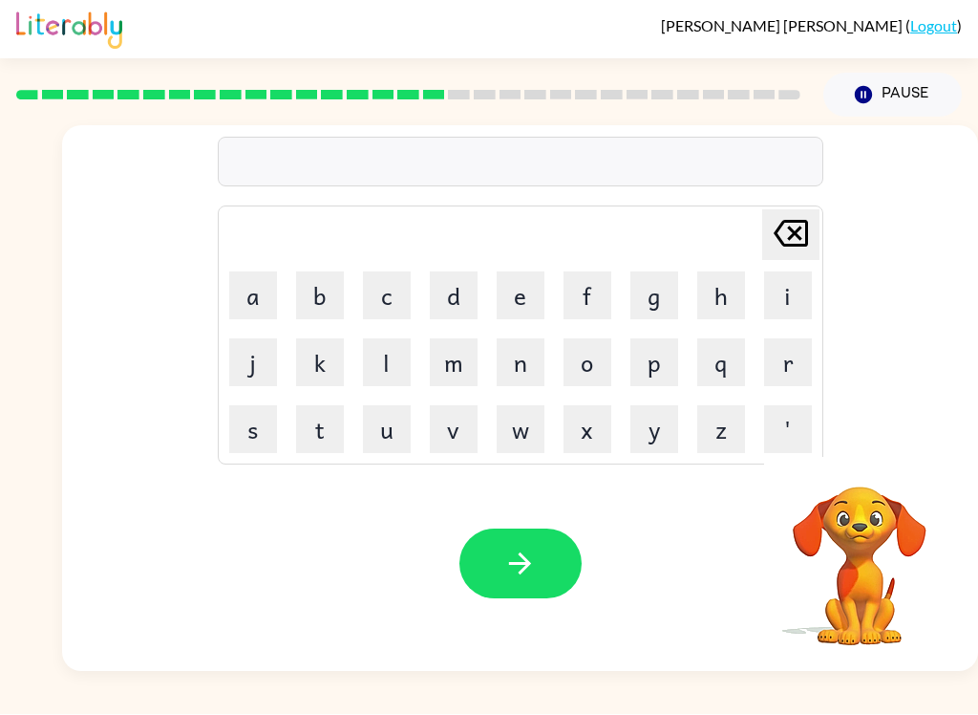
click at [524, 581] on icon "button" at bounding box center [519, 563] width 33 height 33
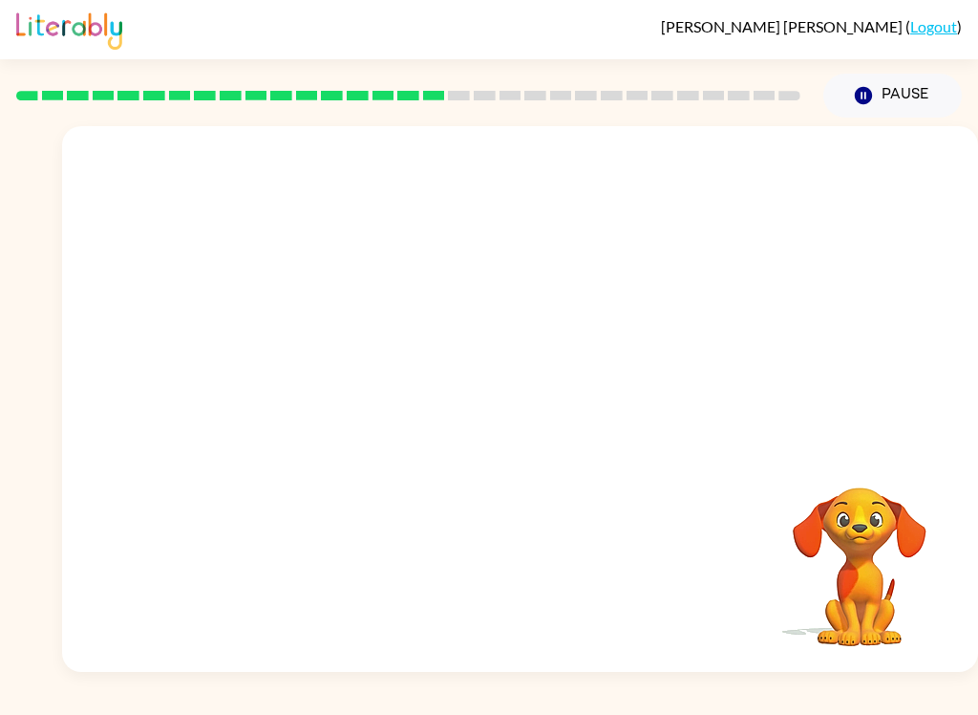
click at [524, 580] on div "Your browser must support playing .mp4 files to use Literably. Please try using…" at bounding box center [520, 399] width 916 height 546
click at [811, 589] on video "Your browser must support playing .mp4 files to use Literably. Please try using…" at bounding box center [859, 553] width 191 height 191
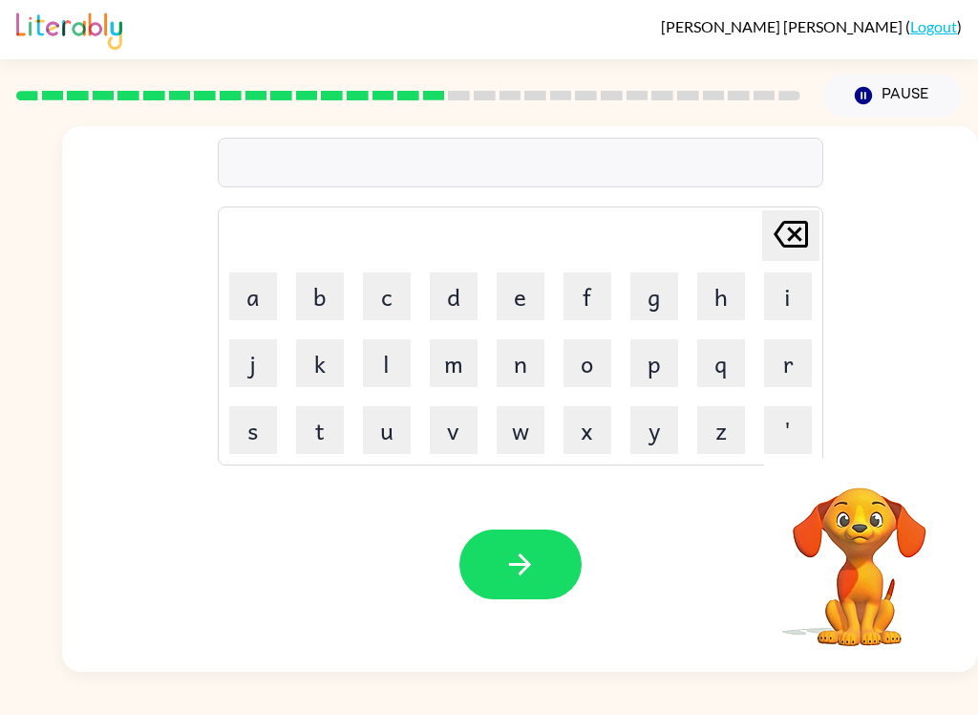
click at [307, 153] on div at bounding box center [521, 163] width 606 height 50
click at [859, 533] on video "Your browser must support playing .mp4 files to use Literably. Please try using…" at bounding box center [859, 553] width 191 height 191
click at [325, 308] on button "b" at bounding box center [320, 296] width 48 height 48
click at [782, 379] on button "r" at bounding box center [788, 363] width 48 height 48
click at [794, 277] on button "i" at bounding box center [788, 296] width 48 height 48
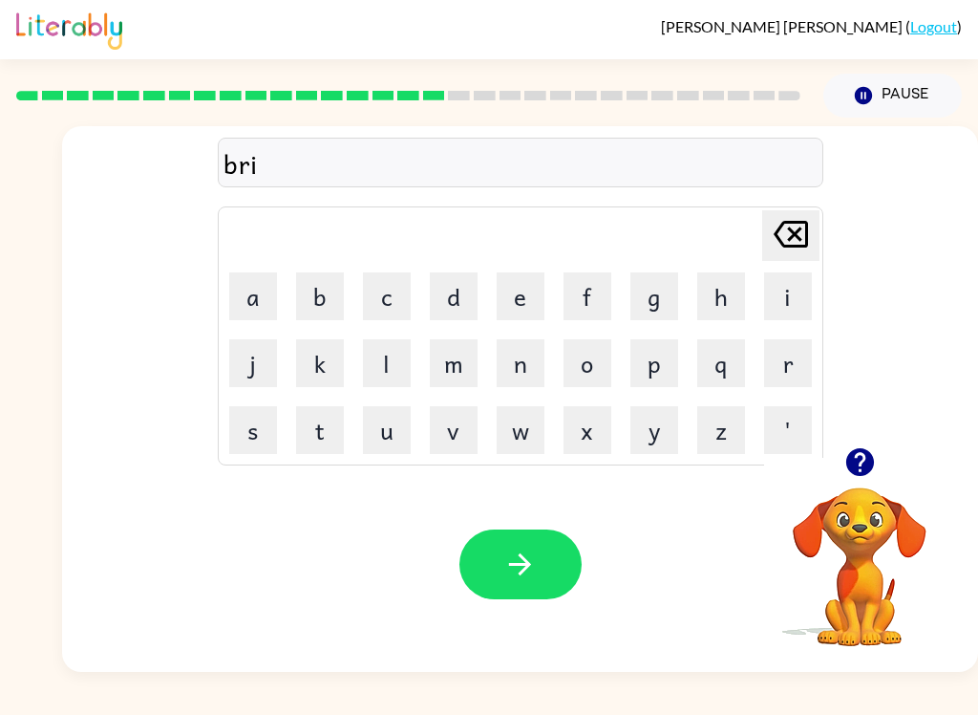
click at [462, 369] on button "m" at bounding box center [454, 363] width 48 height 48
click at [791, 295] on button "i" at bounding box center [788, 296] width 48 height 48
click at [509, 364] on button "n" at bounding box center [521, 363] width 48 height 48
click at [886, 593] on video "Your browser must support playing .mp4 files to use Literably. Please try using…" at bounding box center [859, 553] width 191 height 191
click at [860, 485] on button "button" at bounding box center [860, 462] width 49 height 49
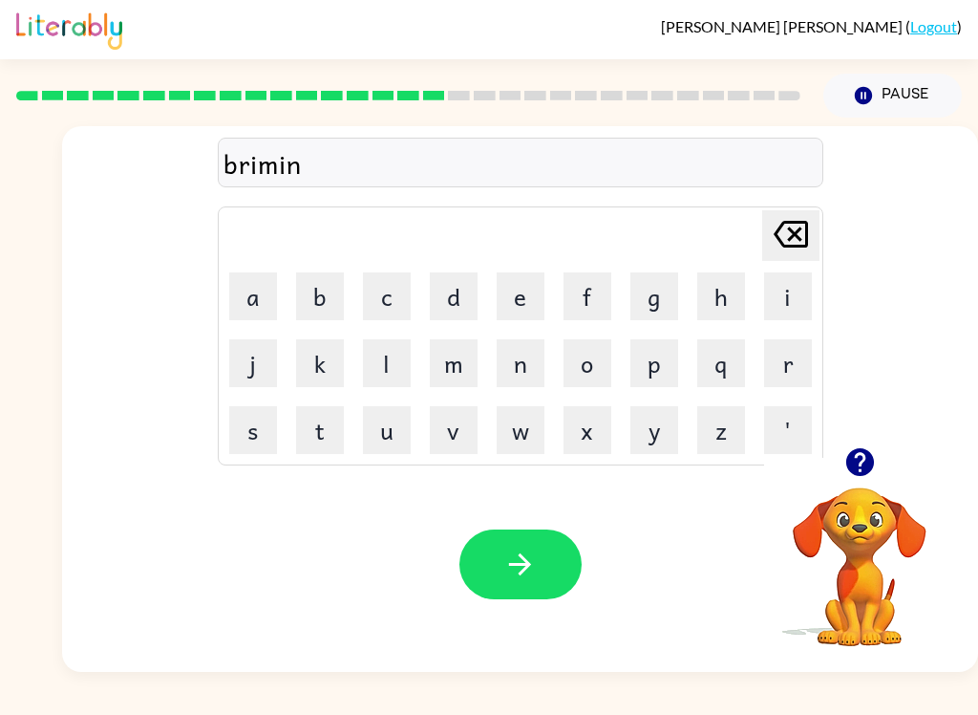
click at [647, 308] on button "g" at bounding box center [655, 296] width 48 height 48
click at [488, 608] on div "Your browser must support playing .mp4 files to use Literably. Please try using…" at bounding box center [520, 564] width 916 height 215
click at [553, 563] on button "button" at bounding box center [521, 564] width 122 height 70
click at [838, 575] on video "Your browser must support playing .mp4 files to use Literably. Please try using…" at bounding box center [859, 553] width 191 height 191
click at [859, 484] on button "button" at bounding box center [860, 462] width 49 height 49
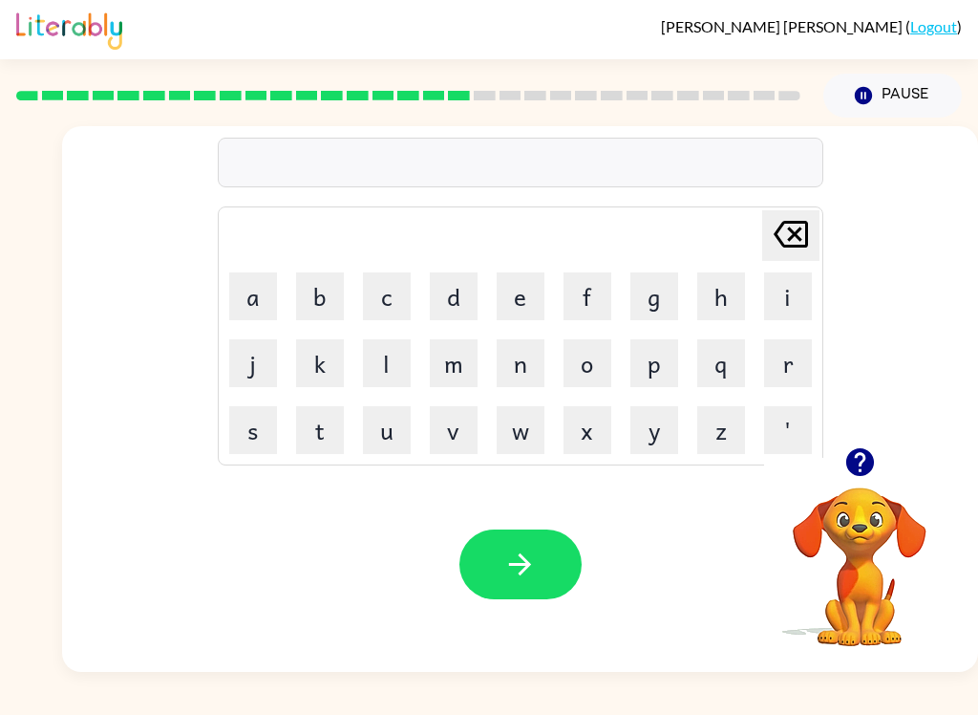
click at [677, 382] on button "p" at bounding box center [655, 363] width 48 height 48
click at [401, 367] on button "l" at bounding box center [387, 363] width 48 height 48
click at [253, 301] on button "a" at bounding box center [253, 296] width 48 height 48
click at [239, 428] on button "s" at bounding box center [253, 430] width 48 height 48
click at [313, 425] on button "t" at bounding box center [320, 430] width 48 height 48
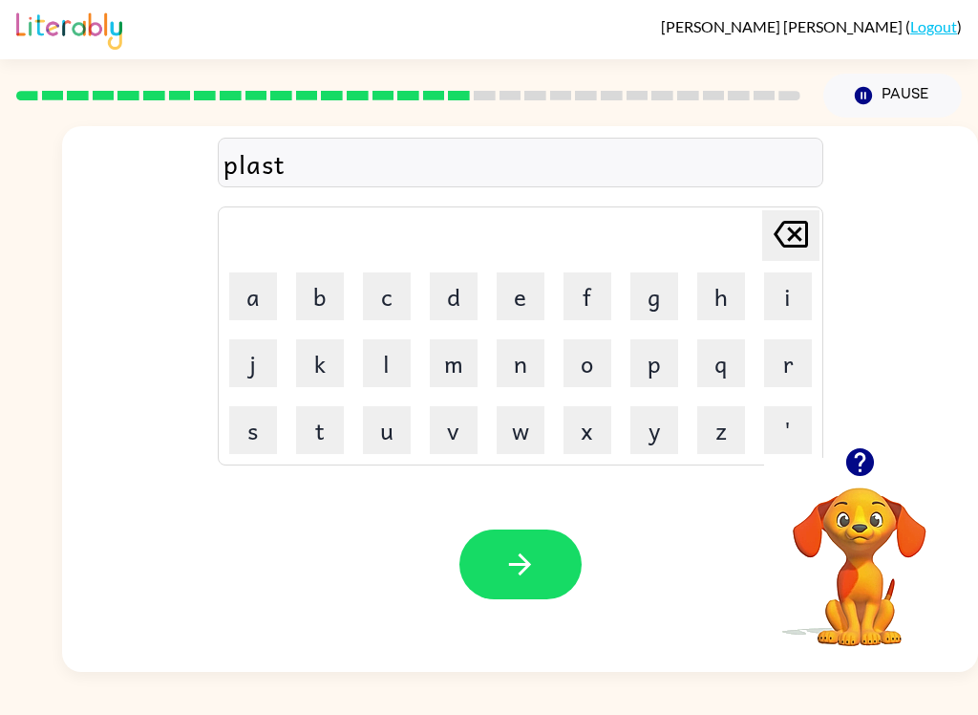
click at [780, 291] on button "i" at bounding box center [788, 296] width 48 height 48
click at [389, 277] on button "c" at bounding box center [387, 296] width 48 height 48
click at [536, 568] on icon "button" at bounding box center [519, 563] width 33 height 33
click at [872, 515] on video "Your browser must support playing .mp4 files to use Literably. Please try using…" at bounding box center [859, 553] width 191 height 191
click at [861, 463] on icon "button" at bounding box center [860, 461] width 33 height 33
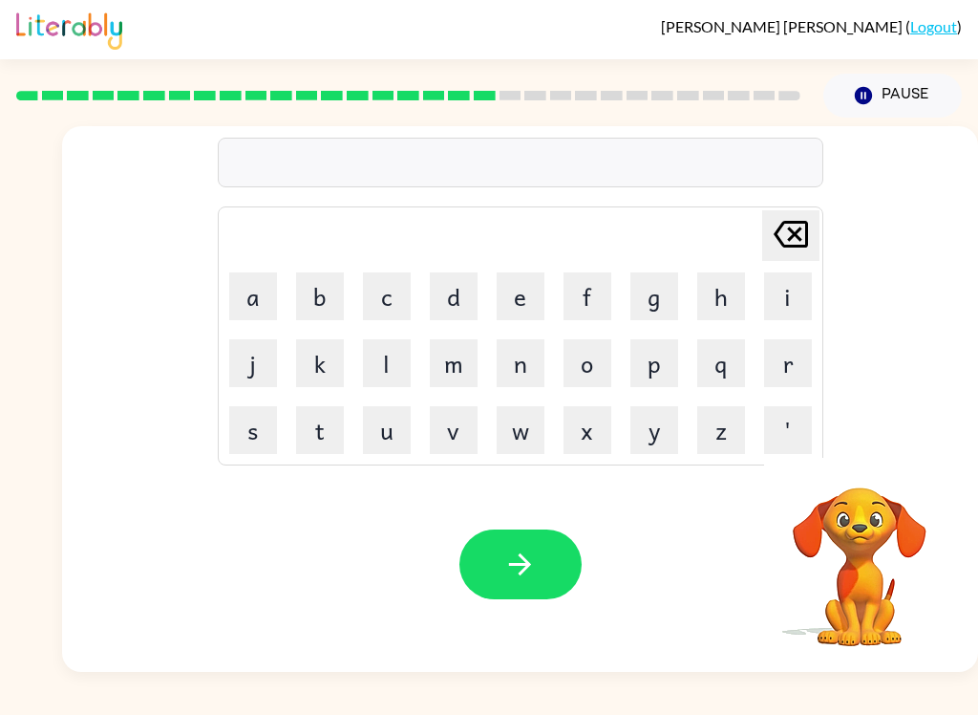
click at [468, 297] on button "d" at bounding box center [454, 296] width 48 height 48
click at [790, 287] on button "i" at bounding box center [788, 296] width 48 height 48
click at [255, 439] on button "s" at bounding box center [253, 430] width 48 height 48
click at [327, 289] on button "b" at bounding box center [320, 296] width 48 height 48
click at [387, 363] on button "l" at bounding box center [387, 363] width 48 height 48
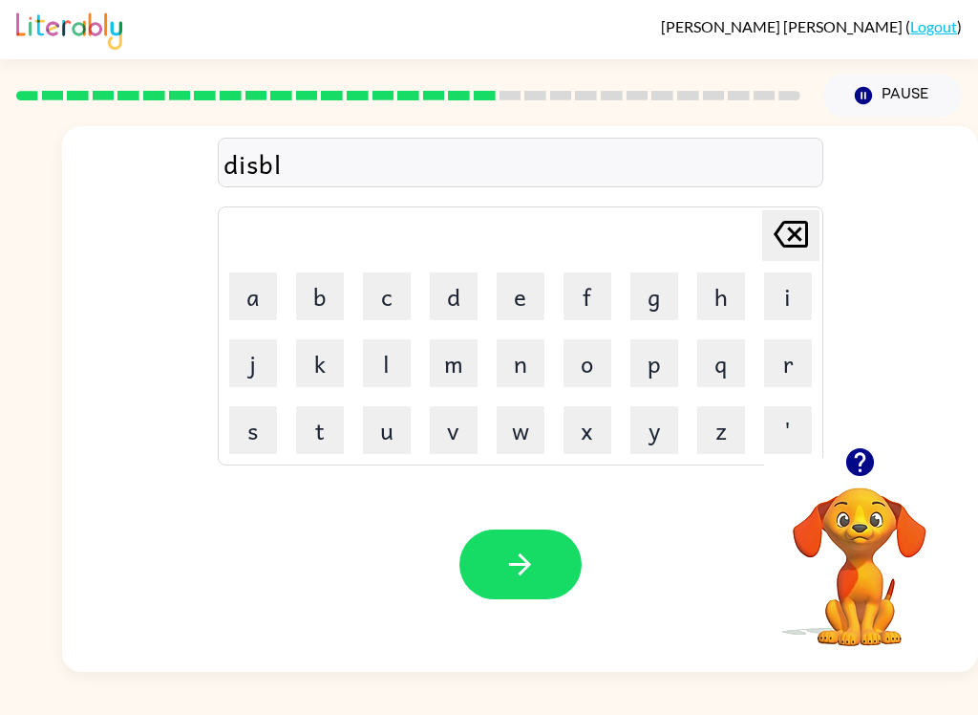
click at [258, 298] on button "a" at bounding box center [253, 296] width 48 height 48
click at [638, 441] on button "y" at bounding box center [655, 430] width 48 height 48
click at [484, 589] on button "button" at bounding box center [521, 564] width 122 height 70
click at [859, 503] on video "Your browser must support playing .mp4 files to use Literably. Please try using…" at bounding box center [859, 553] width 191 height 191
click at [872, 445] on button "button" at bounding box center [860, 462] width 49 height 49
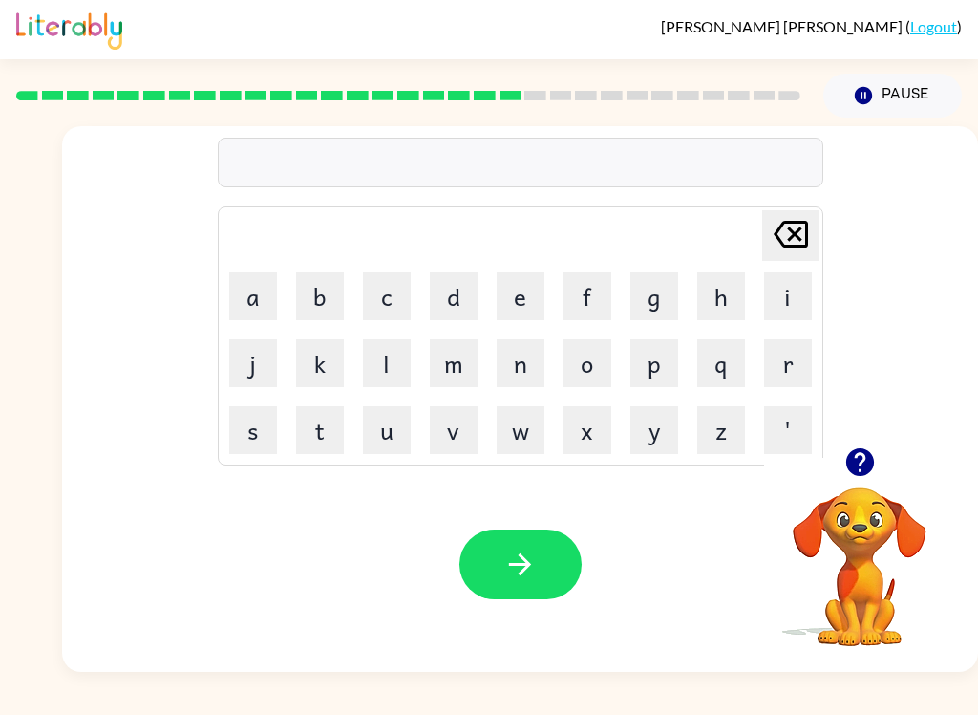
click at [459, 288] on button "d" at bounding box center [454, 296] width 48 height 48
click at [375, 439] on button "u" at bounding box center [387, 430] width 48 height 48
click at [251, 432] on button "s" at bounding box center [253, 430] width 48 height 48
click at [311, 428] on button "t" at bounding box center [320, 430] width 48 height 48
click at [507, 295] on button "e" at bounding box center [521, 296] width 48 height 48
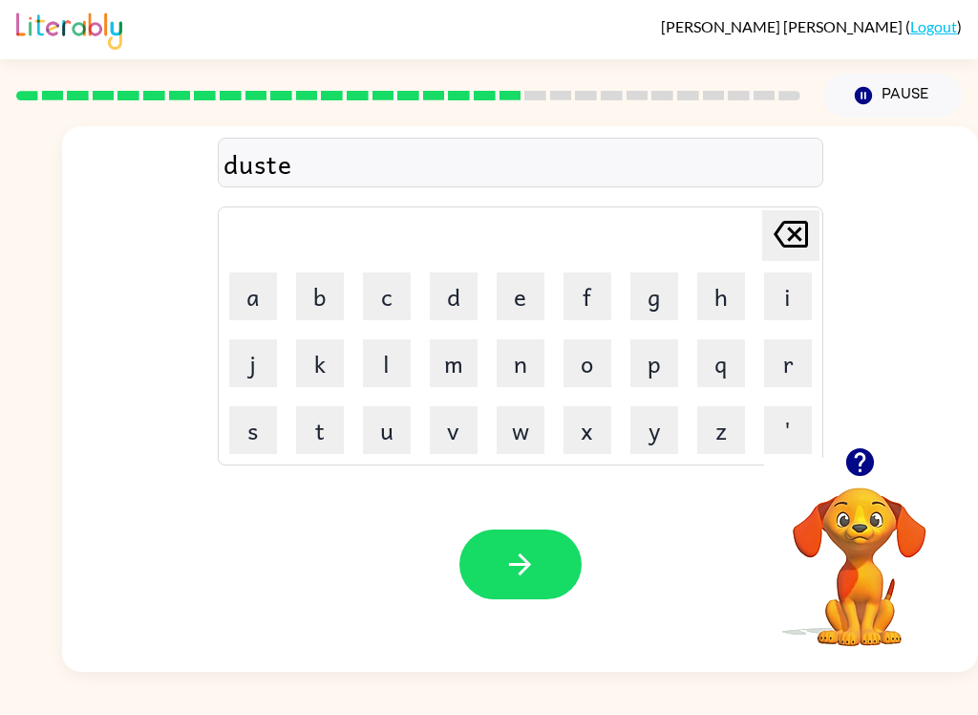
click at [453, 281] on button "d" at bounding box center [454, 296] width 48 height 48
click at [540, 539] on button "button" at bounding box center [521, 564] width 122 height 70
click at [837, 535] on video "Your browser must support playing .mp4 files to use Literably. Please try using…" at bounding box center [859, 553] width 191 height 191
click at [867, 454] on icon "button" at bounding box center [859, 462] width 28 height 28
click at [838, 535] on video "Your browser must support playing .mp4 files to use Literably. Please try using…" at bounding box center [859, 553] width 191 height 191
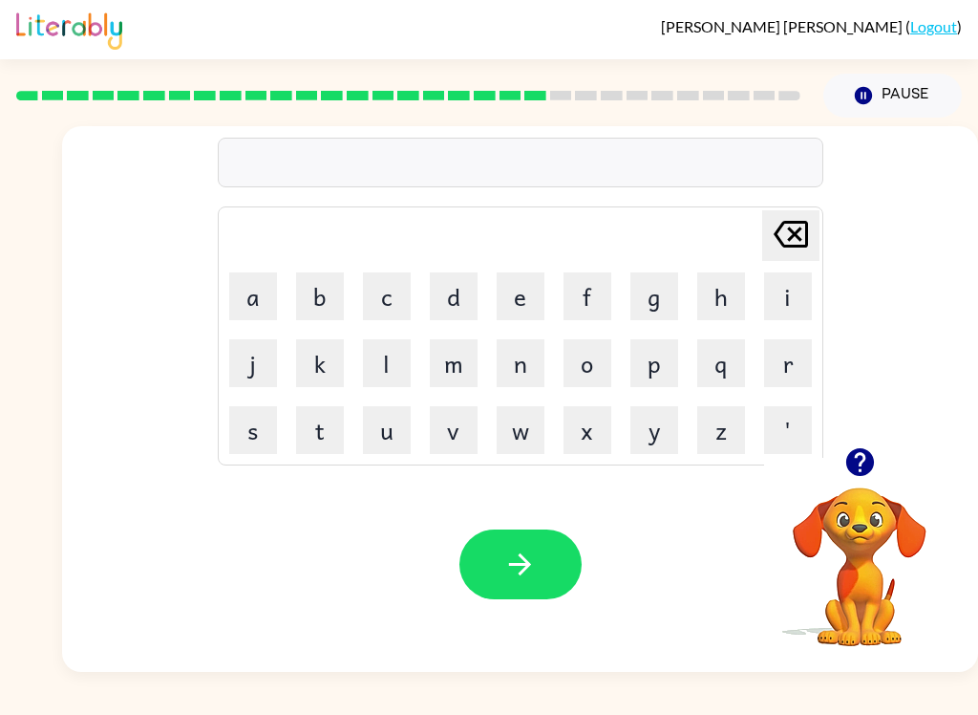
click at [864, 482] on button "button" at bounding box center [860, 462] width 49 height 49
click at [246, 442] on button "s" at bounding box center [253, 430] width 48 height 48
click at [538, 294] on button "e" at bounding box center [521, 296] width 48 height 48
click at [536, 358] on button "n" at bounding box center [521, 363] width 48 height 48
click at [320, 422] on button "t" at bounding box center [320, 430] width 48 height 48
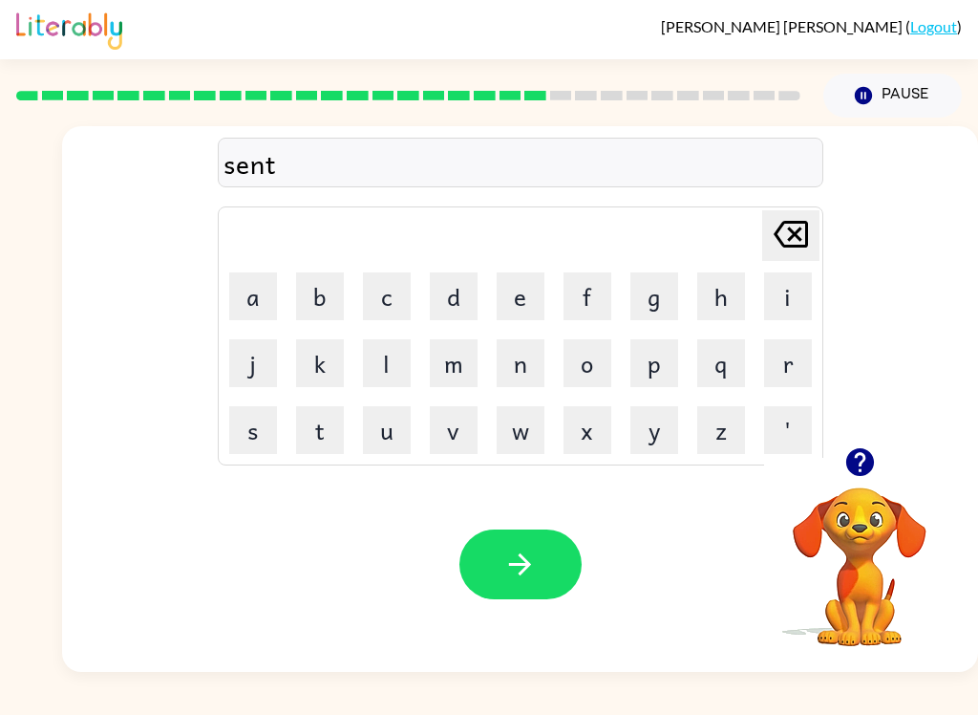
click at [527, 295] on button "e" at bounding box center [521, 296] width 48 height 48
click at [450, 294] on button "d" at bounding box center [454, 296] width 48 height 48
click at [652, 374] on button "p" at bounding box center [655, 363] width 48 height 48
click at [772, 299] on button "i" at bounding box center [788, 296] width 48 height 48
click at [317, 419] on button "t" at bounding box center [320, 430] width 48 height 48
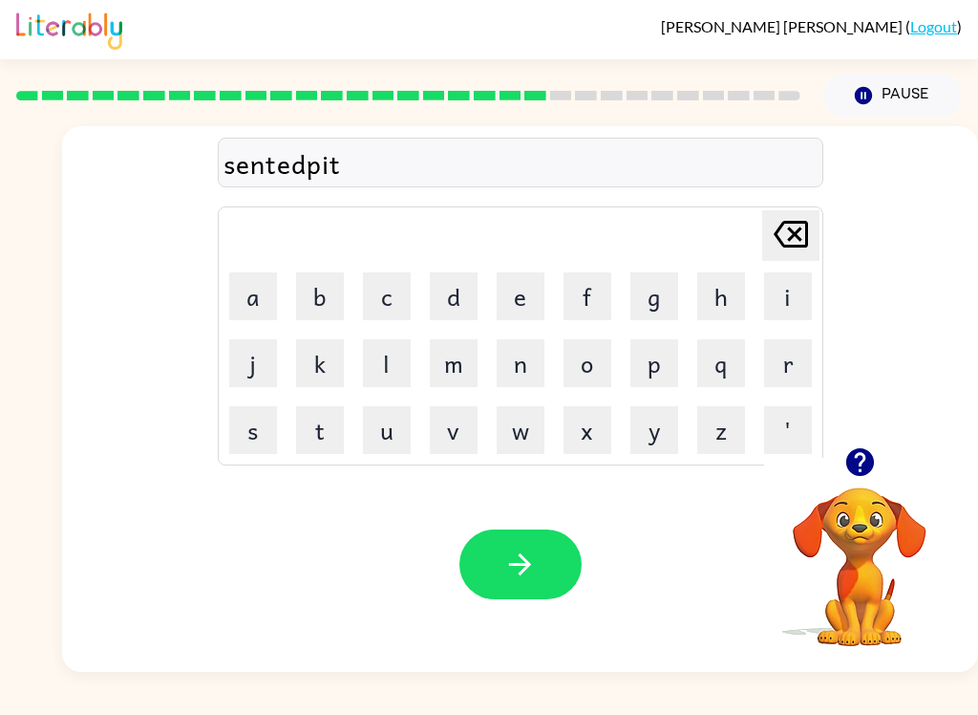
click at [552, 560] on button "button" at bounding box center [521, 564] width 122 height 70
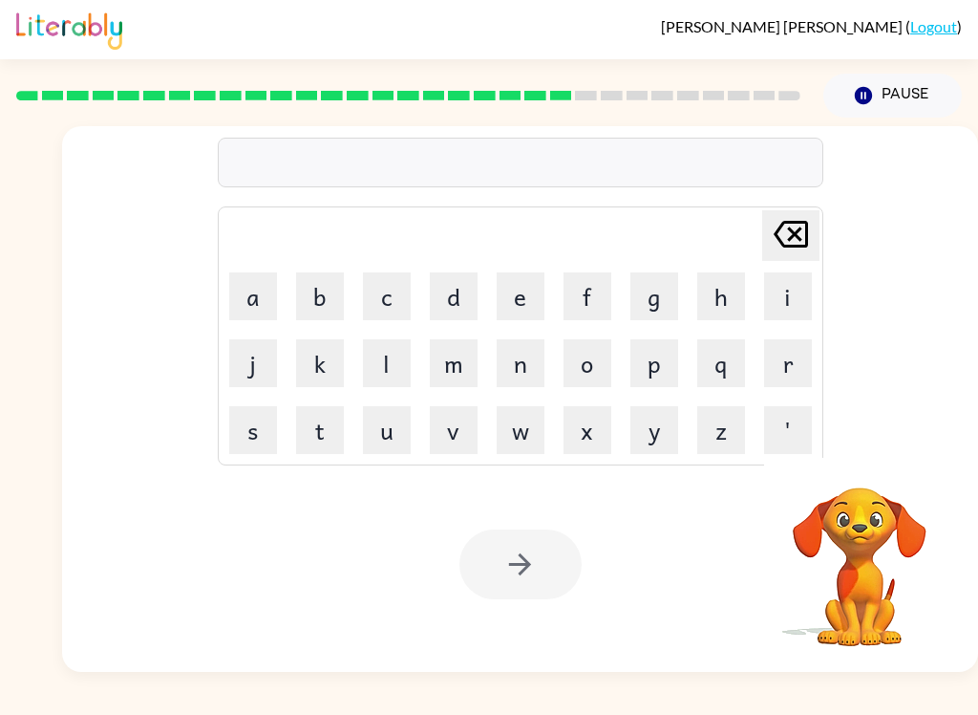
click at [787, 362] on button "r" at bounding box center [788, 363] width 48 height 48
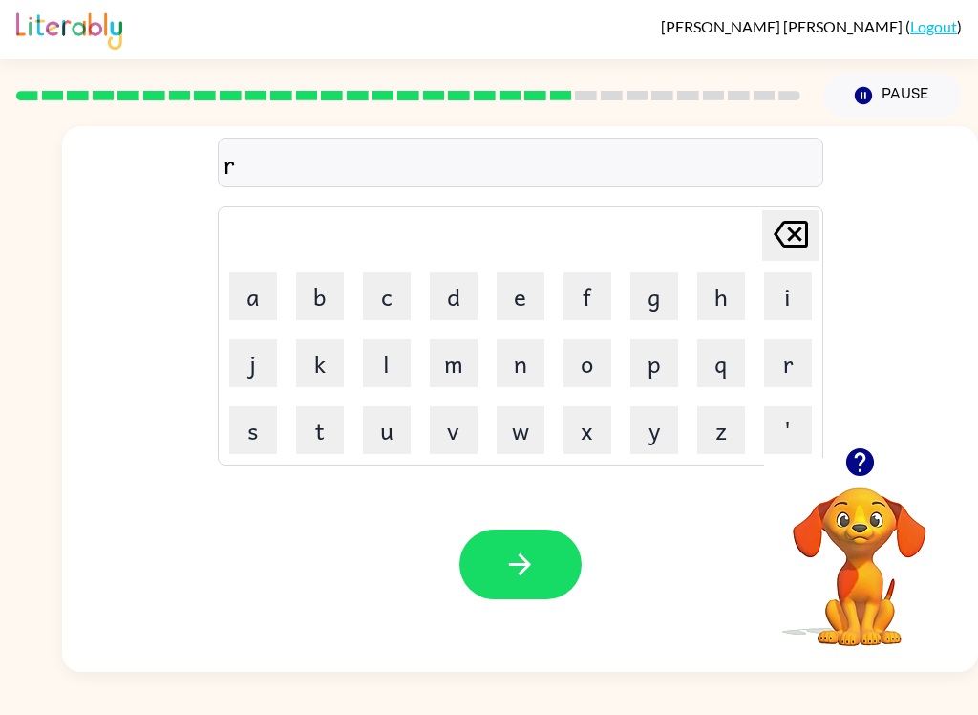
click at [796, 291] on button "i" at bounding box center [788, 296] width 48 height 48
click at [531, 361] on button "n" at bounding box center [521, 363] width 48 height 48
click at [385, 289] on button "c" at bounding box center [387, 296] width 48 height 48
click at [598, 372] on button "o" at bounding box center [588, 363] width 48 height 48
click at [247, 295] on button "a" at bounding box center [253, 296] width 48 height 48
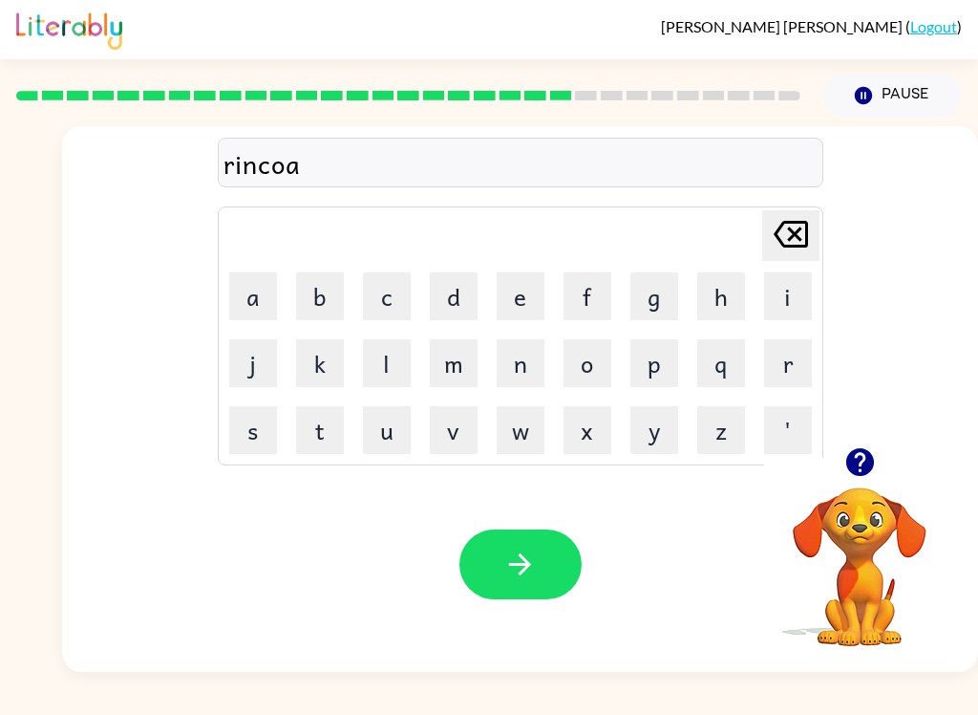
click at [324, 432] on button "t" at bounding box center [320, 430] width 48 height 48
click at [548, 567] on button "button" at bounding box center [521, 564] width 122 height 70
click at [322, 289] on button "b" at bounding box center [320, 296] width 48 height 48
click at [250, 288] on button "a" at bounding box center [253, 296] width 48 height 48
click at [788, 357] on button "r" at bounding box center [788, 363] width 48 height 48
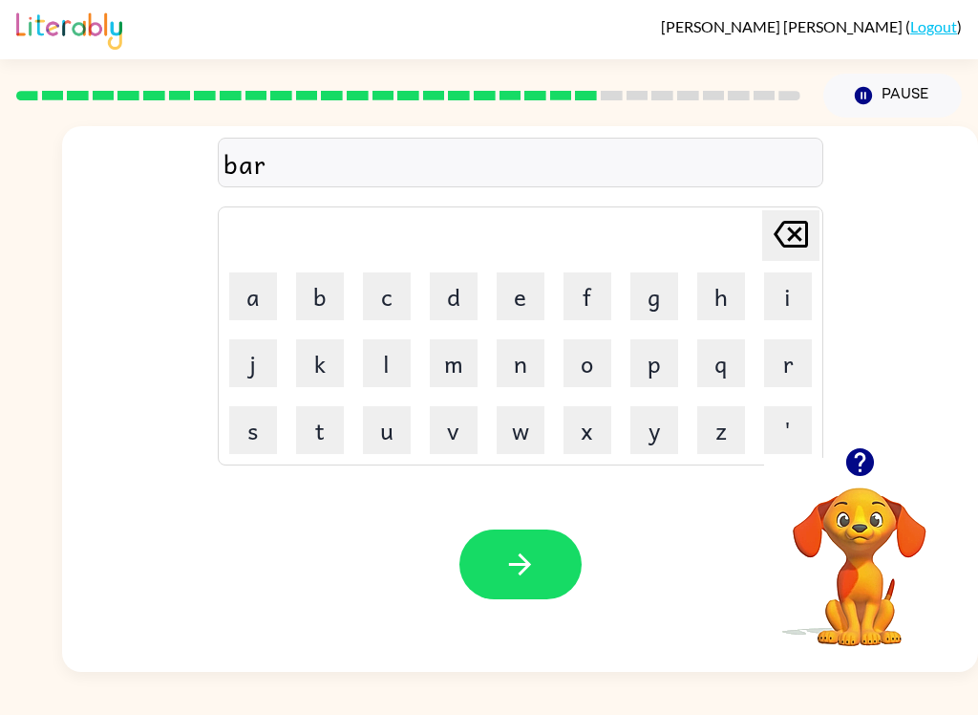
click at [390, 303] on button "c" at bounding box center [387, 296] width 48 height 48
click at [537, 292] on button "e" at bounding box center [521, 296] width 48 height 48
click at [254, 289] on button "a" at bounding box center [253, 296] width 48 height 48
click at [786, 367] on button "r" at bounding box center [788, 363] width 48 height 48
click at [472, 553] on button "button" at bounding box center [521, 564] width 122 height 70
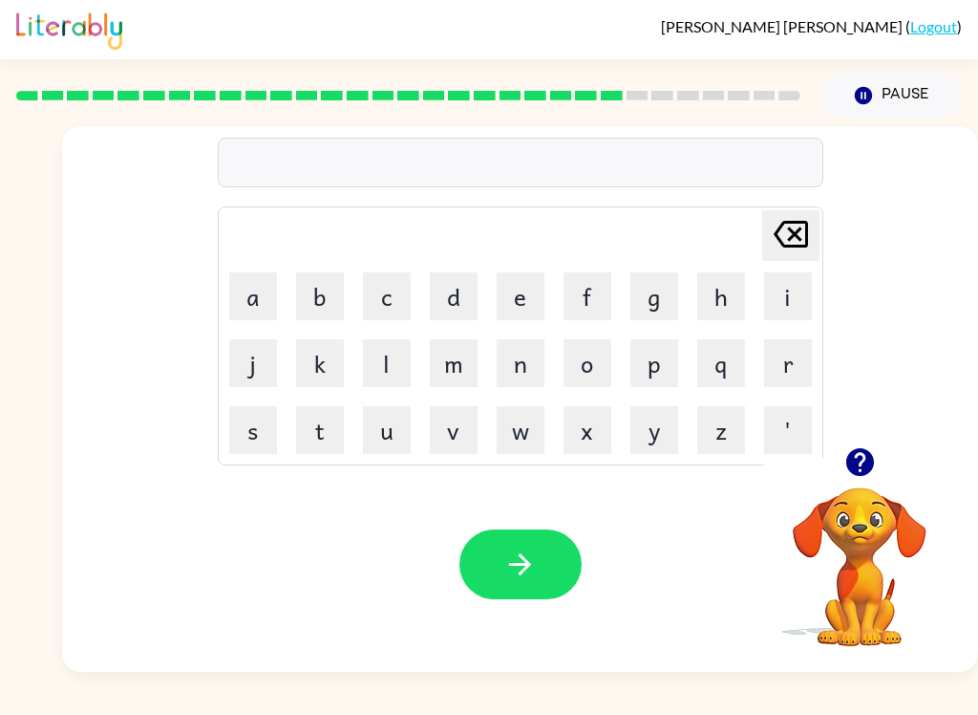
click at [244, 294] on button "a" at bounding box center [253, 296] width 48 height 48
click at [444, 292] on button "d" at bounding box center [454, 296] width 48 height 48
click at [445, 432] on button "v" at bounding box center [454, 430] width 48 height 48
click at [238, 306] on button "a" at bounding box center [253, 296] width 48 height 48
click at [522, 371] on button "n" at bounding box center [521, 363] width 48 height 48
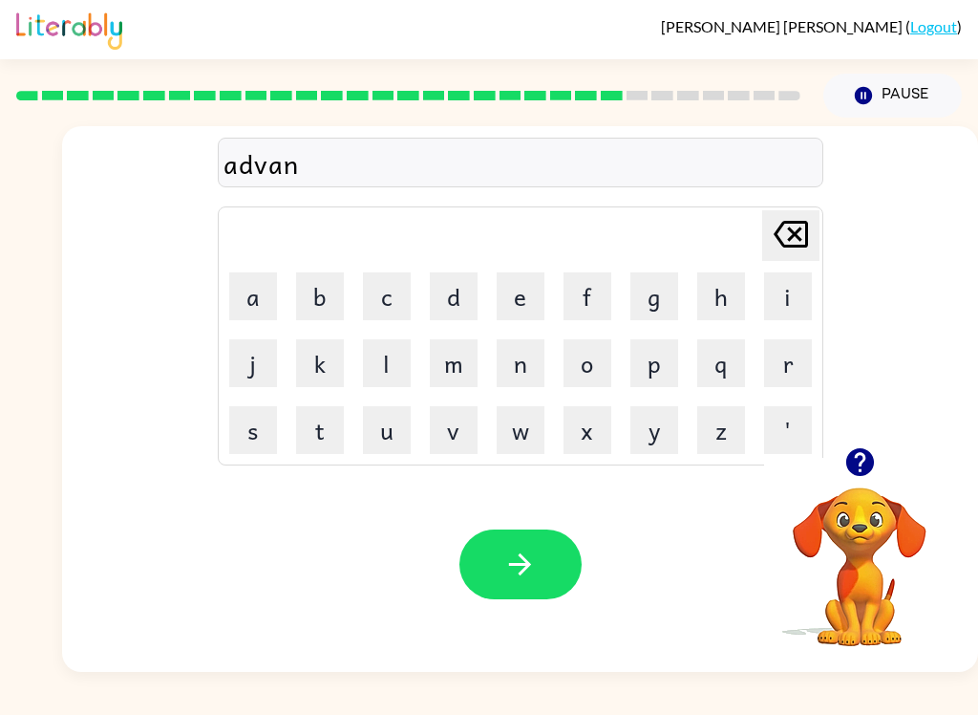
click at [379, 293] on button "c" at bounding box center [387, 296] width 48 height 48
click at [796, 286] on button "i" at bounding box center [788, 296] width 48 height 48
click at [528, 367] on button "n" at bounding box center [521, 363] width 48 height 48
click at [650, 308] on button "g" at bounding box center [655, 296] width 48 height 48
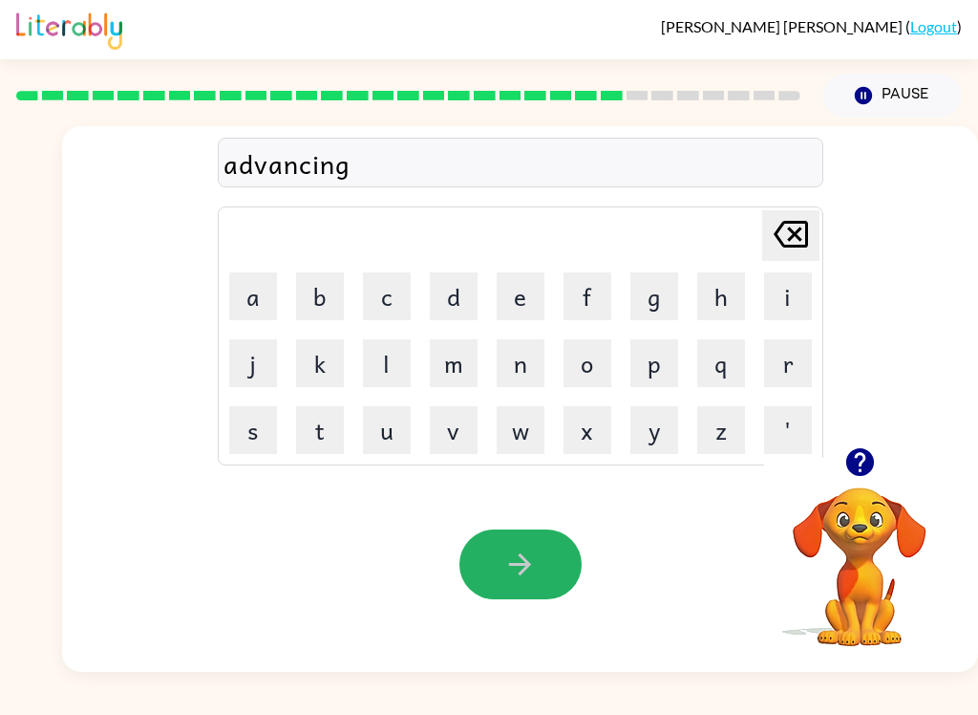
click at [475, 544] on button "button" at bounding box center [521, 564] width 122 height 70
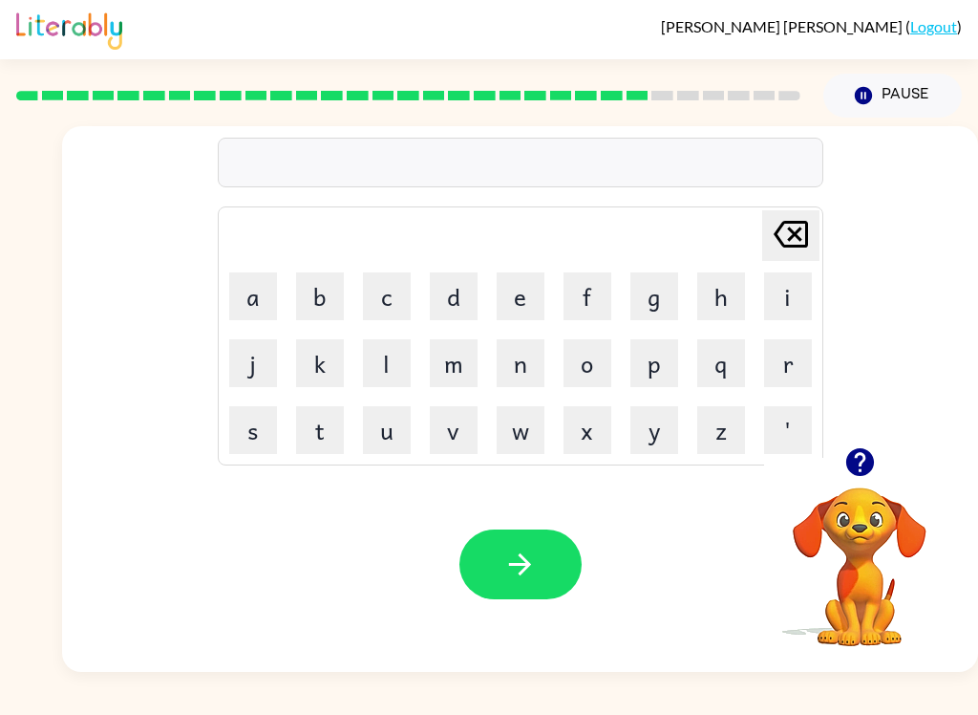
click at [872, 473] on icon "button" at bounding box center [860, 461] width 33 height 33
click at [653, 277] on button "g" at bounding box center [655, 296] width 48 height 48
click at [590, 350] on button "o" at bounding box center [588, 363] width 48 height 48
click at [319, 298] on button "b" at bounding box center [320, 296] width 48 height 48
click at [384, 362] on button "l" at bounding box center [387, 363] width 48 height 48
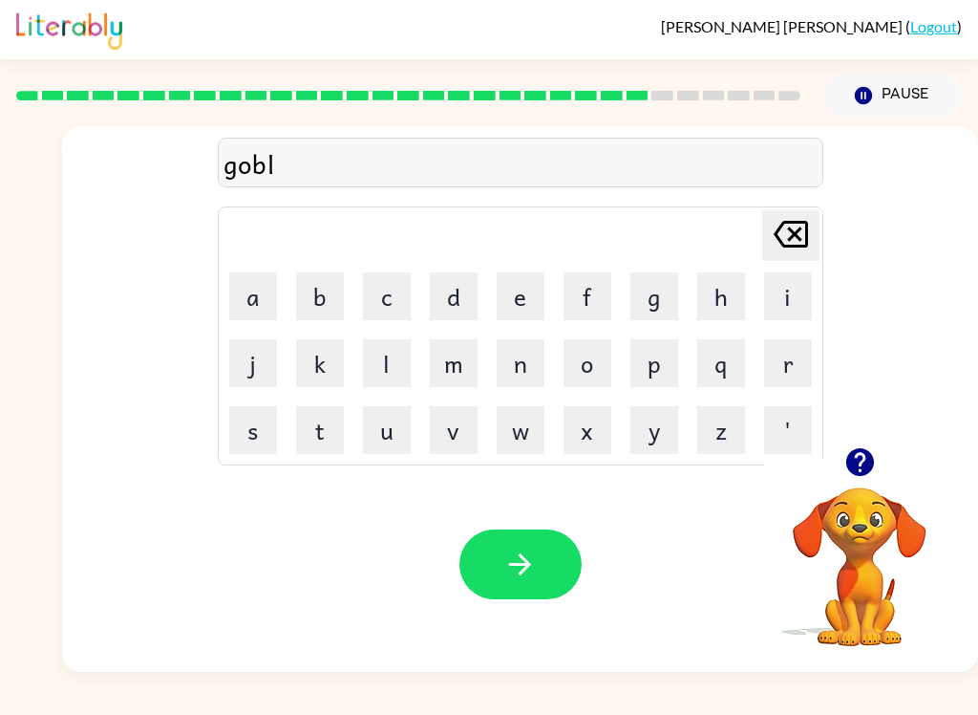
click at [526, 306] on button "e" at bounding box center [521, 296] width 48 height 48
click at [322, 416] on button "t" at bounding box center [320, 430] width 48 height 48
click at [515, 558] on icon "button" at bounding box center [519, 563] width 33 height 33
click at [839, 573] on video "Your browser must support playing .mp4 files to use Literably. Please try using…" at bounding box center [859, 553] width 191 height 191
click at [880, 531] on video "Your browser must support playing .mp4 files to use Literably. Please try using…" at bounding box center [859, 553] width 191 height 191
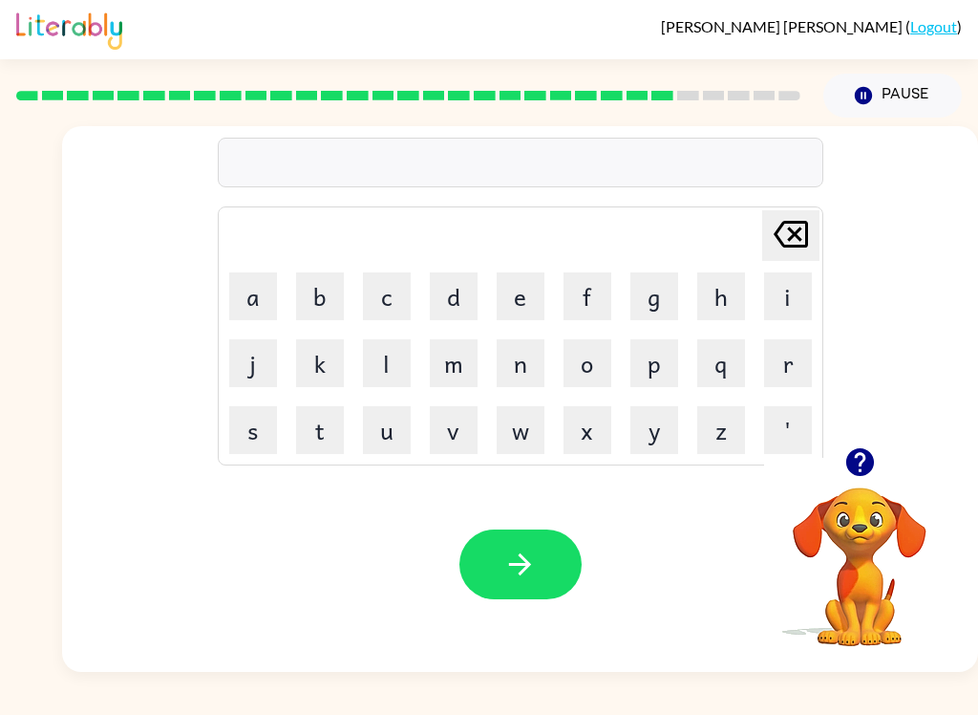
click at [866, 510] on video "Your browser must support playing .mp4 files to use Literably. Please try using…" at bounding box center [859, 553] width 191 height 191
click at [863, 570] on video "Your browser must support playing .mp4 files to use Literably. Please try using…" at bounding box center [859, 553] width 191 height 191
click at [874, 587] on video "Your browser must support playing .mp4 files to use Literably. Please try using…" at bounding box center [859, 553] width 191 height 191
click at [862, 624] on video "Your browser must support playing .mp4 files to use Literably. Please try using…" at bounding box center [859, 553] width 191 height 191
click at [872, 466] on icon "button" at bounding box center [859, 462] width 28 height 28
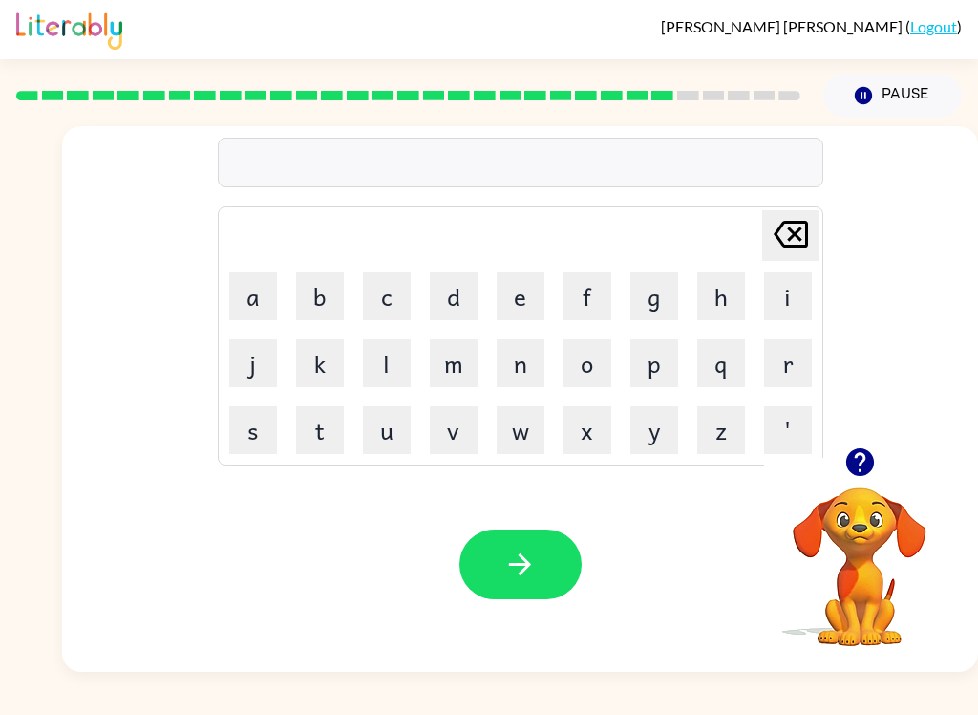
click at [649, 291] on button "g" at bounding box center [655, 296] width 48 height 48
click at [567, 345] on button "o" at bounding box center [588, 363] width 48 height 48
click at [458, 432] on button "v" at bounding box center [454, 430] width 48 height 48
click at [523, 294] on button "e" at bounding box center [521, 296] width 48 height 48
click at [810, 352] on button "r" at bounding box center [788, 363] width 48 height 48
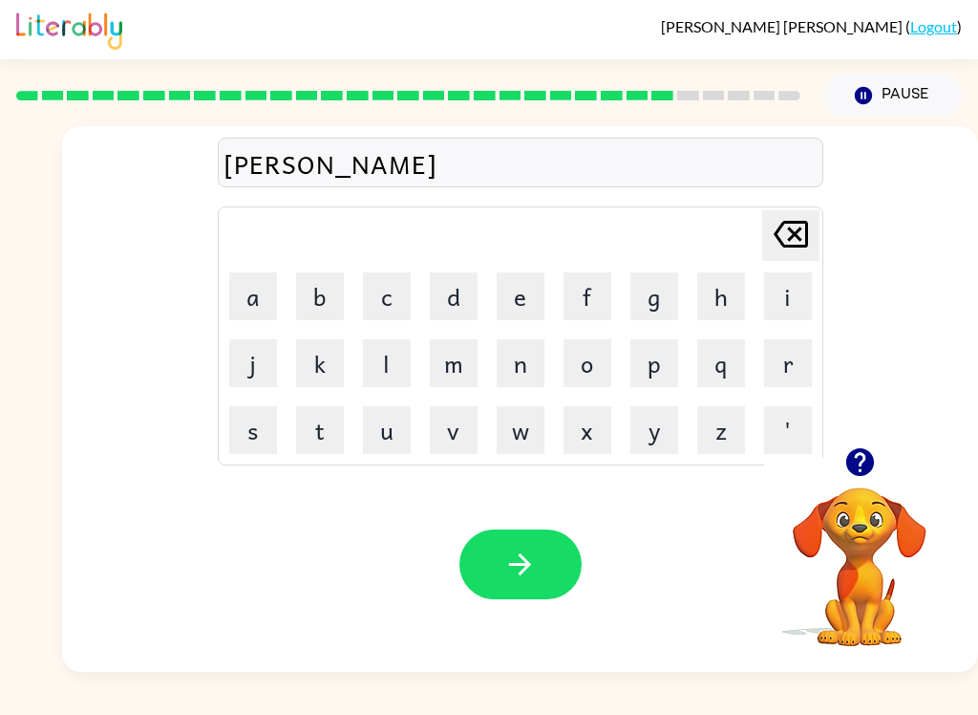
click at [471, 368] on button "m" at bounding box center [454, 363] width 48 height 48
click at [531, 288] on button "e" at bounding box center [521, 296] width 48 height 48
click at [524, 368] on button "n" at bounding box center [521, 363] width 48 height 48
click at [299, 433] on button "t" at bounding box center [320, 430] width 48 height 48
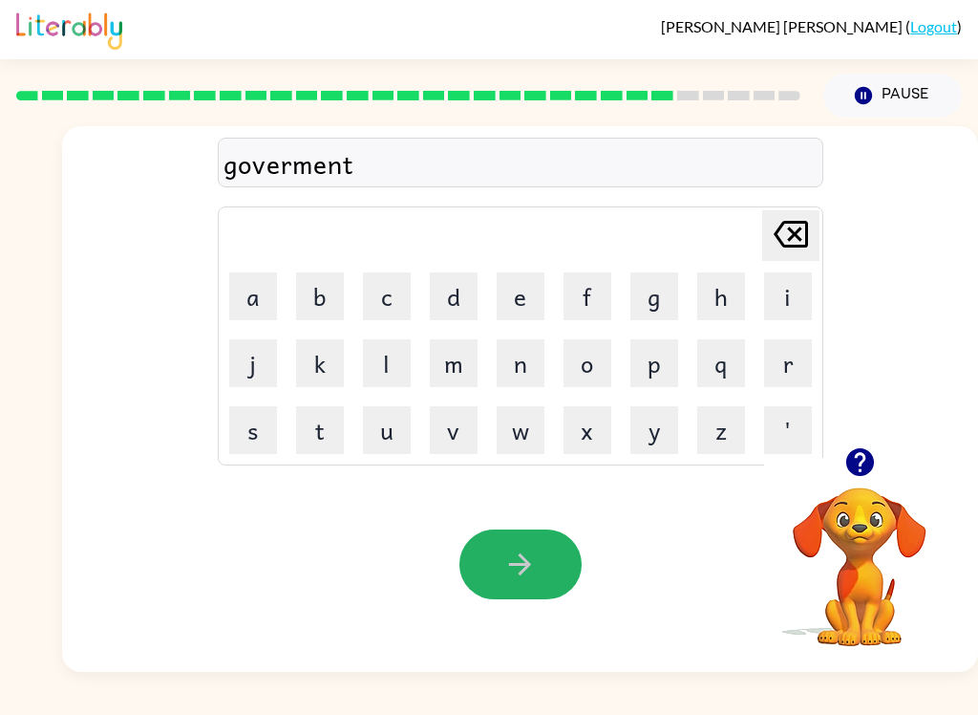
click at [510, 567] on icon "button" at bounding box center [519, 563] width 33 height 33
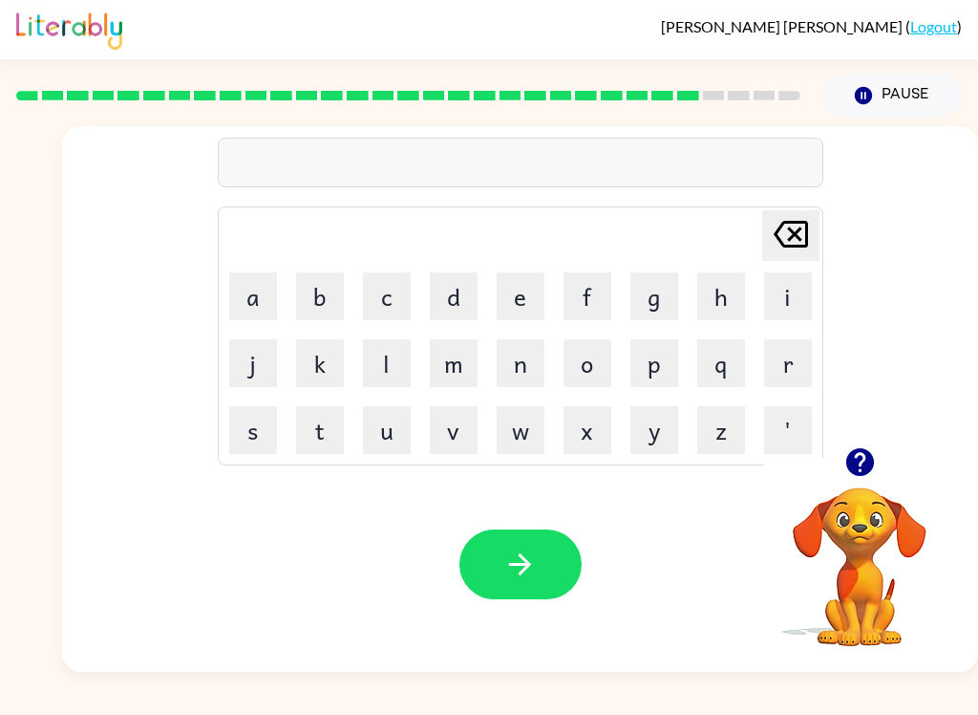
click at [504, 539] on button "button" at bounding box center [521, 564] width 122 height 70
click at [838, 539] on video "Your browser must support playing .mp4 files to use Literably. Please try using…" at bounding box center [859, 553] width 191 height 191
click at [263, 422] on button "s" at bounding box center [253, 430] width 48 height 48
click at [315, 436] on button "t" at bounding box center [320, 430] width 48 height 48
click at [791, 369] on button "r" at bounding box center [788, 363] width 48 height 48
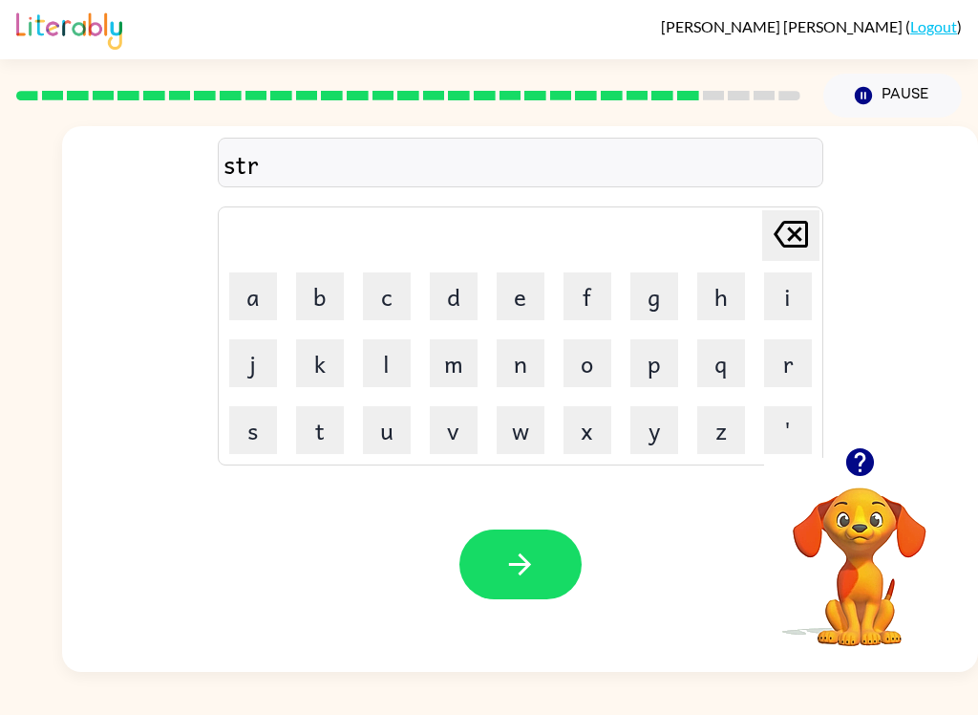
click at [247, 291] on button "a" at bounding box center [253, 296] width 48 height 48
click at [784, 298] on button "i" at bounding box center [788, 296] width 48 height 48
click at [531, 364] on button "n" at bounding box center [521, 363] width 48 height 48
click at [651, 293] on button "g" at bounding box center [655, 296] width 48 height 48
click at [495, 610] on div "Your browser must support playing .mp4 files to use Literably. Please try using…" at bounding box center [520, 564] width 916 height 215
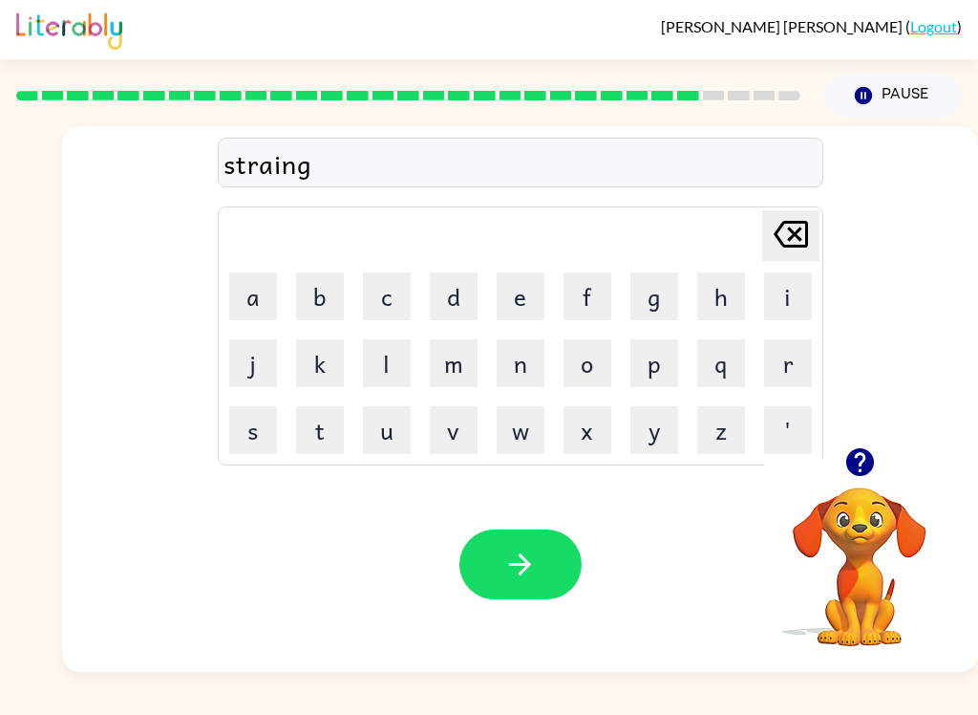
click at [557, 578] on button "button" at bounding box center [521, 564] width 122 height 70
click at [252, 439] on button "s" at bounding box center [253, 430] width 48 height 48
click at [737, 310] on button "h" at bounding box center [721, 296] width 48 height 48
click at [275, 306] on button "a" at bounding box center [253, 296] width 48 height 48
click at [669, 363] on button "p" at bounding box center [655, 363] width 48 height 48
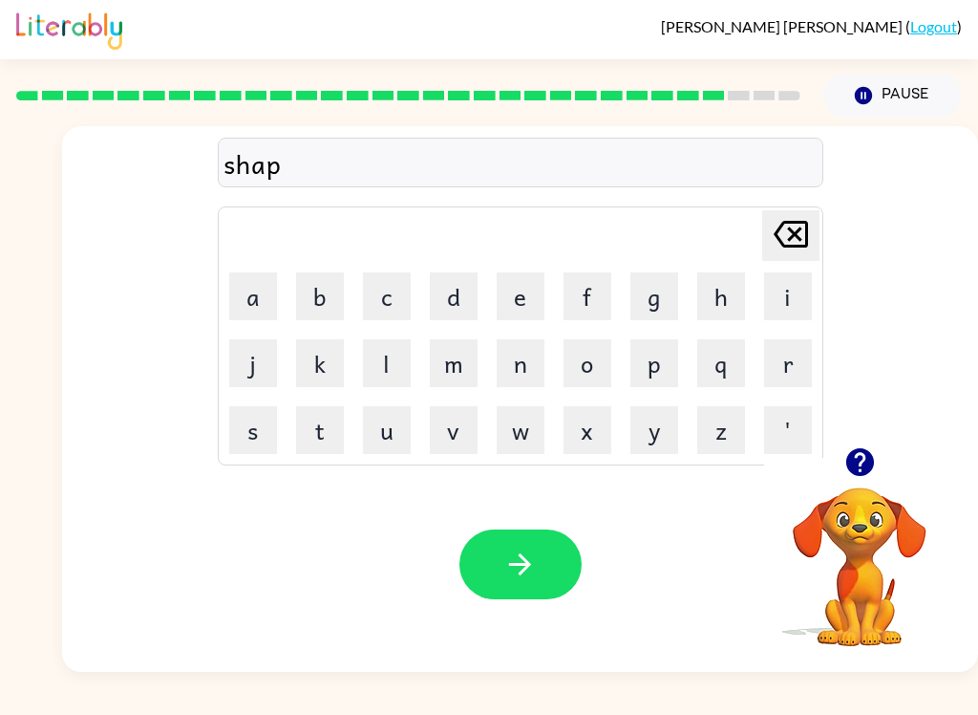
click at [506, 303] on button "e" at bounding box center [521, 296] width 48 height 48
click at [568, 541] on button "button" at bounding box center [521, 564] width 122 height 70
click at [863, 457] on icon "button" at bounding box center [860, 461] width 33 height 33
click at [522, 292] on button "e" at bounding box center [521, 296] width 48 height 48
click at [588, 435] on button "x" at bounding box center [588, 430] width 48 height 48
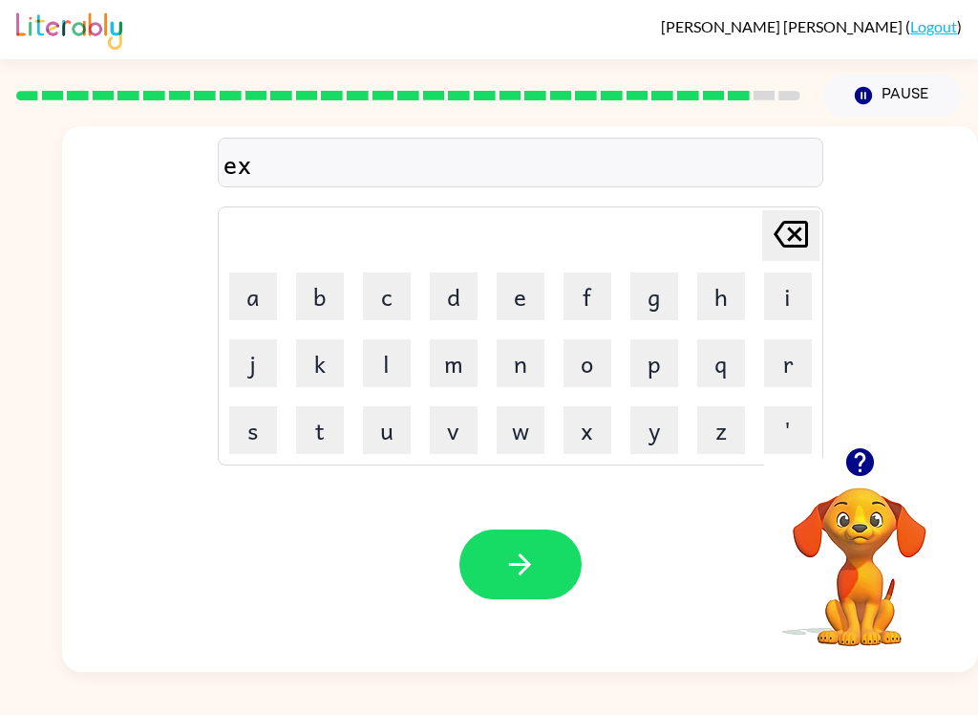
click at [519, 305] on button "e" at bounding box center [521, 296] width 48 height 48
click at [400, 364] on button "l" at bounding box center [387, 363] width 48 height 48
click at [531, 302] on button "e" at bounding box center [521, 296] width 48 height 48
click at [519, 361] on button "n" at bounding box center [521, 363] width 48 height 48
click at [312, 421] on button "t" at bounding box center [320, 430] width 48 height 48
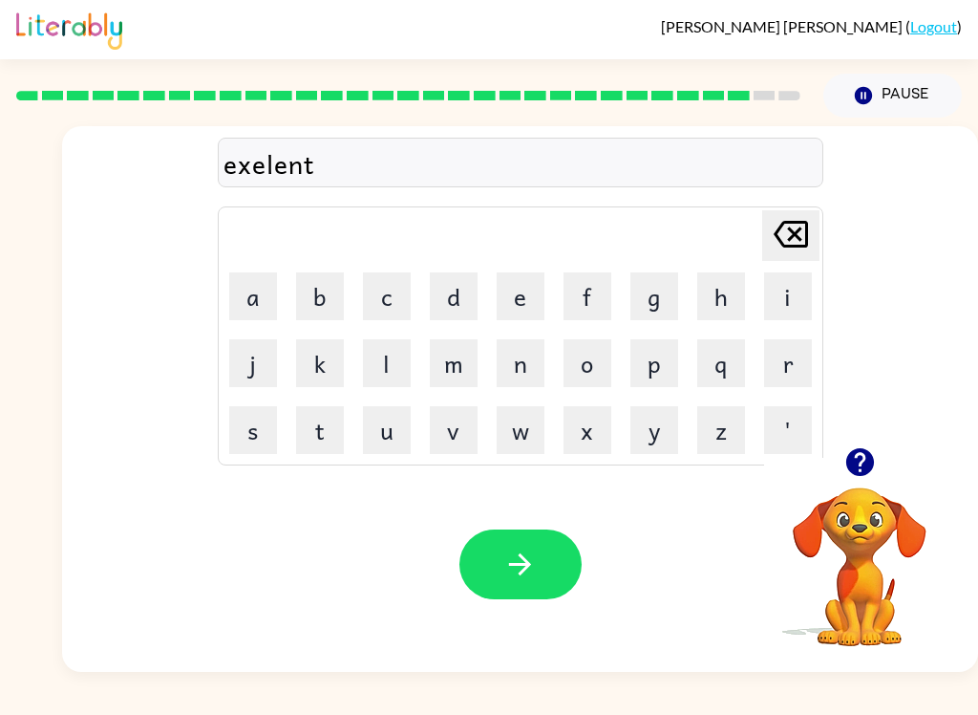
click at [513, 566] on icon "button" at bounding box center [520, 564] width 22 height 22
click at [264, 364] on button "j" at bounding box center [253, 363] width 48 height 48
click at [249, 309] on button "a" at bounding box center [253, 296] width 48 height 48
click at [525, 417] on button "w" at bounding box center [521, 430] width 48 height 48
click at [315, 295] on button "b" at bounding box center [320, 296] width 48 height 48
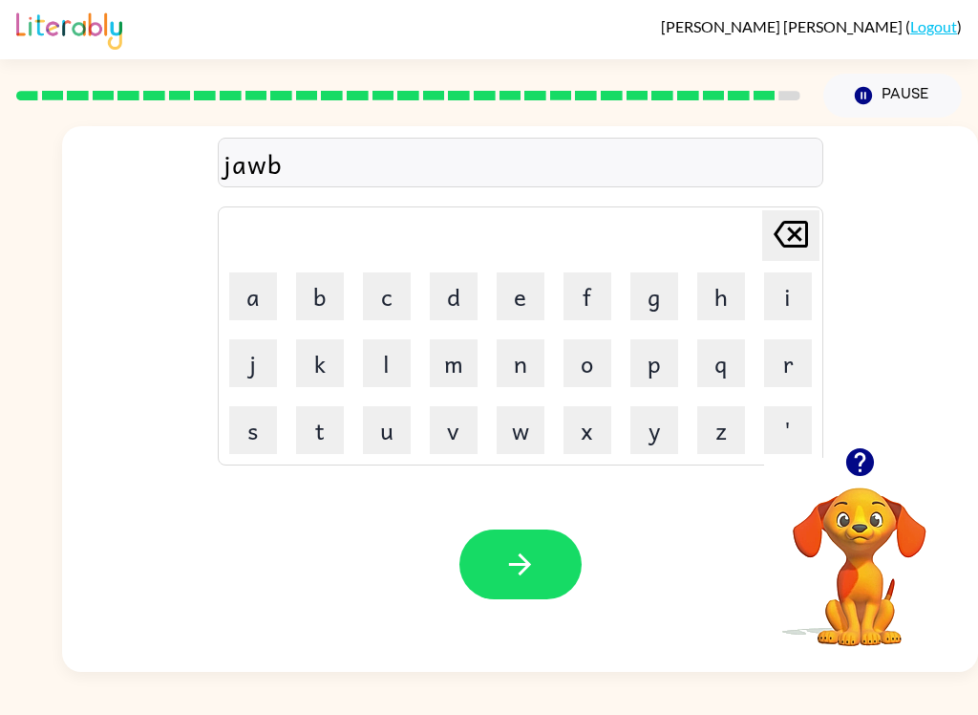
click at [794, 367] on button "r" at bounding box center [788, 363] width 48 height 48
click at [525, 295] on button "e" at bounding box center [521, 296] width 48 height 48
click at [261, 297] on button "a" at bounding box center [253, 296] width 48 height 48
click at [319, 363] on button "k" at bounding box center [320, 363] width 48 height 48
click at [528, 292] on button "e" at bounding box center [521, 296] width 48 height 48
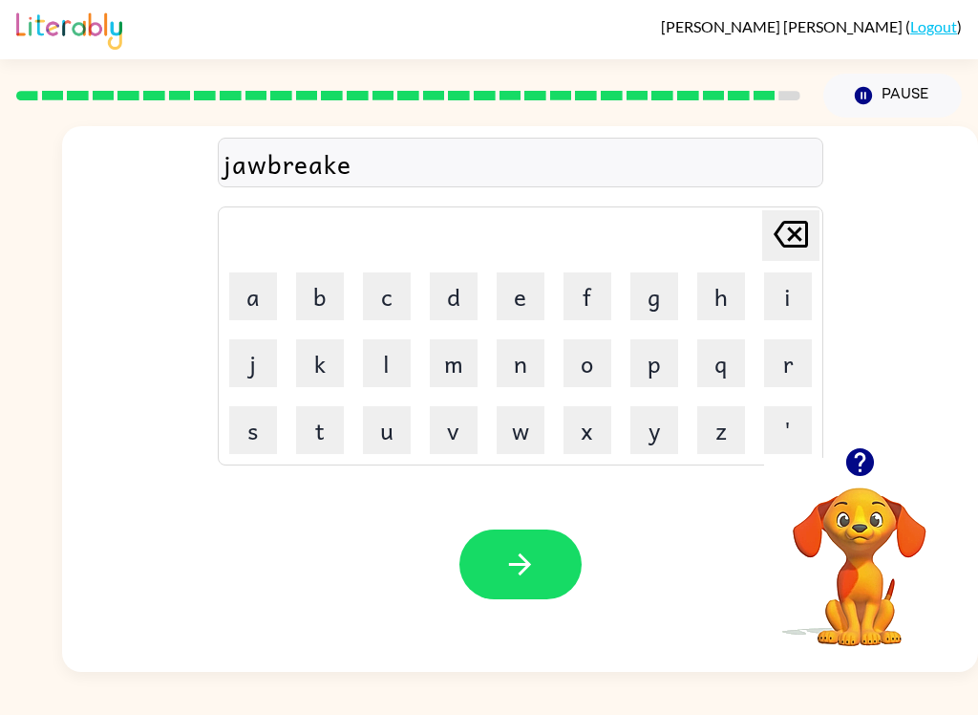
click at [796, 361] on button "r" at bounding box center [788, 363] width 48 height 48
click at [524, 572] on icon "button" at bounding box center [520, 564] width 22 height 22
